Goal: Learn about a topic

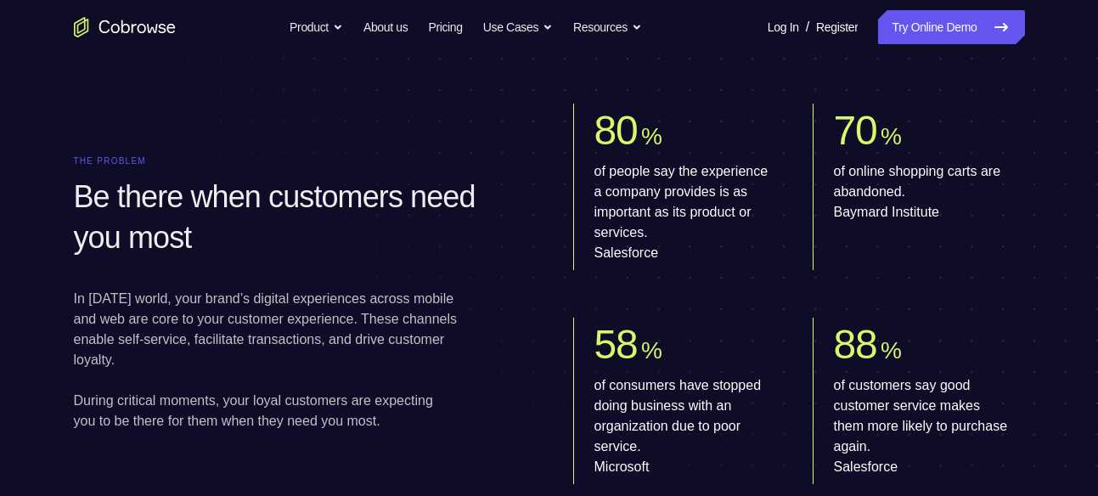
scroll to position [434, 0]
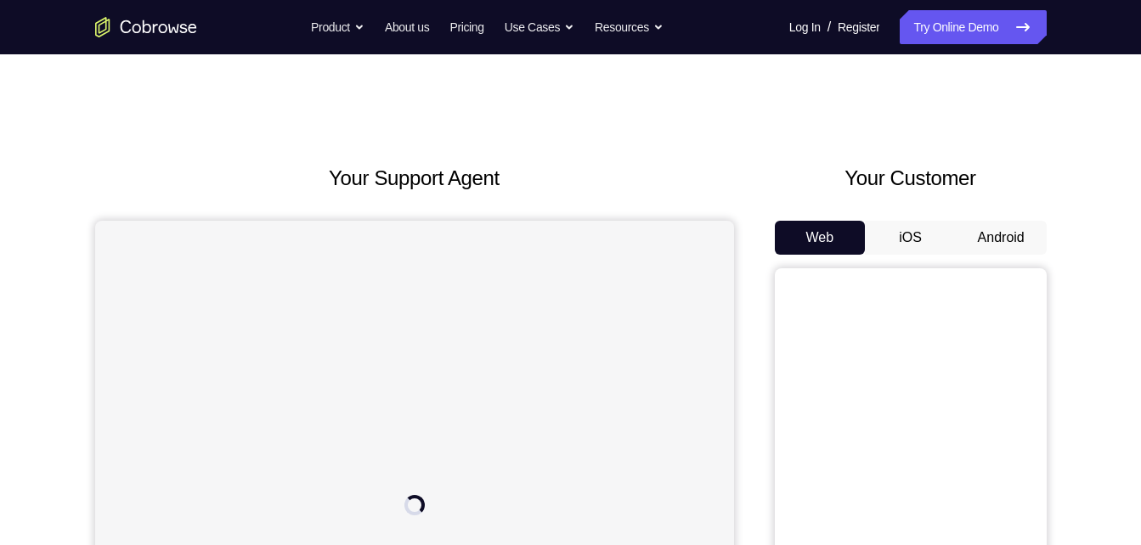
click at [983, 238] on button "Android" at bounding box center [1000, 238] width 91 height 34
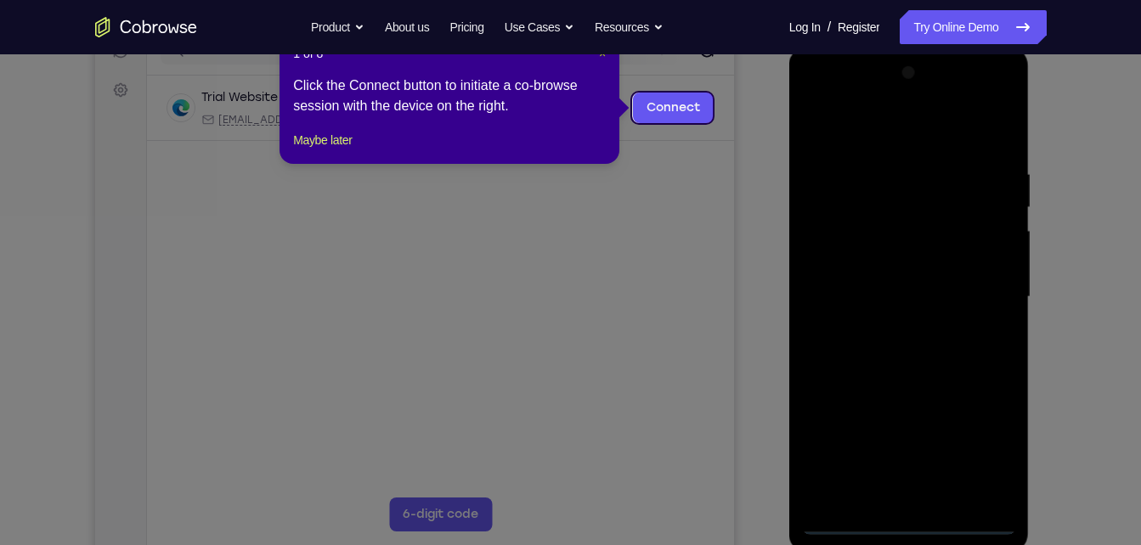
click at [600, 55] on span "×" at bounding box center [602, 54] width 7 height 14
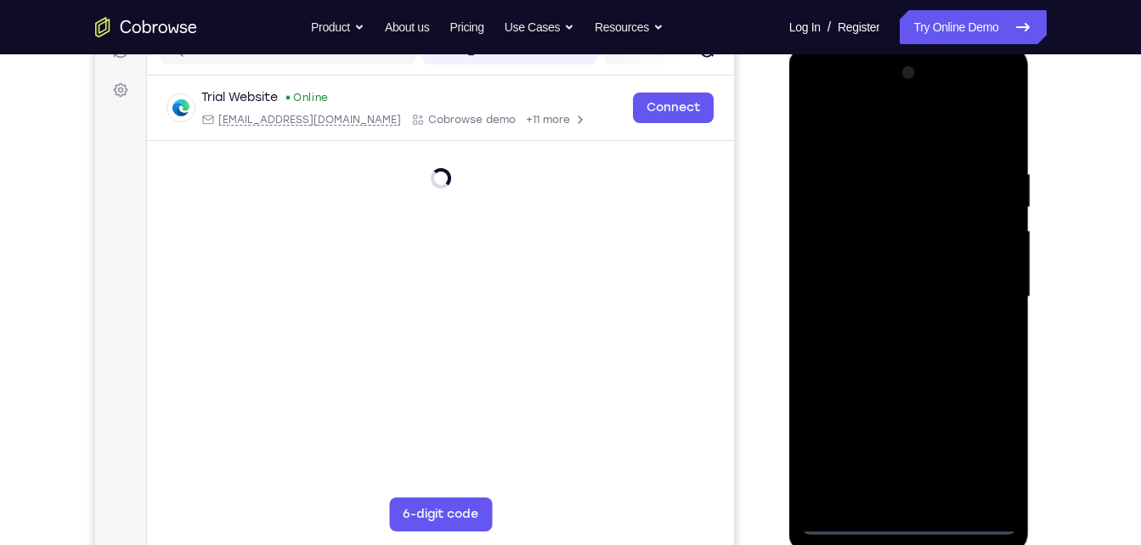
click at [910, 527] on div at bounding box center [909, 297] width 214 height 476
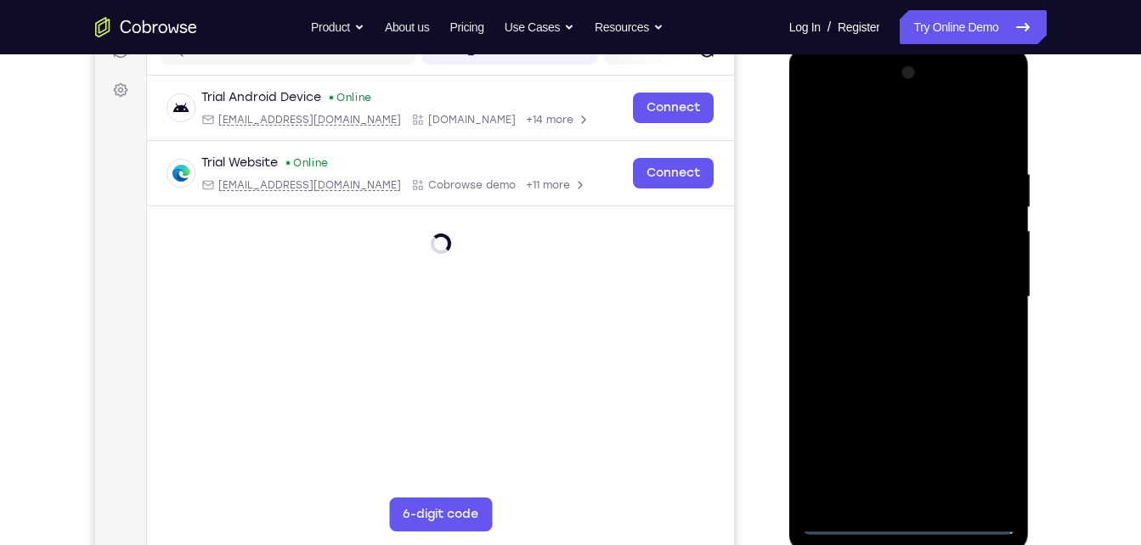
click at [982, 446] on div at bounding box center [909, 297] width 214 height 476
click at [977, 450] on div at bounding box center [909, 297] width 214 height 476
click at [866, 137] on div at bounding box center [909, 297] width 214 height 476
click at [979, 298] on div at bounding box center [909, 297] width 214 height 476
click at [887, 328] on div at bounding box center [909, 297] width 214 height 476
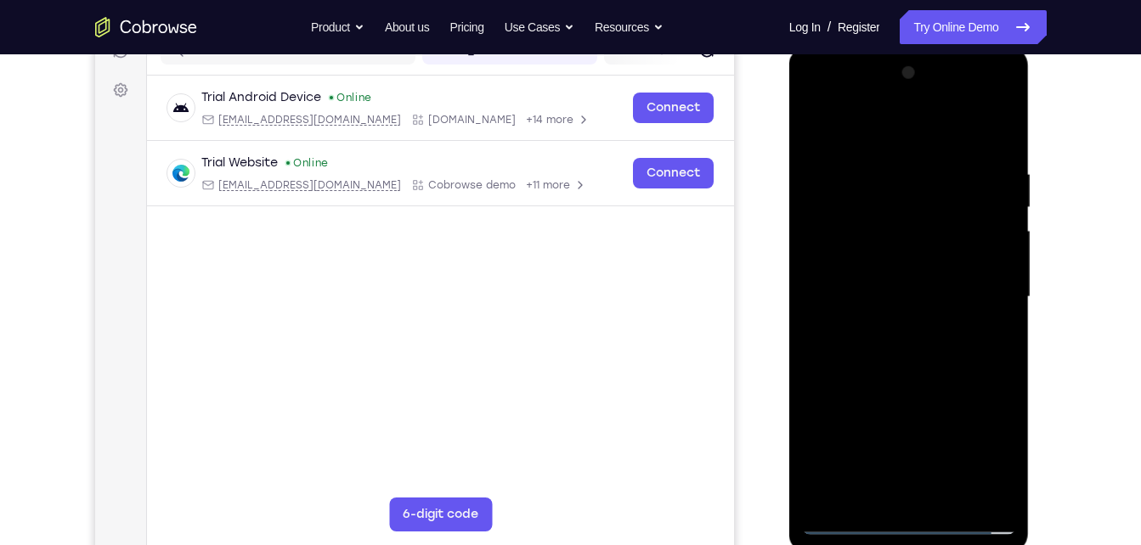
click at [865, 274] on div at bounding box center [909, 297] width 214 height 476
click at [848, 296] on div at bounding box center [909, 297] width 214 height 476
click at [899, 345] on div at bounding box center [909, 297] width 214 height 476
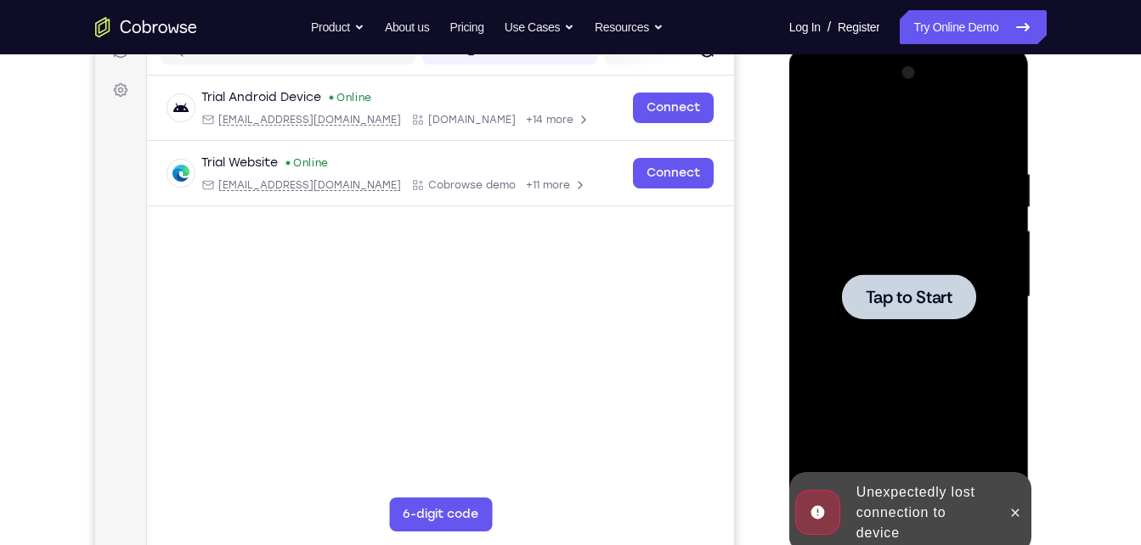
click at [893, 207] on div at bounding box center [909, 297] width 214 height 476
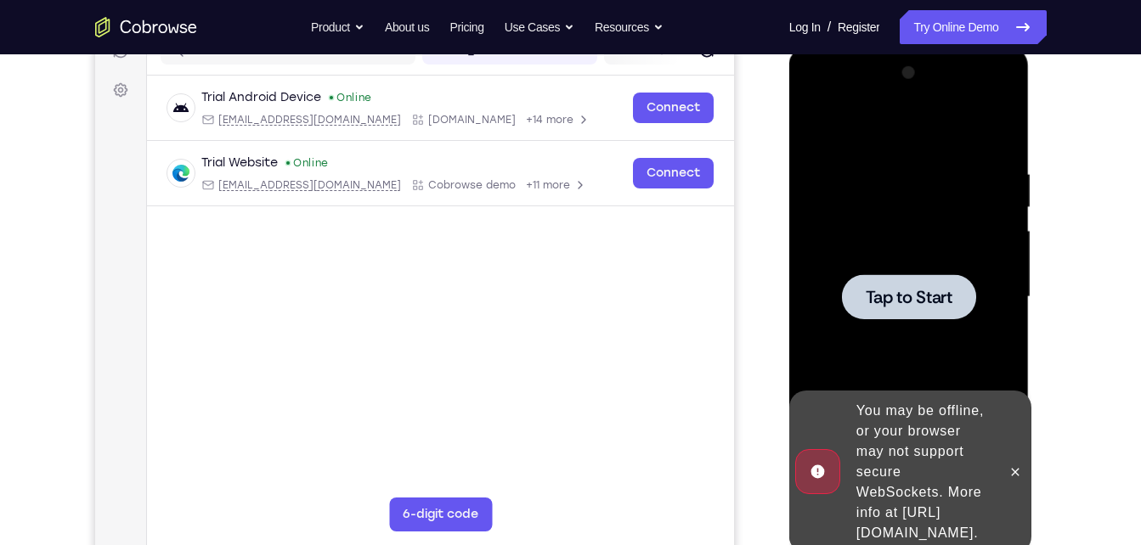
click at [893, 149] on div at bounding box center [909, 297] width 214 height 476
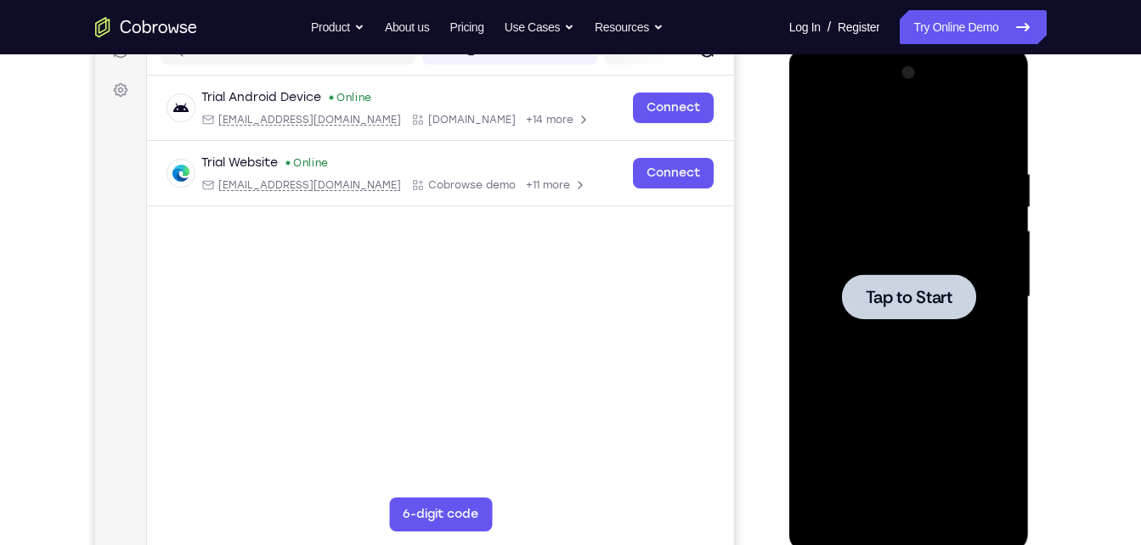
click at [849, 245] on div at bounding box center [909, 297] width 214 height 476
click at [865, 279] on div at bounding box center [909, 296] width 134 height 45
click at [925, 244] on div at bounding box center [909, 297] width 214 height 476
click at [914, 244] on div at bounding box center [909, 297] width 214 height 476
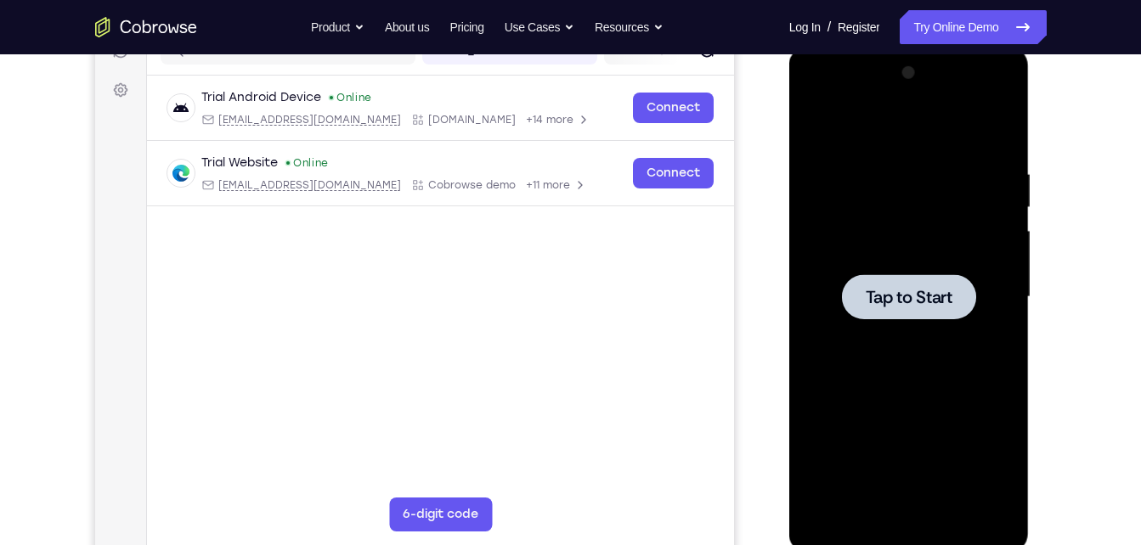
click at [914, 244] on div at bounding box center [909, 297] width 214 height 476
click at [861, 285] on div at bounding box center [909, 296] width 134 height 45
click at [885, 224] on div at bounding box center [909, 297] width 214 height 476
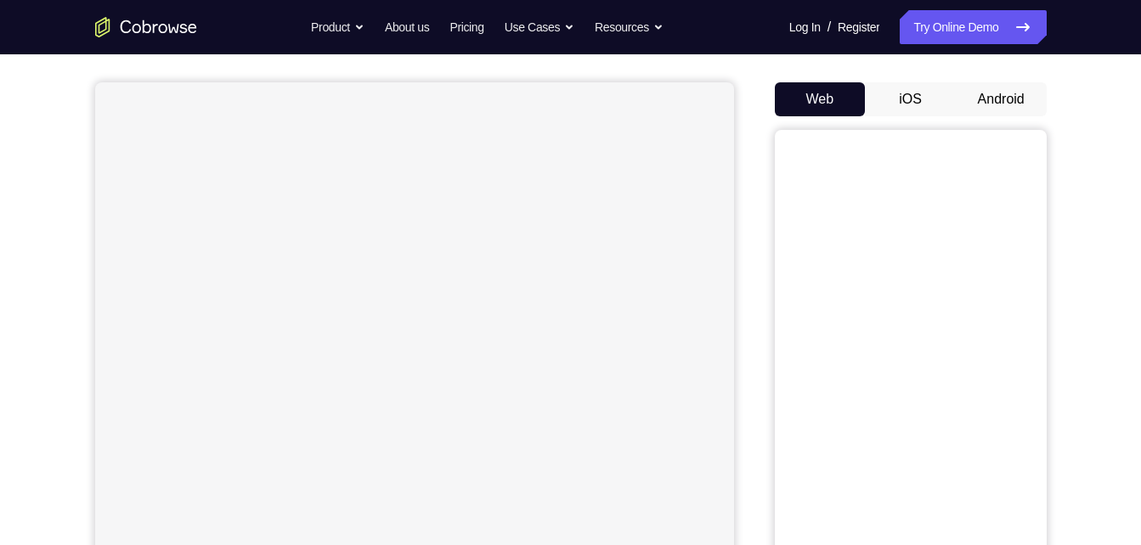
scroll to position [108, 0]
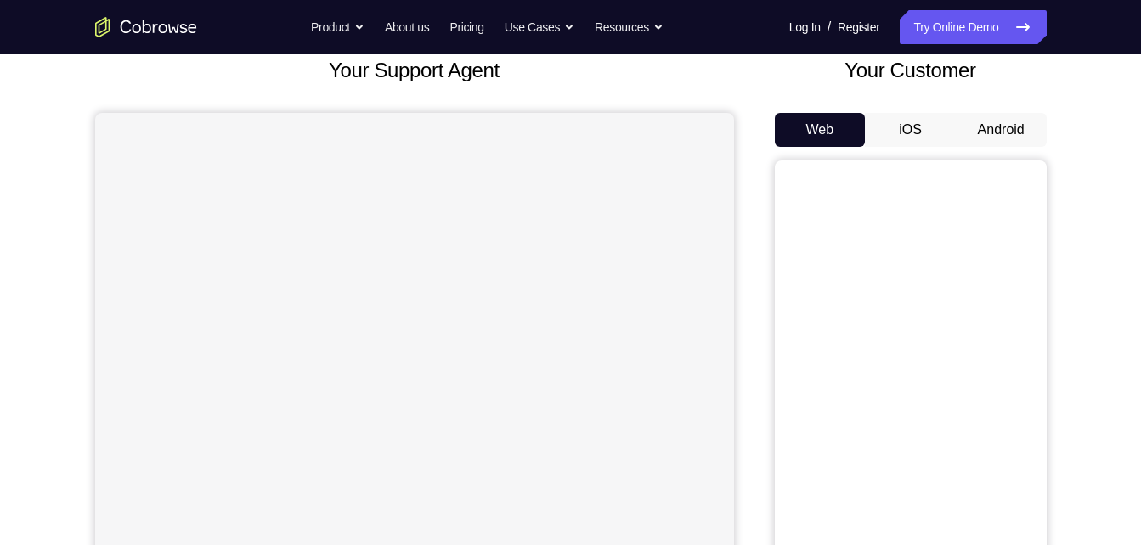
click at [1002, 121] on button "Android" at bounding box center [1000, 130] width 91 height 34
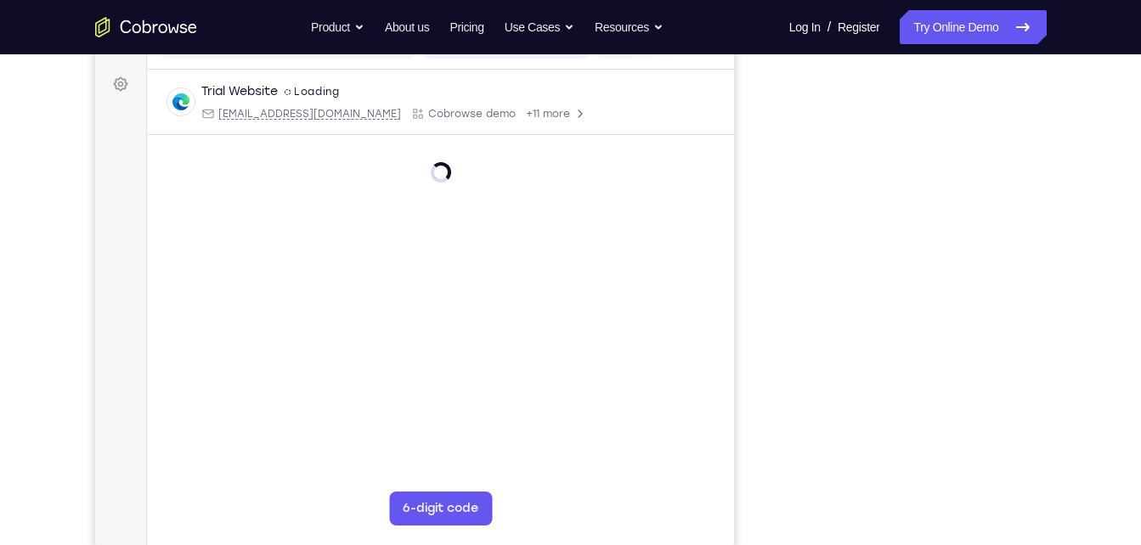
scroll to position [247, 0]
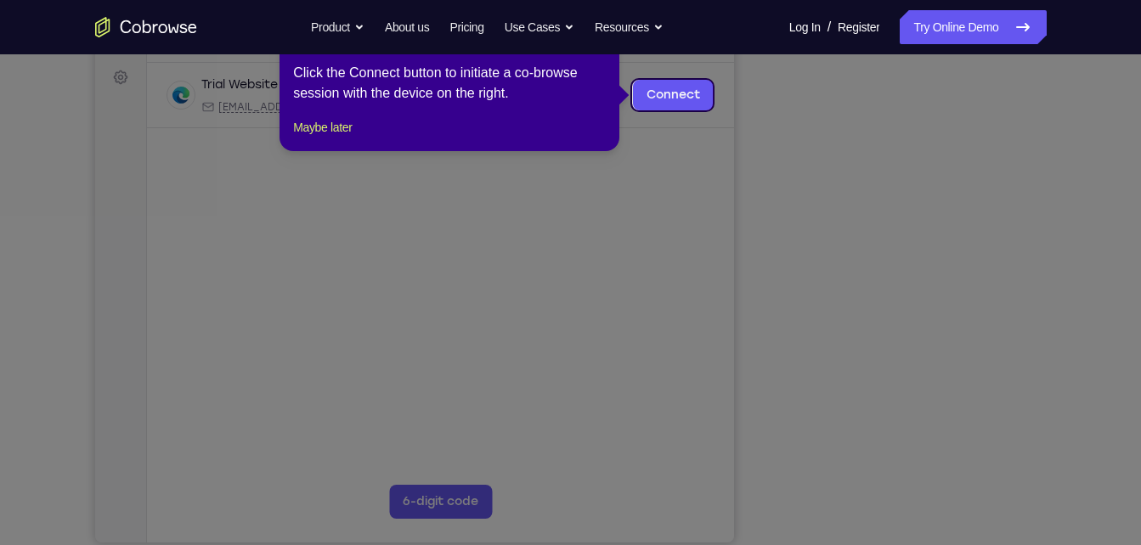
click at [964, 317] on icon at bounding box center [576, 272] width 1153 height 545
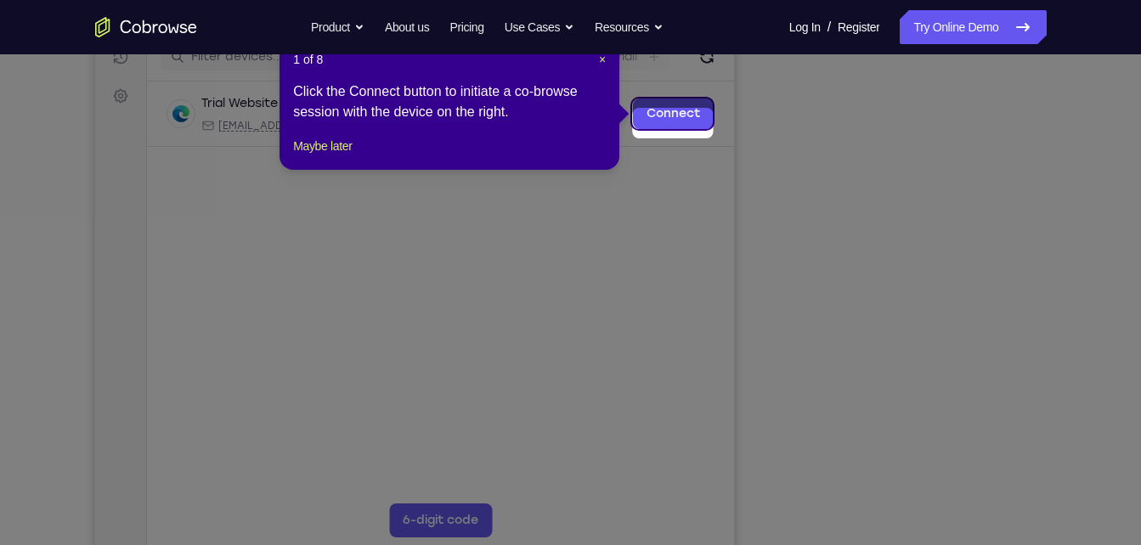
scroll to position [219, 0]
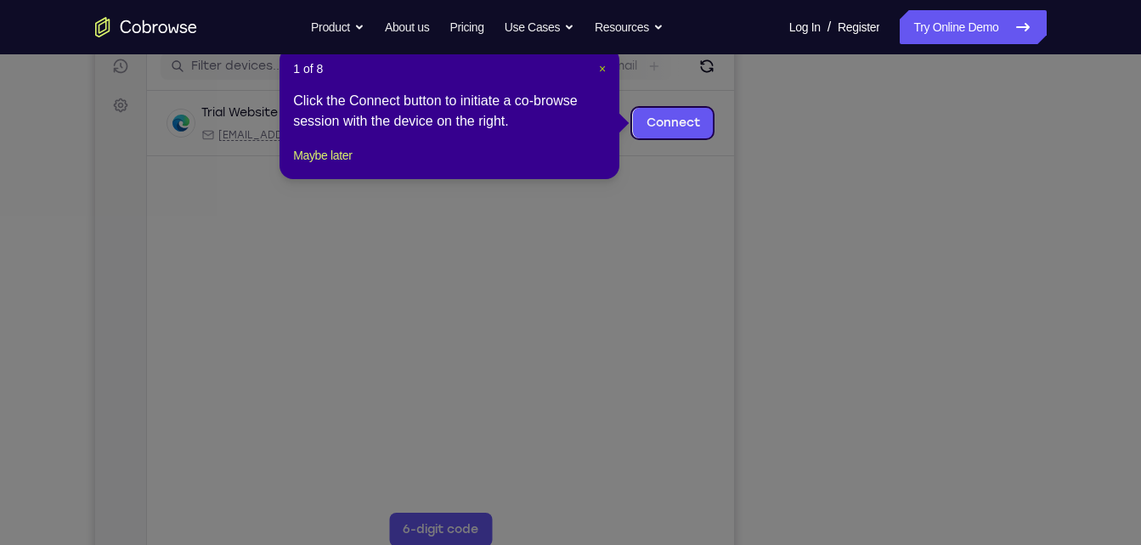
click at [601, 70] on header "1 of 8 ×" at bounding box center [449, 68] width 313 height 17
click at [601, 70] on span "×" at bounding box center [602, 69] width 7 height 14
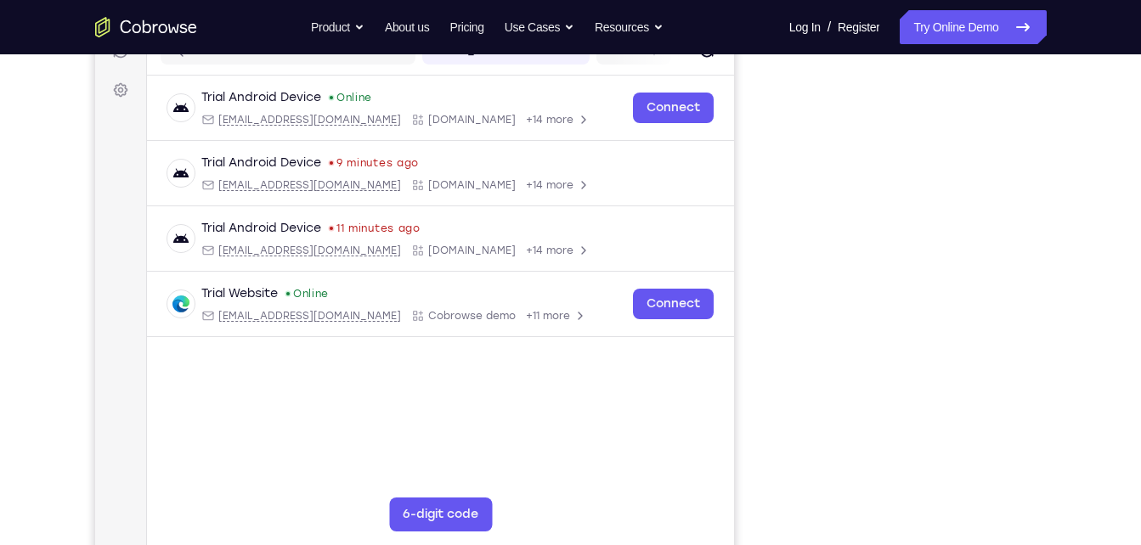
scroll to position [240, 0]
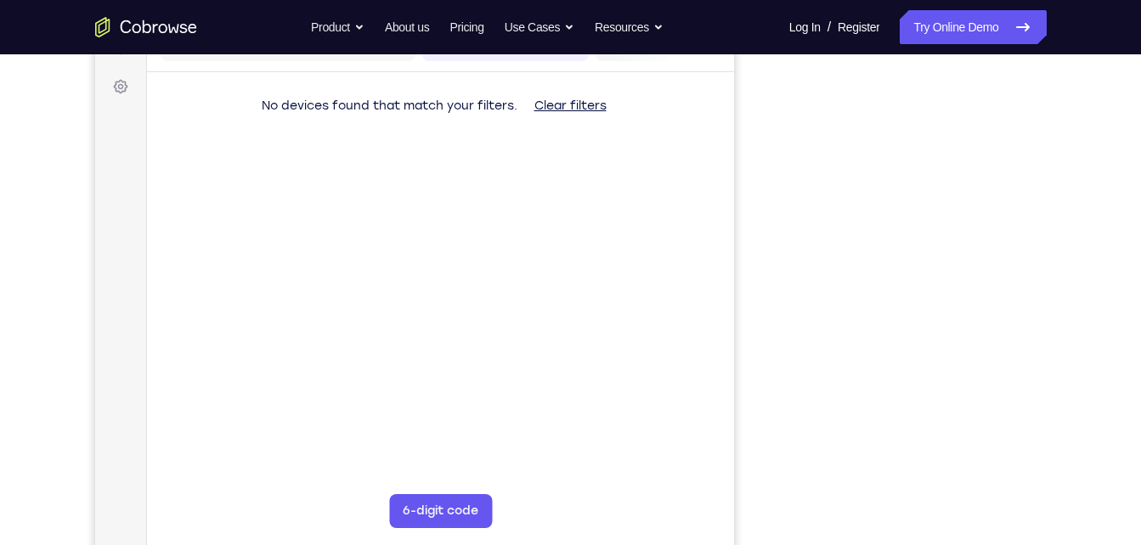
scroll to position [244, 0]
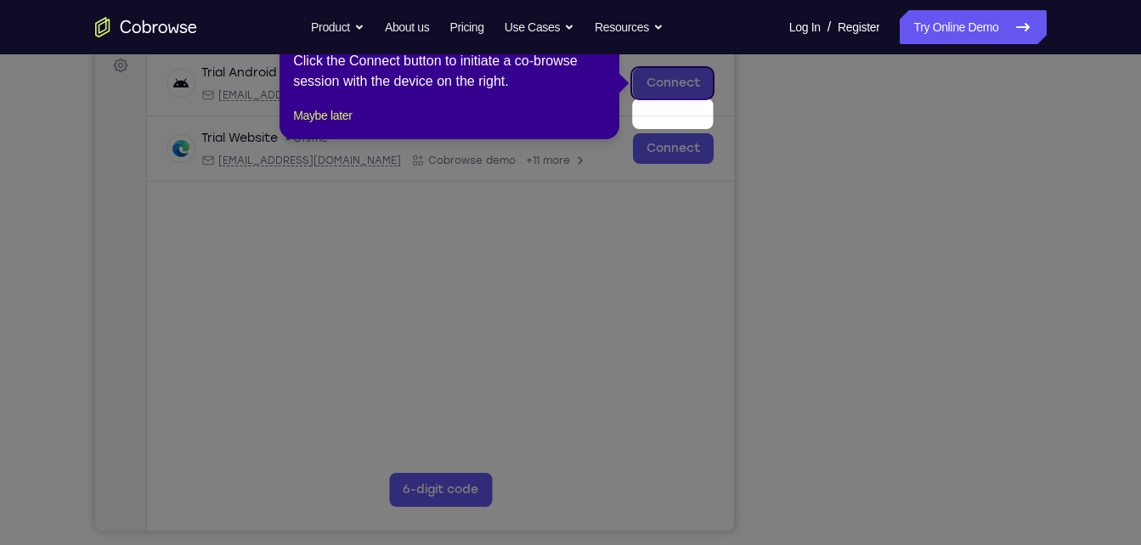
scroll to position [219, 0]
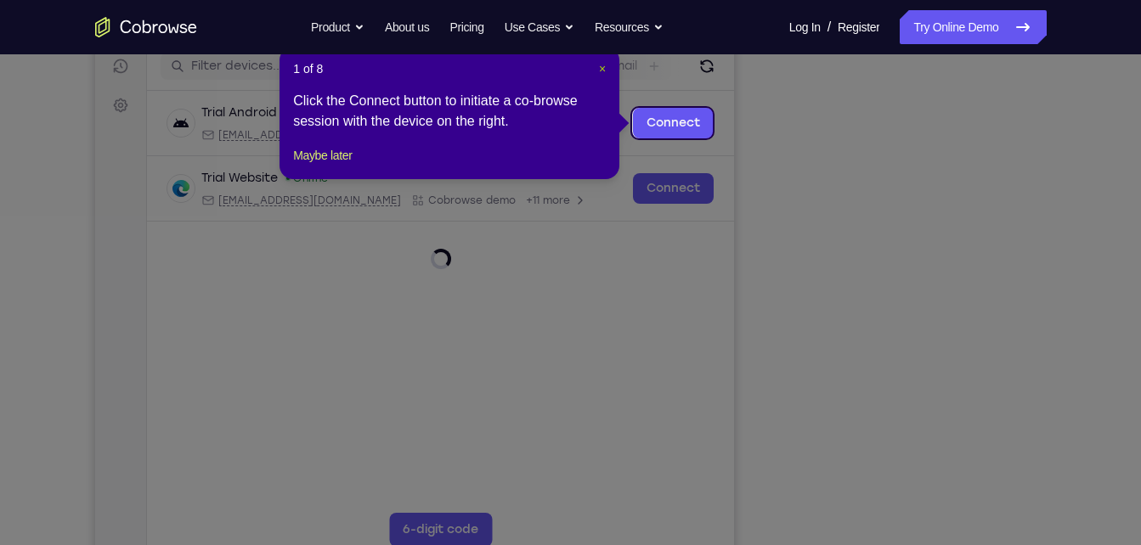
click at [599, 66] on span "×" at bounding box center [602, 69] width 7 height 14
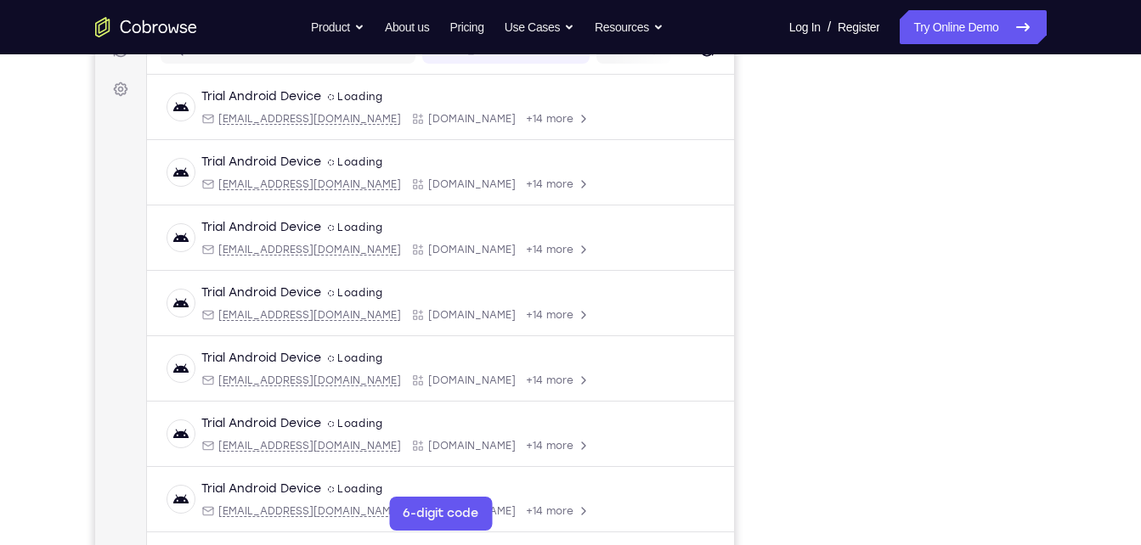
scroll to position [239, 0]
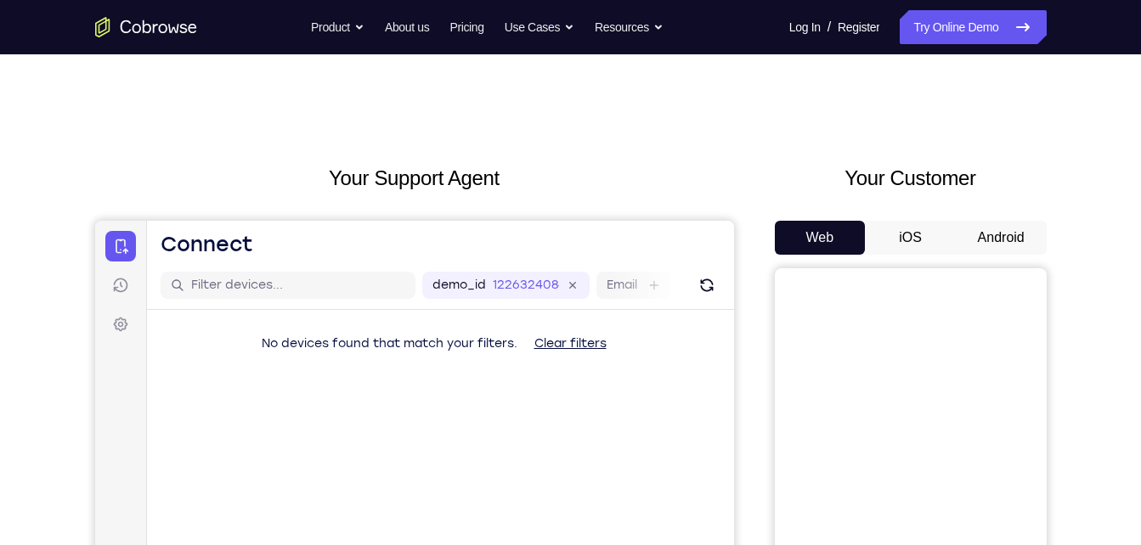
click at [983, 249] on button "Android" at bounding box center [1000, 238] width 91 height 34
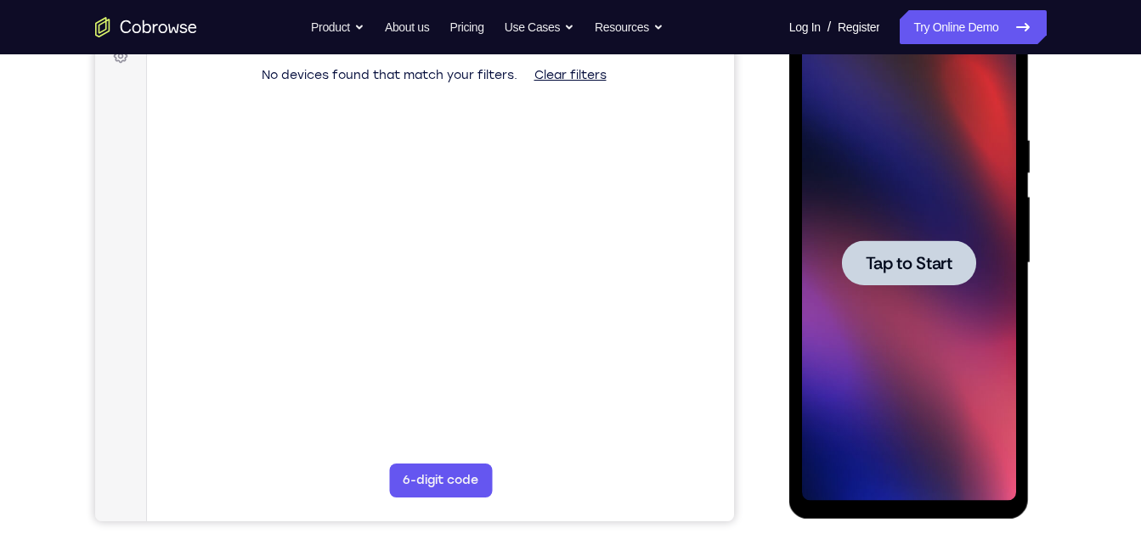
click at [933, 301] on div at bounding box center [909, 263] width 214 height 476
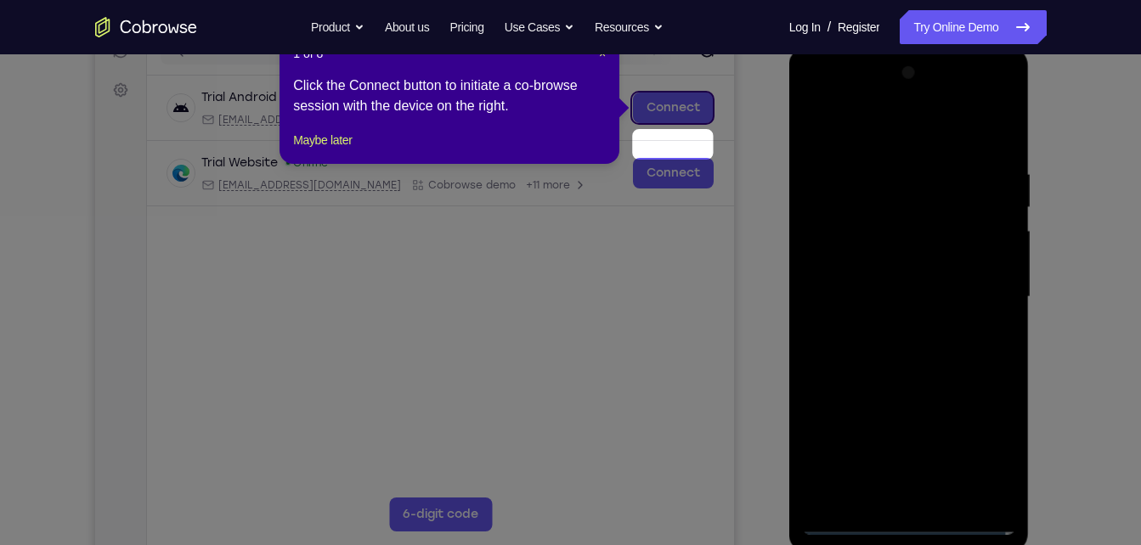
scroll to position [192, 0]
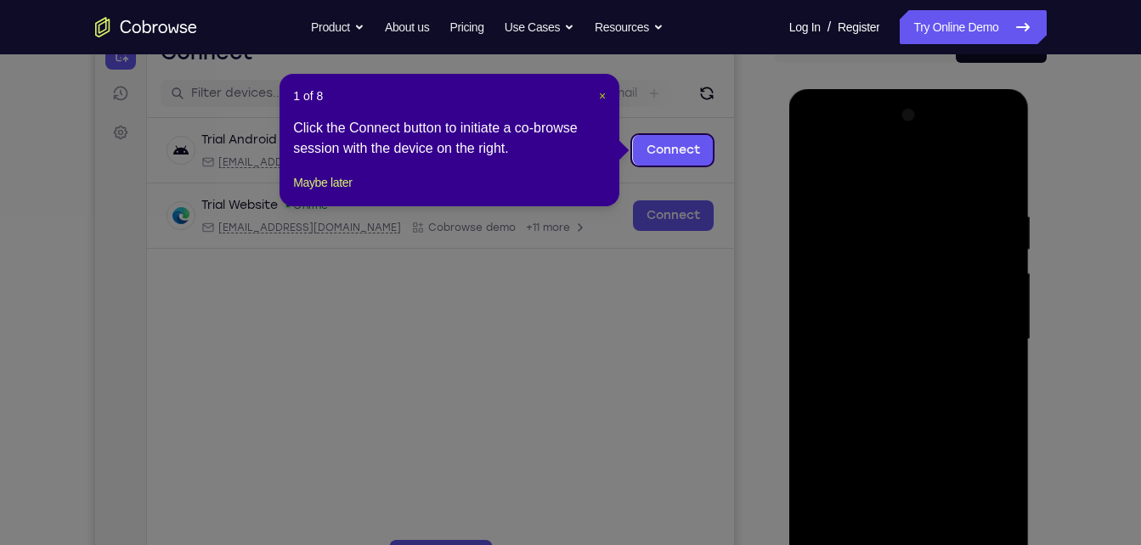
click at [605, 93] on div "1 of 8 × Click the Connect button to initiate a co-browse session with the devi…" at bounding box center [449, 140] width 340 height 132
click at [605, 93] on span "×" at bounding box center [602, 96] width 7 height 14
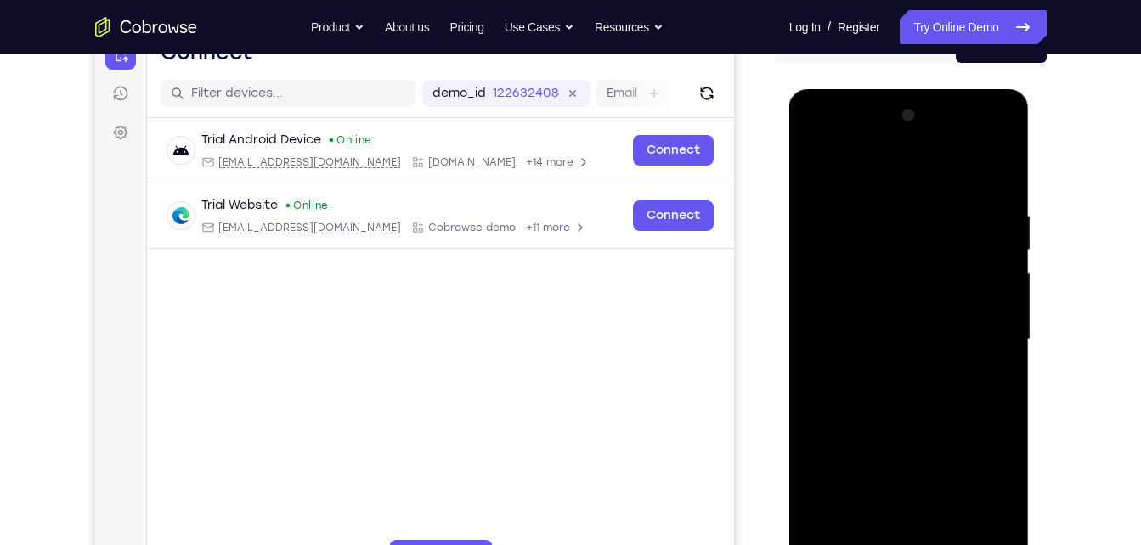
scroll to position [324, 0]
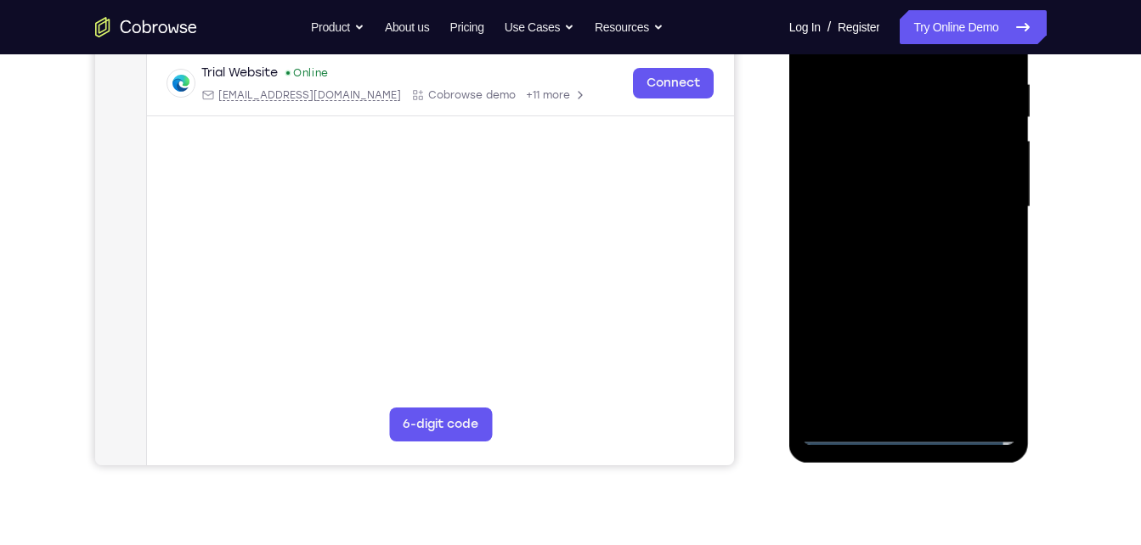
click at [903, 435] on div at bounding box center [909, 207] width 214 height 476
click at [915, 442] on div at bounding box center [909, 207] width 214 height 476
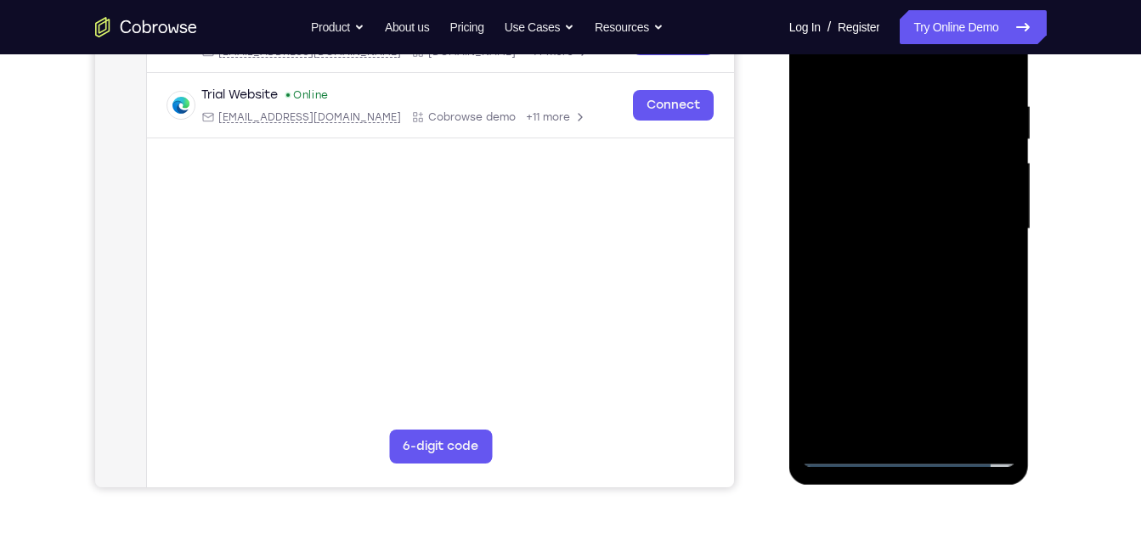
scroll to position [256, 0]
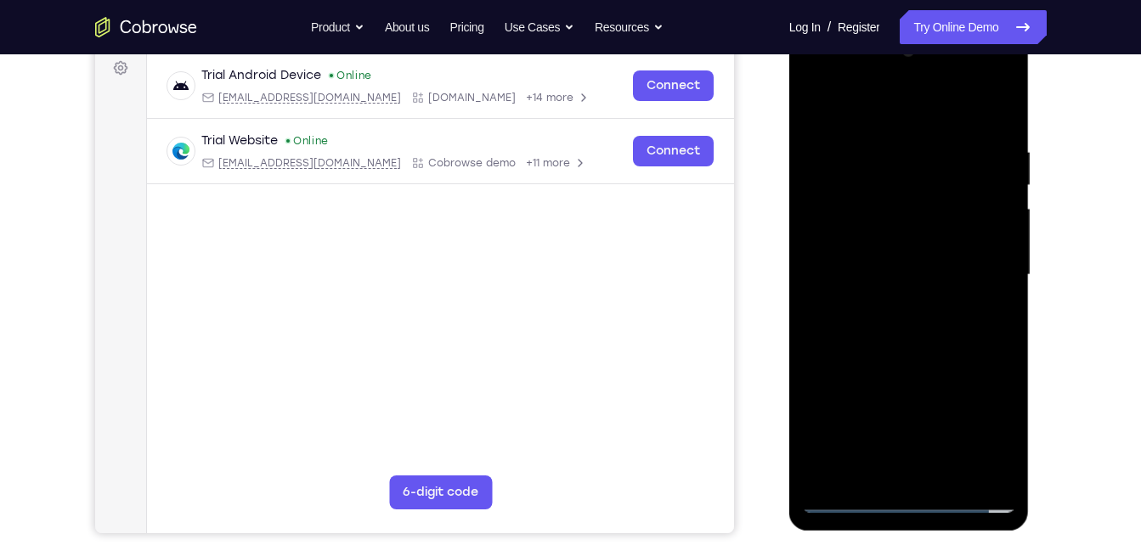
click at [989, 427] on div at bounding box center [909, 275] width 214 height 476
click at [981, 426] on div at bounding box center [909, 275] width 214 height 476
click at [864, 115] on div at bounding box center [909, 275] width 214 height 476
click at [982, 269] on div at bounding box center [909, 275] width 214 height 476
click at [934, 468] on div at bounding box center [909, 275] width 214 height 476
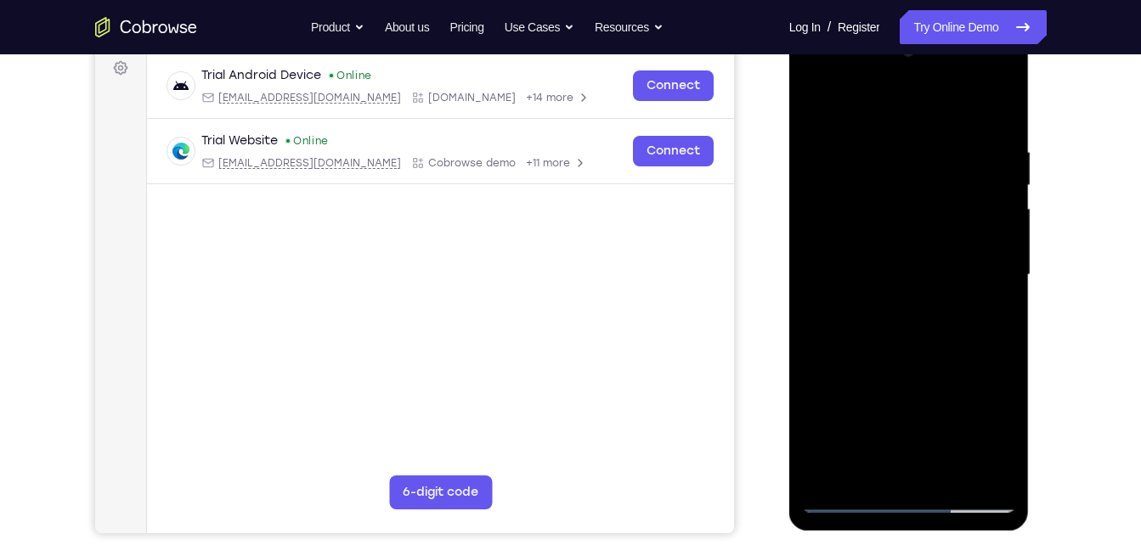
click at [932, 260] on div at bounding box center [909, 275] width 214 height 476
click at [882, 273] on div at bounding box center [909, 275] width 214 height 476
click at [880, 329] on div at bounding box center [909, 275] width 214 height 476
click at [898, 343] on div at bounding box center [909, 275] width 214 height 476
click at [955, 478] on div at bounding box center [909, 275] width 214 height 476
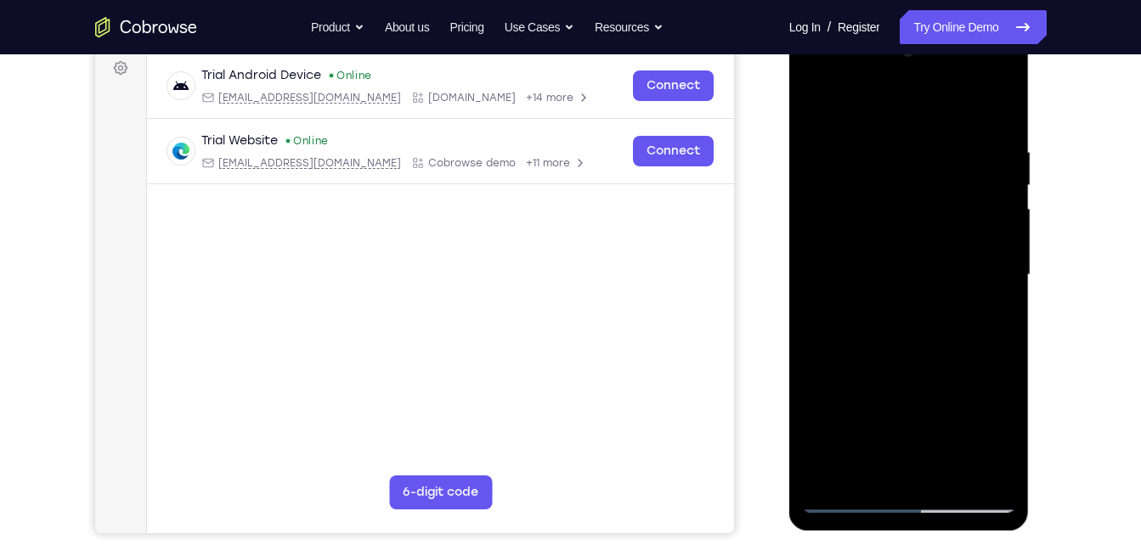
click at [921, 358] on div at bounding box center [909, 275] width 214 height 476
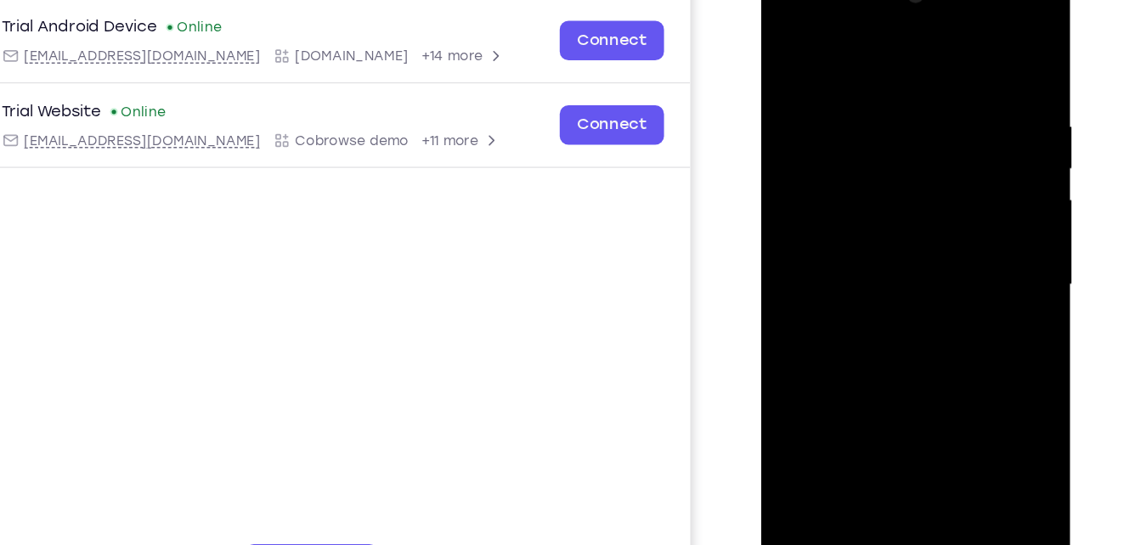
click at [854, 177] on div at bounding box center [881, 213] width 214 height 476
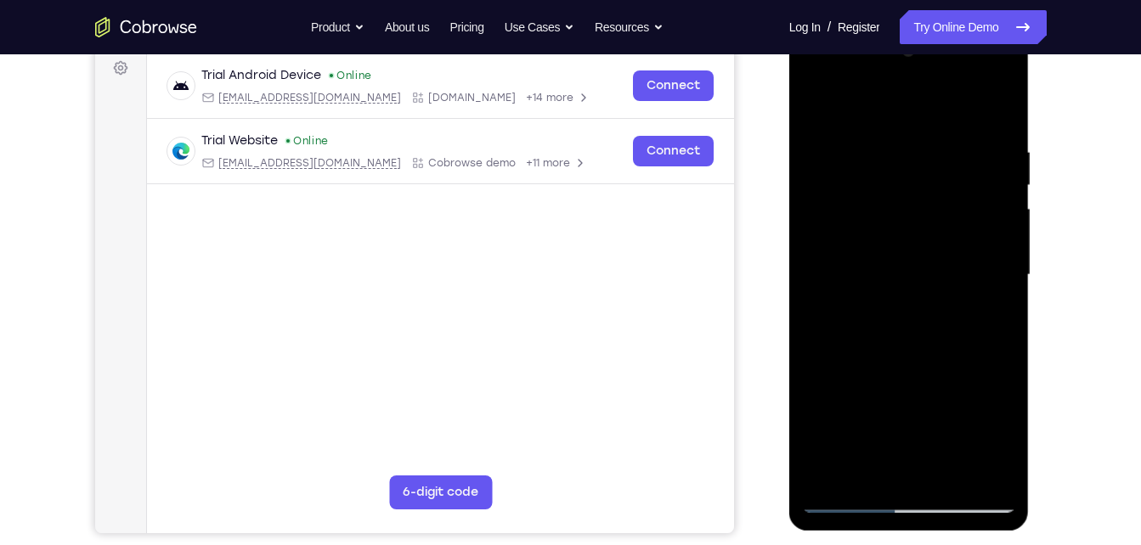
click at [847, 112] on div at bounding box center [909, 275] width 214 height 476
click at [853, 503] on div at bounding box center [909, 275] width 214 height 476
drag, startPoint x: 879, startPoint y: 304, endPoint x: 899, endPoint y: 372, distance: 70.9
click at [899, 372] on div at bounding box center [909, 275] width 214 height 476
drag, startPoint x: 842, startPoint y: 361, endPoint x: 827, endPoint y: -4, distance: 365.5
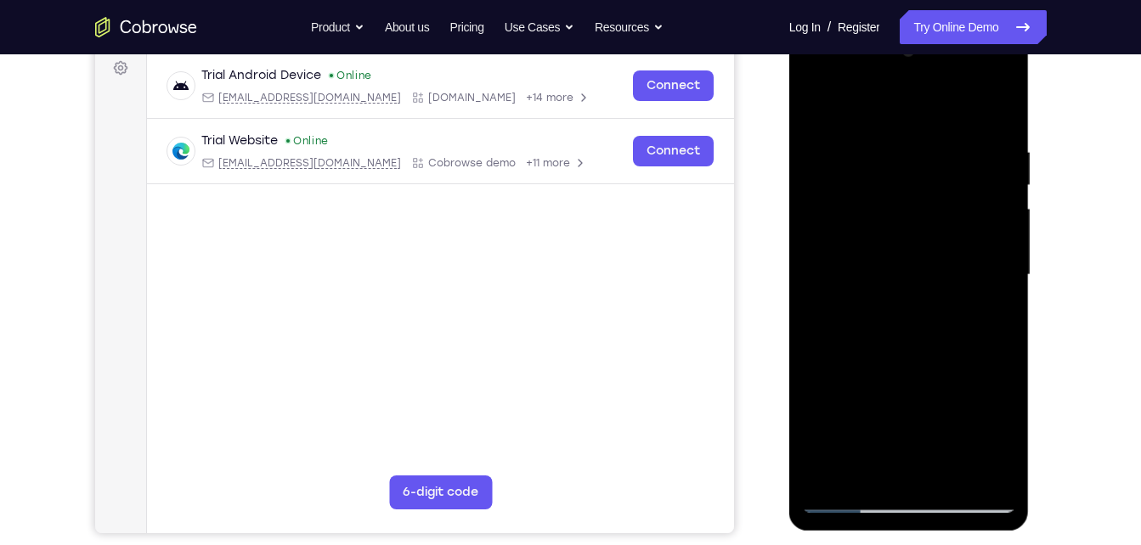
click at [827, 25] on html "Online web based iOS Simulators and Android Emulators. Run iPhone, iPad, Mobile…" at bounding box center [910, 280] width 242 height 510
drag, startPoint x: 944, startPoint y: 302, endPoint x: 964, endPoint y: 368, distance: 68.5
click at [964, 368] on div at bounding box center [909, 275] width 214 height 476
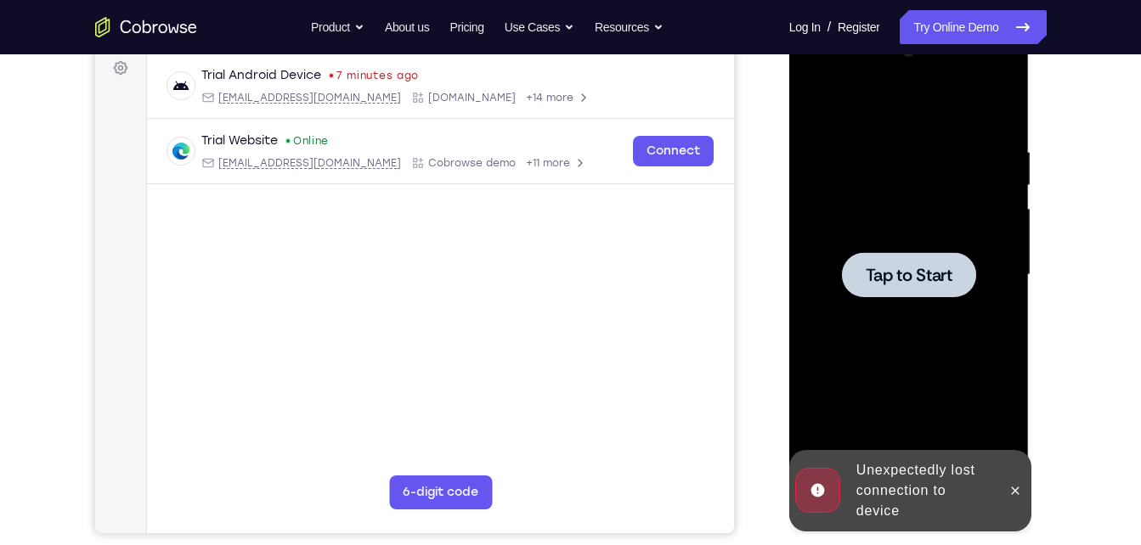
click at [816, 141] on div at bounding box center [909, 275] width 214 height 476
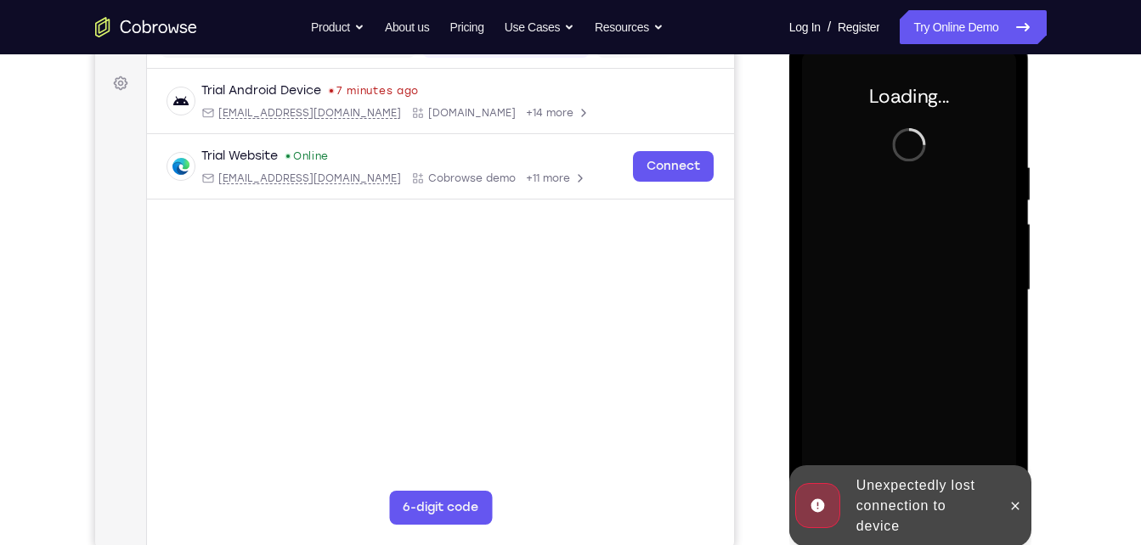
scroll to position [232, 0]
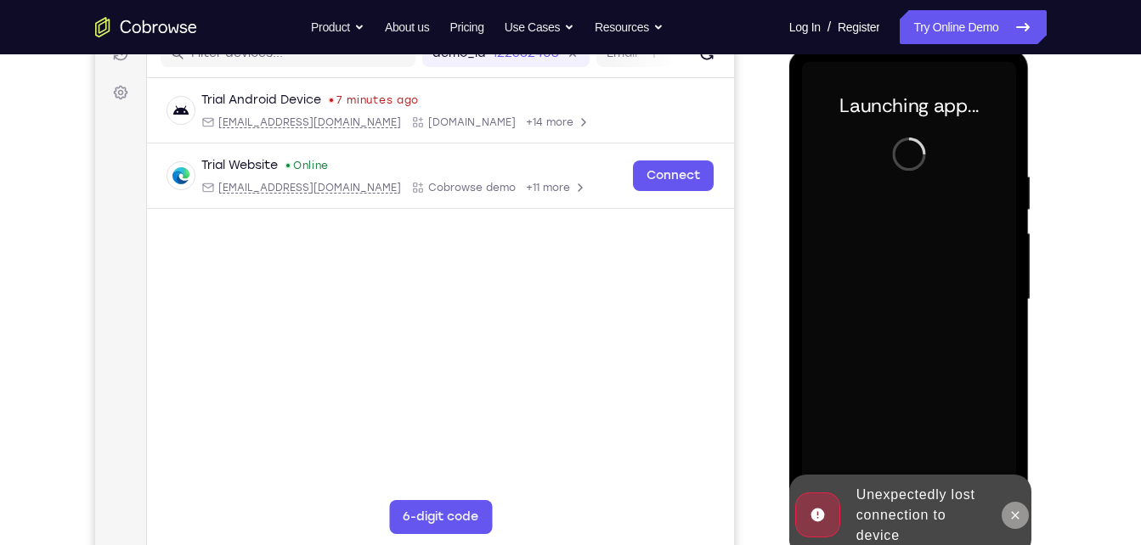
click at [1014, 512] on icon at bounding box center [1015, 516] width 14 height 14
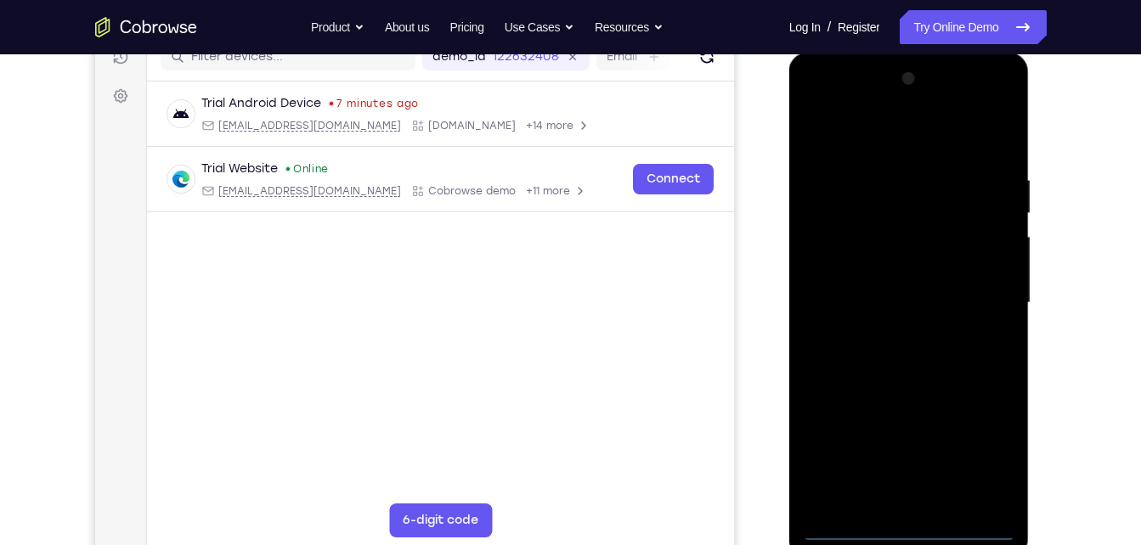
scroll to position [234, 0]
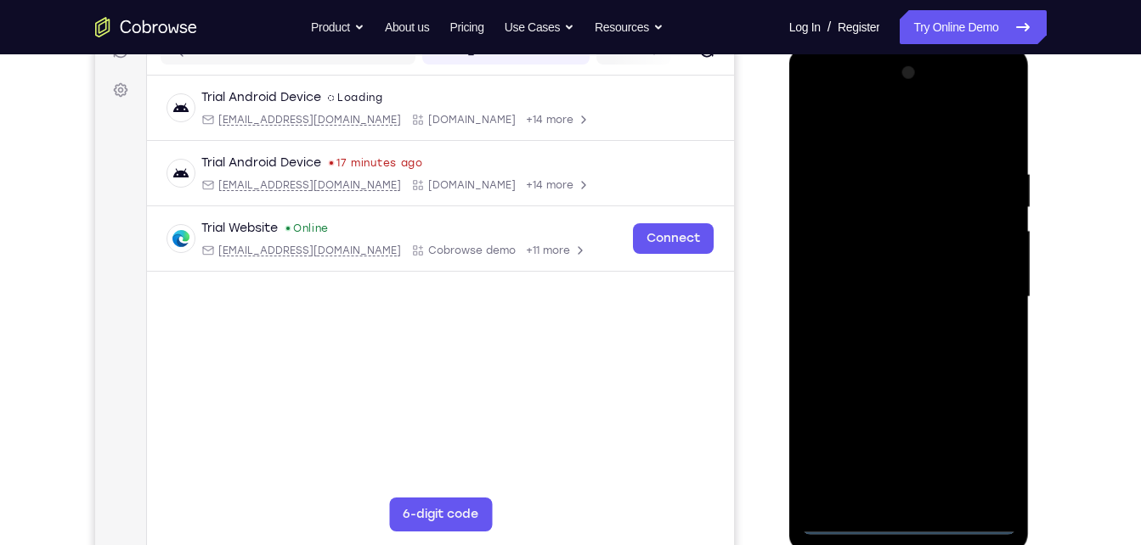
click at [920, 520] on div at bounding box center [909, 297] width 214 height 476
click at [990, 443] on div at bounding box center [909, 297] width 214 height 476
click at [857, 134] on div at bounding box center [909, 297] width 214 height 476
click at [972, 291] on div at bounding box center [909, 297] width 214 height 476
click at [894, 500] on div at bounding box center [909, 297] width 214 height 476
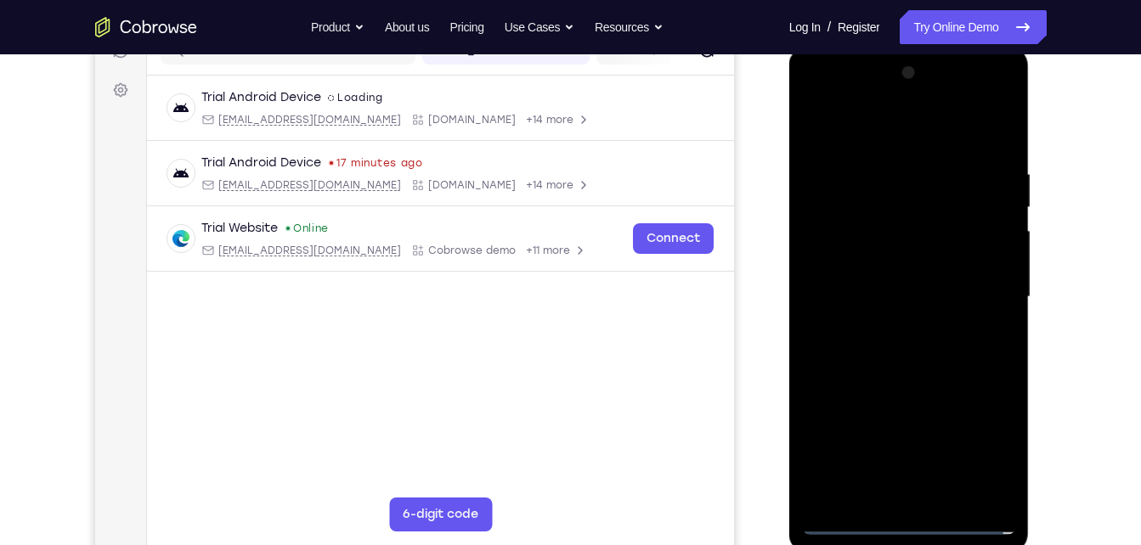
click at [905, 278] on div at bounding box center [909, 297] width 214 height 476
click at [866, 301] on div at bounding box center [909, 297] width 214 height 476
click at [905, 352] on div at bounding box center [909, 297] width 214 height 476
click at [893, 366] on div at bounding box center [909, 297] width 214 height 476
click at [955, 499] on div at bounding box center [909, 297] width 214 height 476
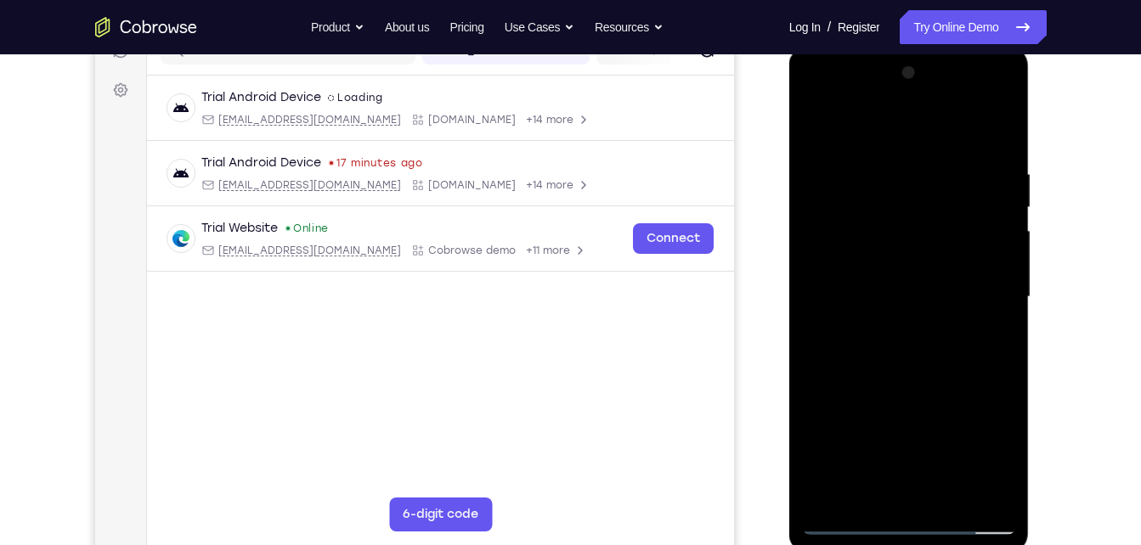
click at [910, 387] on div at bounding box center [909, 297] width 214 height 476
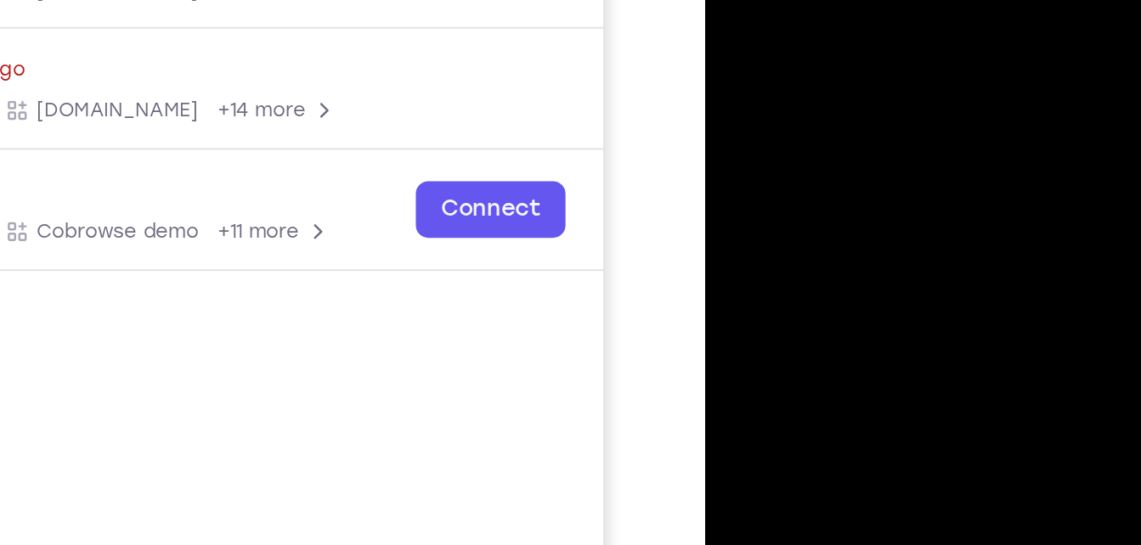
click at [824, 79] on div at bounding box center [825, 105] width 214 height 476
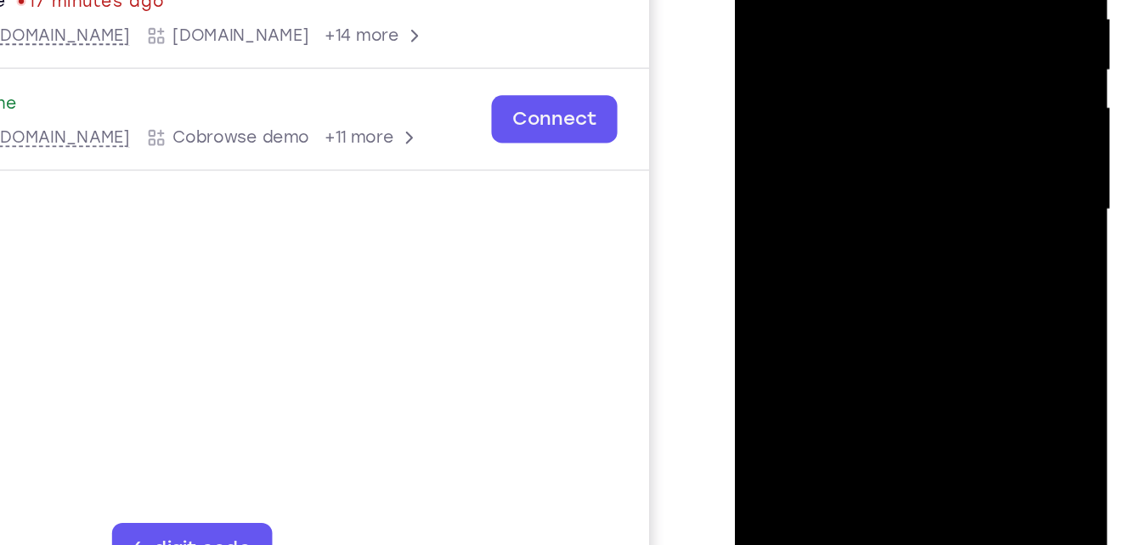
click at [938, 233] on div at bounding box center [854, 71] width 214 height 476
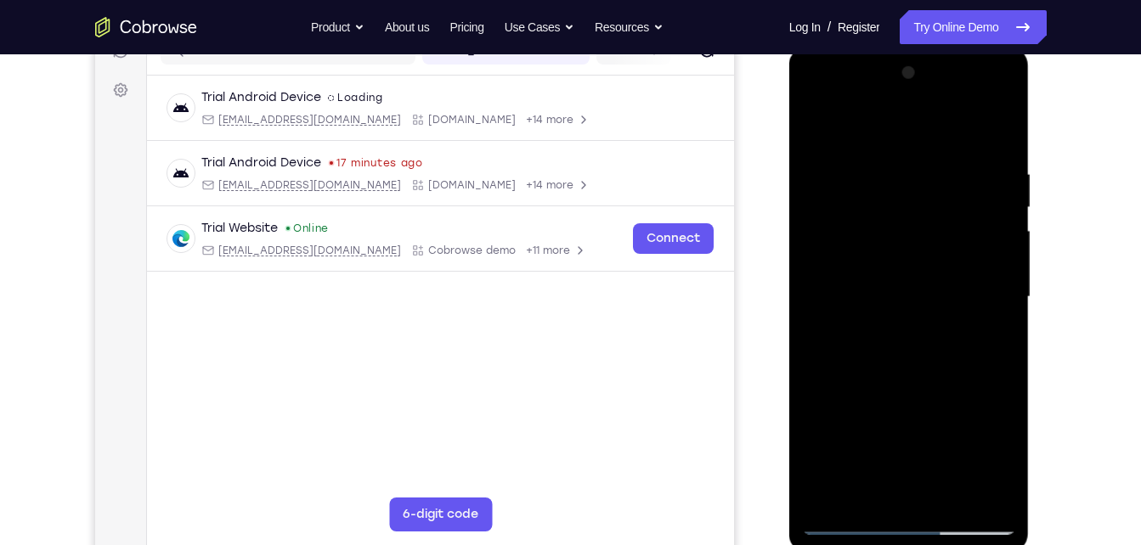
drag, startPoint x: 922, startPoint y: 270, endPoint x: 925, endPoint y: 303, distance: 33.2
click at [925, 303] on div at bounding box center [909, 297] width 214 height 476
drag, startPoint x: 925, startPoint y: 303, endPoint x: 904, endPoint y: 170, distance: 134.9
click at [904, 170] on div at bounding box center [909, 297] width 214 height 476
click at [855, 337] on div at bounding box center [909, 297] width 214 height 476
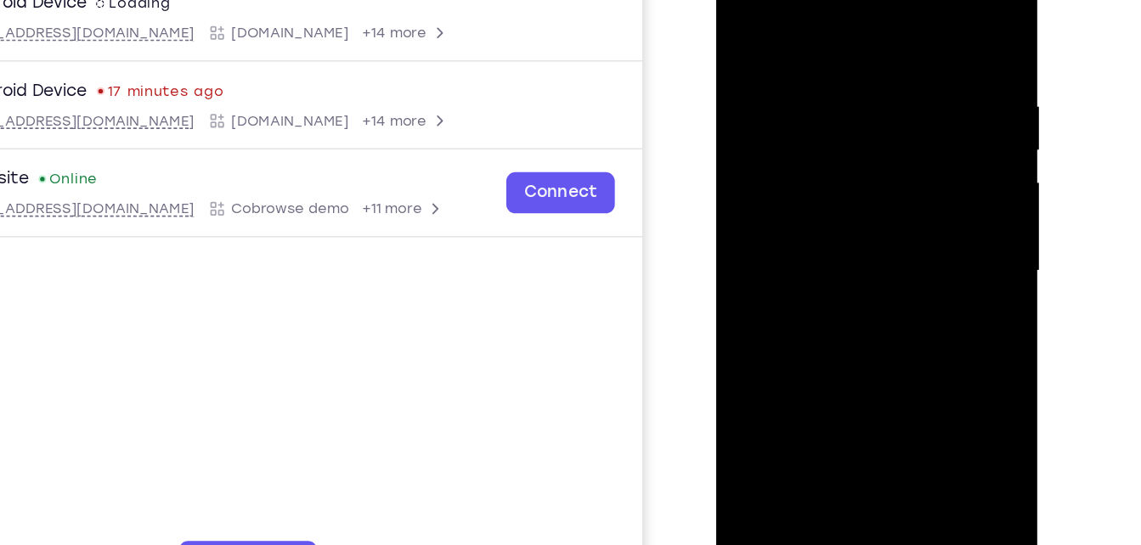
click at [925, 341] on div at bounding box center [836, 186] width 214 height 476
drag, startPoint x: 792, startPoint y: 159, endPoint x: 791, endPoint y: 55, distance: 103.6
click at [791, 55] on div at bounding box center [836, 186] width 214 height 476
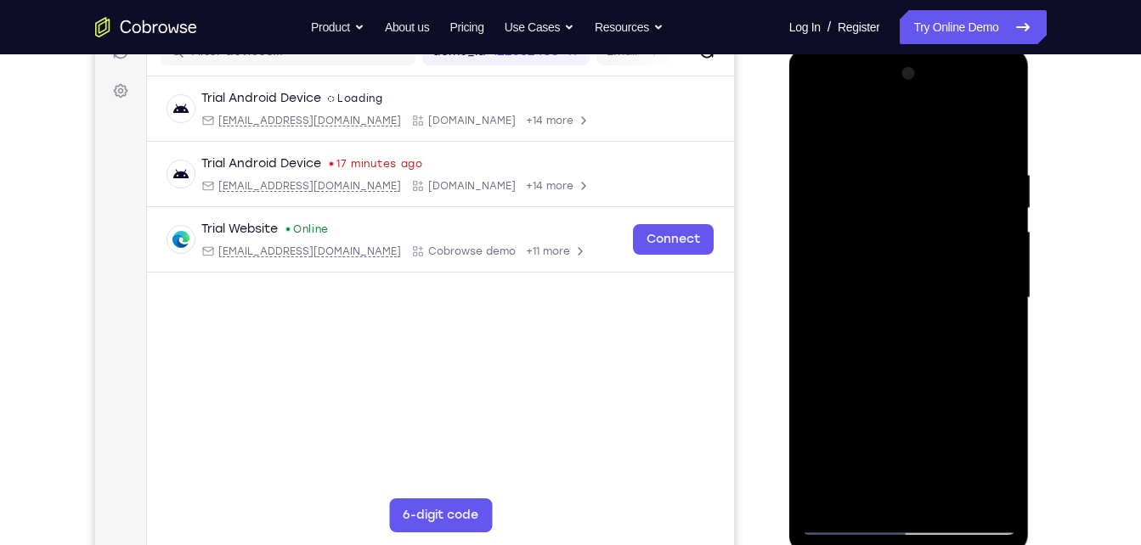
drag, startPoint x: 881, startPoint y: 230, endPoint x: 854, endPoint y: 218, distance: 28.9
click at [854, 218] on div at bounding box center [909, 298] width 214 height 476
drag, startPoint x: 854, startPoint y: 267, endPoint x: 831, endPoint y: 25, distance: 243.1
click at [831, 48] on html "Online web based iOS Simulators and Android Emulators. Run iPhone, iPad, Mobile…" at bounding box center [910, 303] width 242 height 510
drag, startPoint x: 903, startPoint y: 237, endPoint x: 903, endPoint y: 168, distance: 68.8
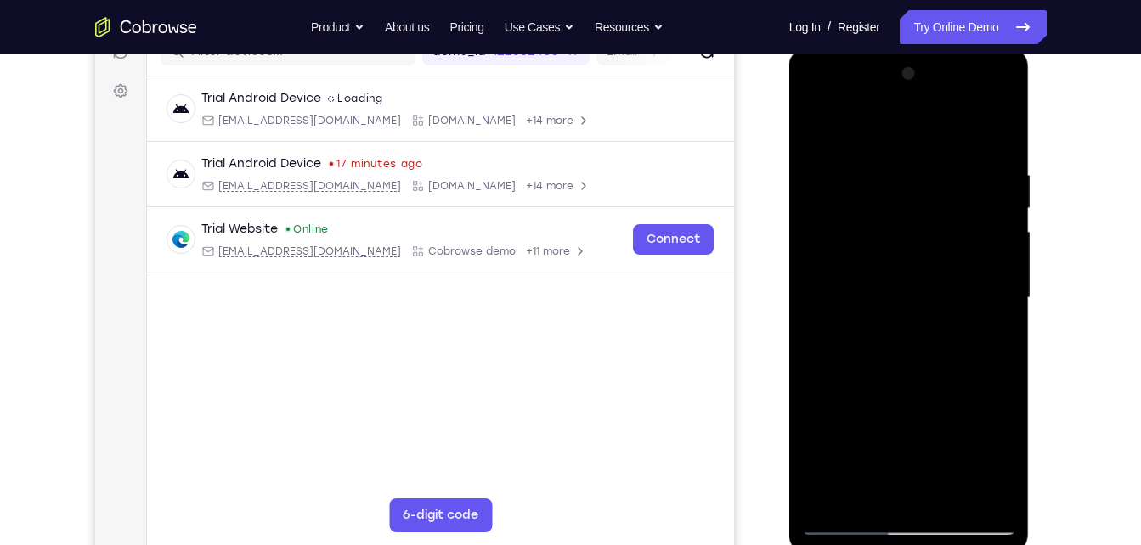
click at [903, 168] on div at bounding box center [909, 298] width 214 height 476
drag, startPoint x: 869, startPoint y: 267, endPoint x: 869, endPoint y: 170, distance: 96.8
click at [869, 170] on div at bounding box center [909, 298] width 214 height 476
drag, startPoint x: 867, startPoint y: 177, endPoint x: 885, endPoint y: 232, distance: 58.0
click at [885, 232] on div at bounding box center [909, 298] width 214 height 476
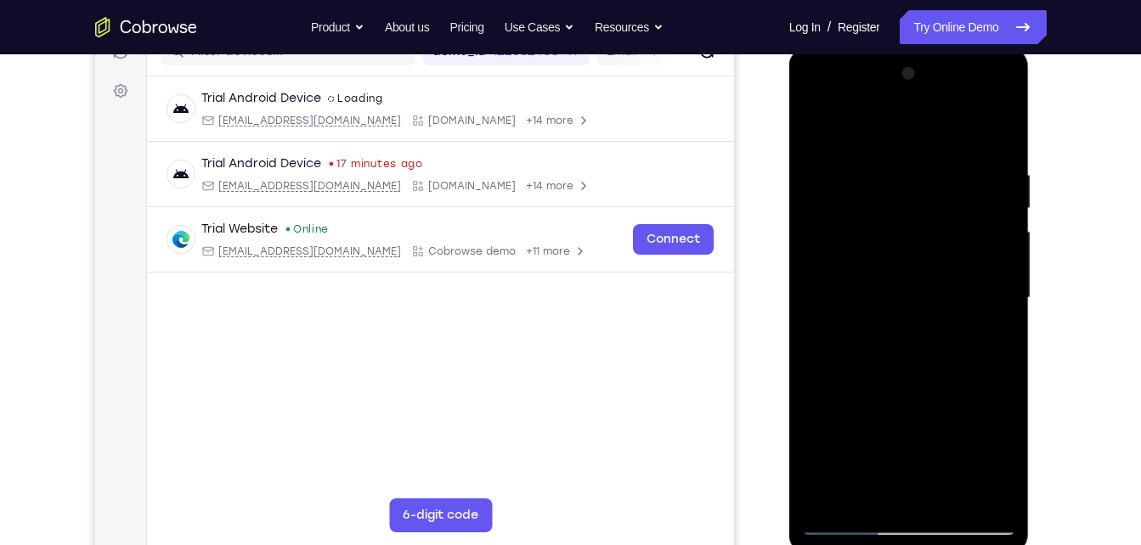
drag, startPoint x: 885, startPoint y: 232, endPoint x: 875, endPoint y: 110, distance: 121.9
click at [875, 110] on div at bounding box center [909, 298] width 214 height 476
drag, startPoint x: 871, startPoint y: 261, endPoint x: 879, endPoint y: 132, distance: 128.5
click at [879, 132] on div at bounding box center [909, 298] width 214 height 476
drag, startPoint x: 878, startPoint y: 224, endPoint x: 887, endPoint y: 181, distance: 44.1
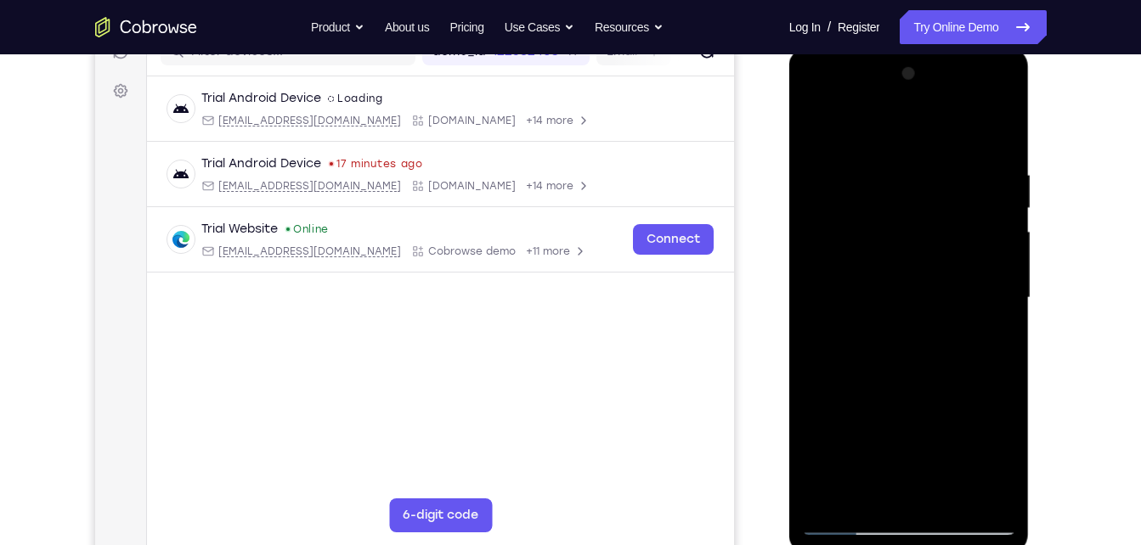
click at [887, 181] on div at bounding box center [909, 298] width 214 height 476
drag, startPoint x: 879, startPoint y: 226, endPoint x: 880, endPoint y: 160, distance: 66.3
click at [880, 160] on div at bounding box center [909, 298] width 214 height 476
drag, startPoint x: 904, startPoint y: 233, endPoint x: 913, endPoint y: 217, distance: 17.5
click at [913, 217] on div at bounding box center [909, 298] width 214 height 476
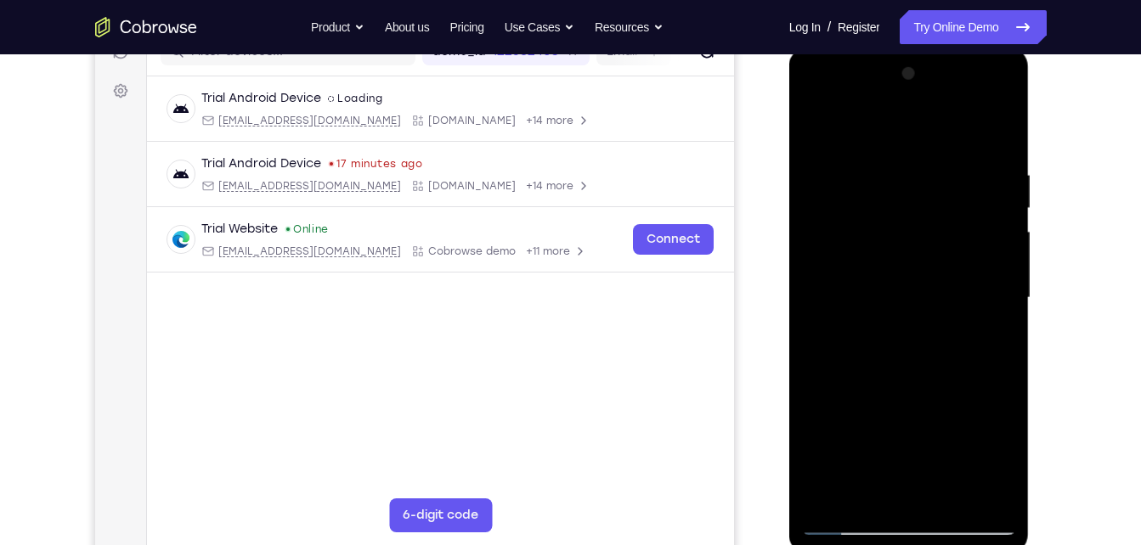
drag, startPoint x: 905, startPoint y: 197, endPoint x: 899, endPoint y: 184, distance: 14.4
click at [899, 184] on div at bounding box center [909, 298] width 214 height 476
drag, startPoint x: 912, startPoint y: 314, endPoint x: 918, endPoint y: 307, distance: 9.0
click at [918, 307] on div at bounding box center [909, 298] width 214 height 476
drag, startPoint x: 918, startPoint y: 307, endPoint x: 921, endPoint y: 251, distance: 56.2
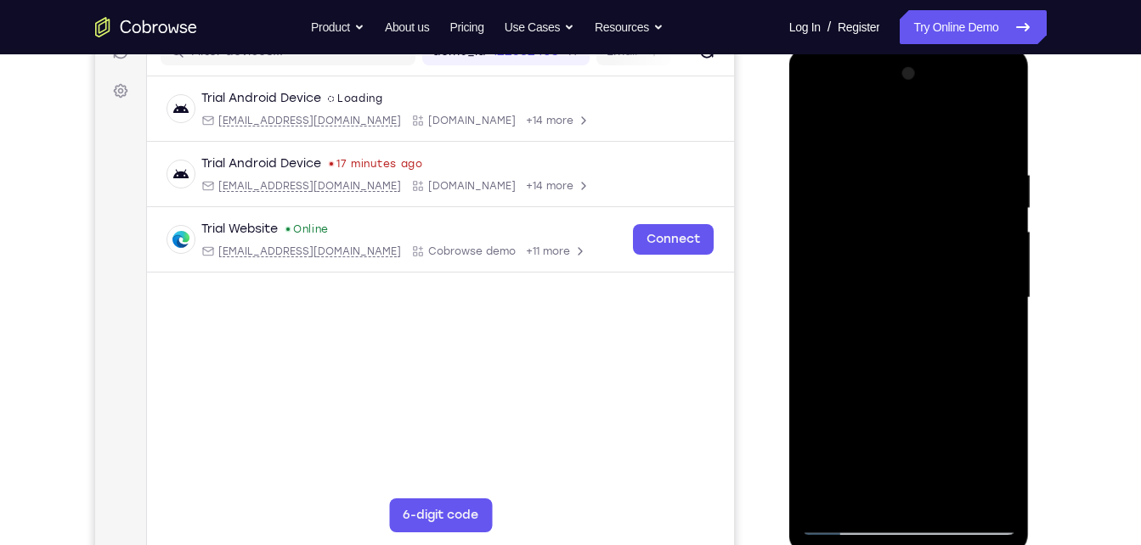
click at [921, 251] on div at bounding box center [909, 298] width 214 height 476
click at [900, 403] on div at bounding box center [909, 298] width 214 height 476
click at [961, 443] on div at bounding box center [909, 298] width 214 height 476
click at [1002, 464] on div at bounding box center [909, 298] width 214 height 476
drag, startPoint x: 877, startPoint y: 295, endPoint x: 867, endPoint y: 217, distance: 78.0
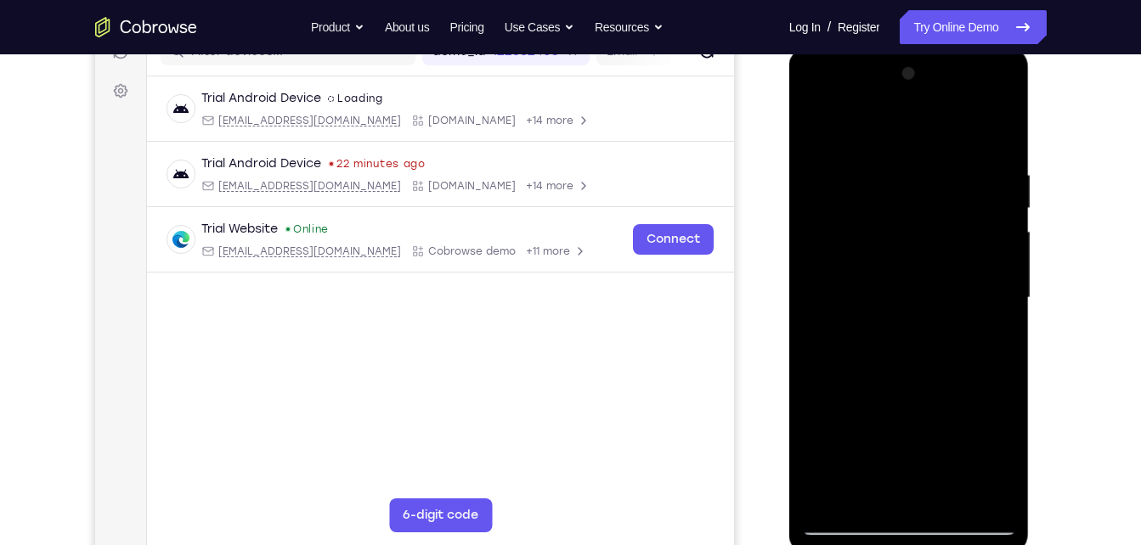
click at [867, 217] on div at bounding box center [909, 298] width 214 height 476
drag, startPoint x: 831, startPoint y: 226, endPoint x: 810, endPoint y: 93, distance: 135.0
click at [810, 93] on div at bounding box center [909, 298] width 214 height 476
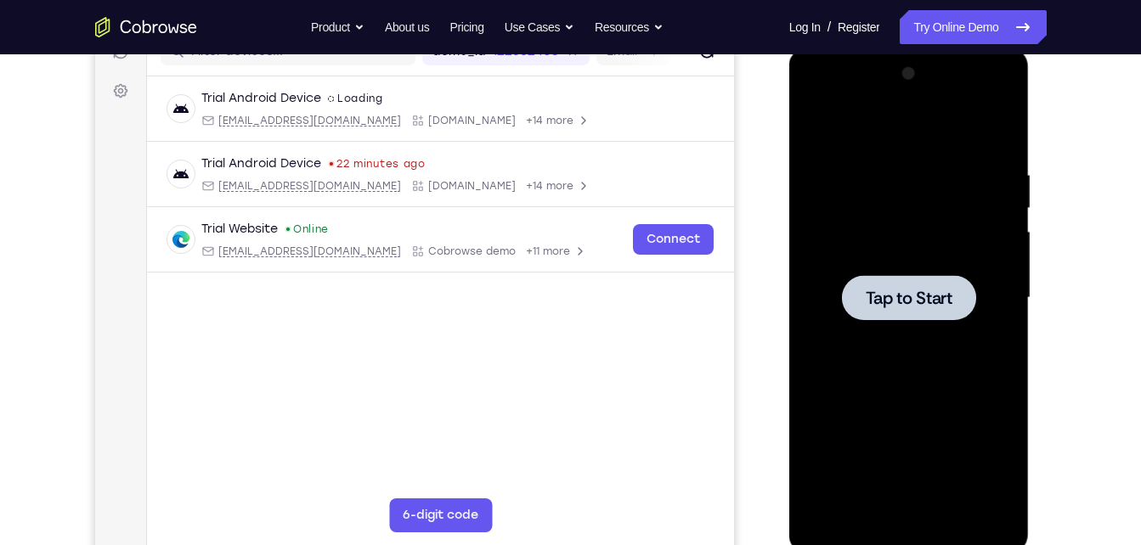
click at [830, 221] on div at bounding box center [909, 298] width 214 height 476
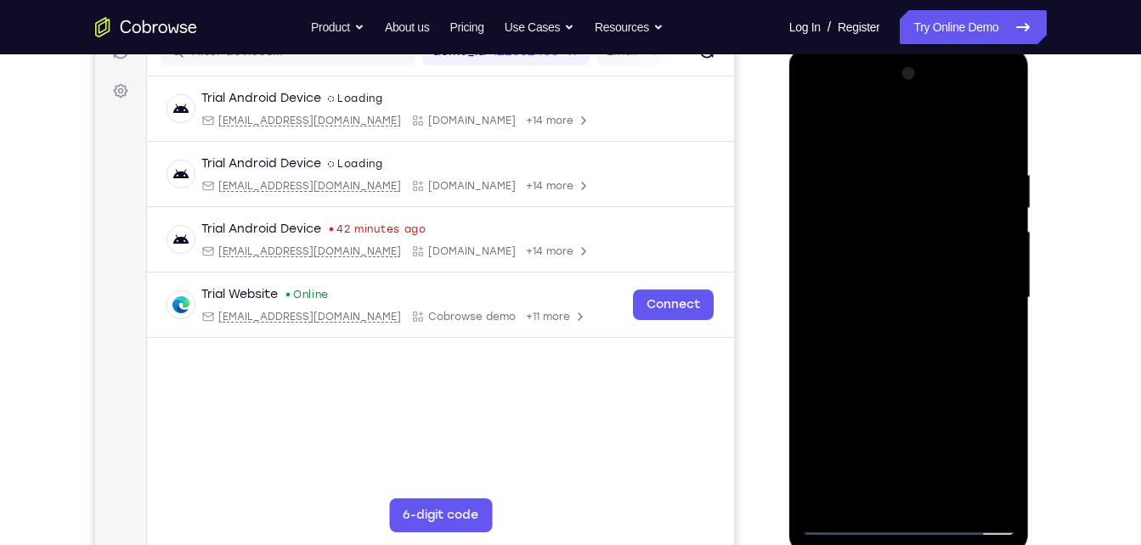
click at [902, 518] on div at bounding box center [909, 298] width 214 height 476
click at [904, 523] on div at bounding box center [909, 298] width 214 height 476
click at [984, 447] on div at bounding box center [909, 298] width 214 height 476
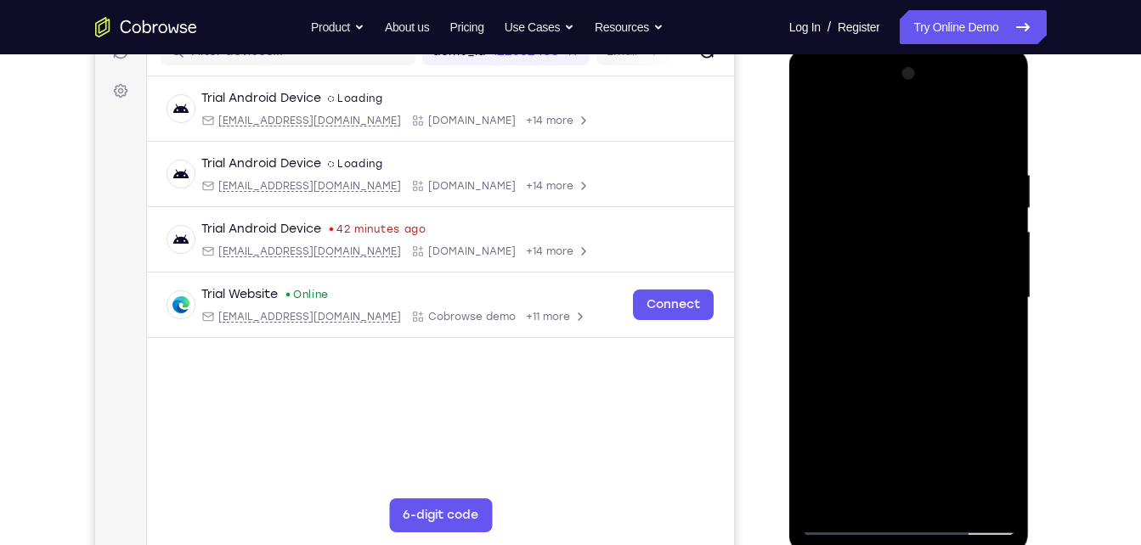
click at [983, 454] on div at bounding box center [909, 298] width 214 height 476
click at [885, 134] on div at bounding box center [909, 298] width 214 height 476
click at [979, 291] on div at bounding box center [909, 298] width 214 height 476
click at [887, 331] on div at bounding box center [909, 298] width 214 height 476
click at [900, 273] on div at bounding box center [909, 298] width 214 height 476
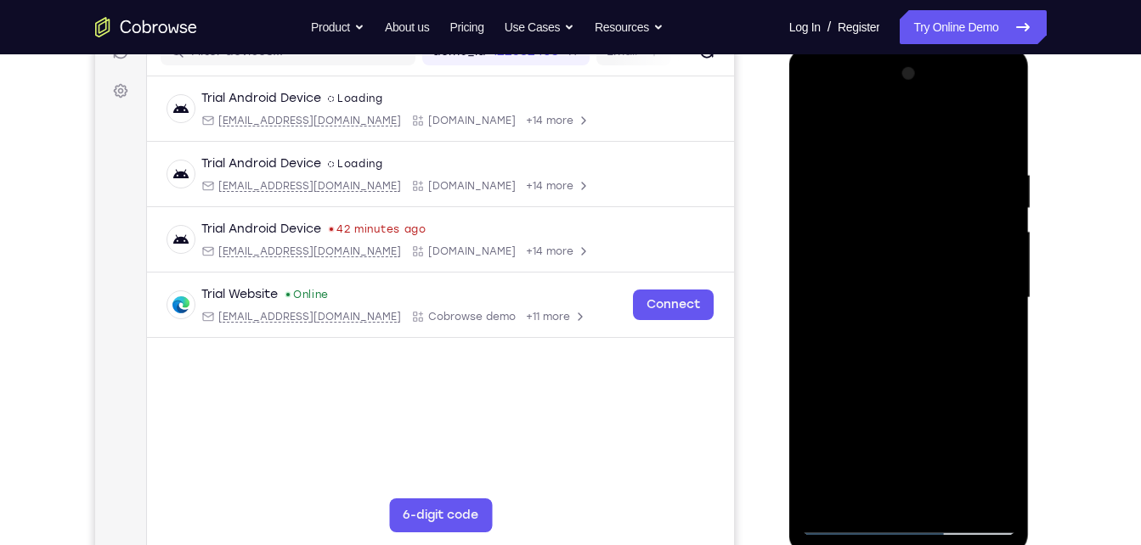
click at [871, 296] on div at bounding box center [909, 298] width 214 height 476
click at [871, 342] on div at bounding box center [909, 298] width 214 height 476
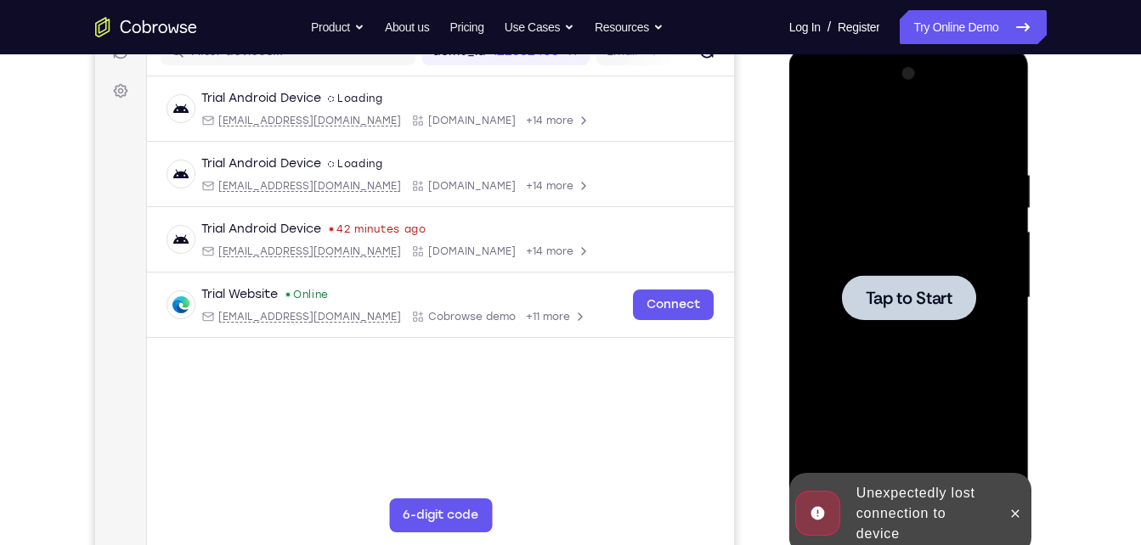
click at [837, 152] on div at bounding box center [909, 298] width 214 height 476
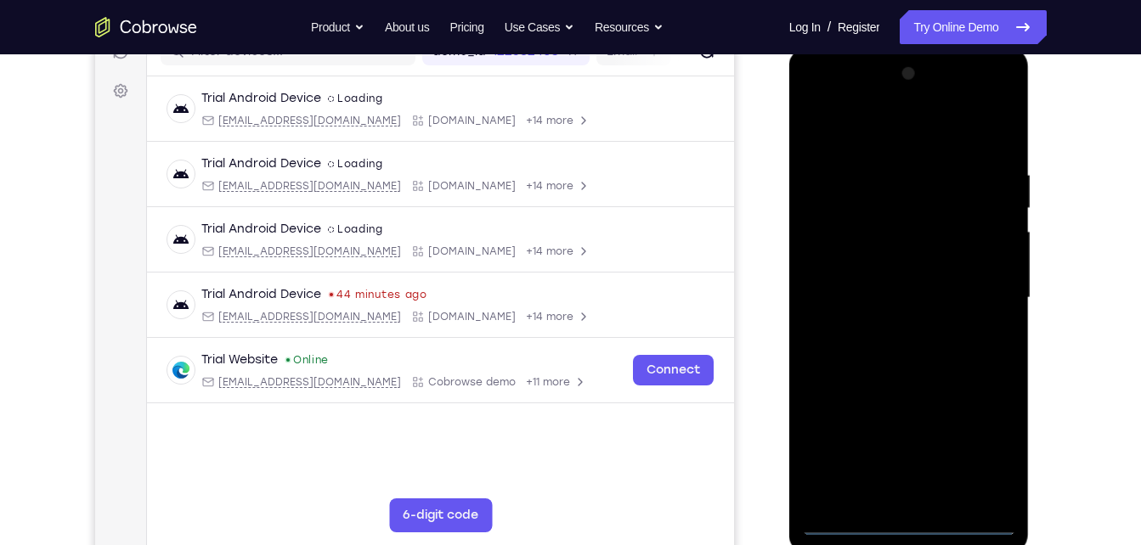
click at [907, 529] on div at bounding box center [909, 298] width 214 height 476
click at [987, 456] on div at bounding box center [909, 298] width 214 height 476
click at [890, 135] on div at bounding box center [909, 298] width 214 height 476
click at [977, 297] on div at bounding box center [909, 298] width 214 height 476
click at [887, 333] on div at bounding box center [909, 298] width 214 height 476
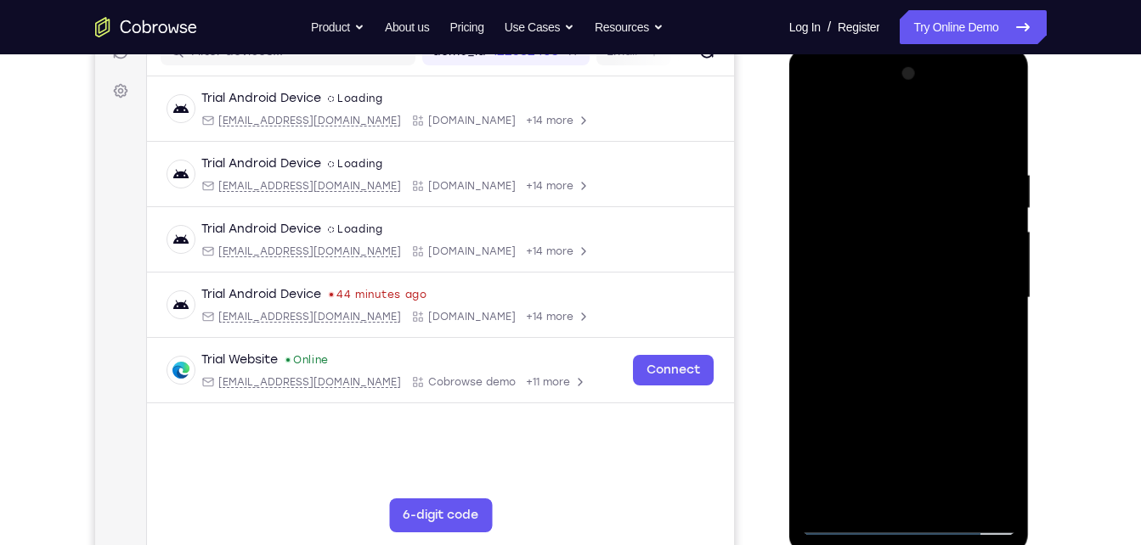
click at [842, 277] on div at bounding box center [909, 298] width 214 height 476
click at [865, 291] on div at bounding box center [909, 298] width 214 height 476
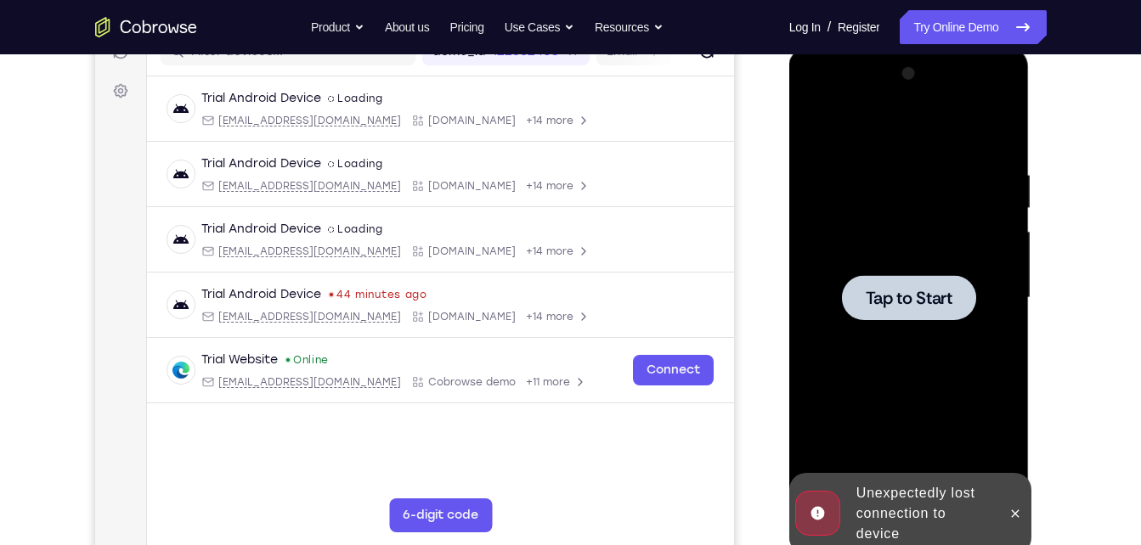
click at [970, 330] on div at bounding box center [909, 298] width 214 height 476
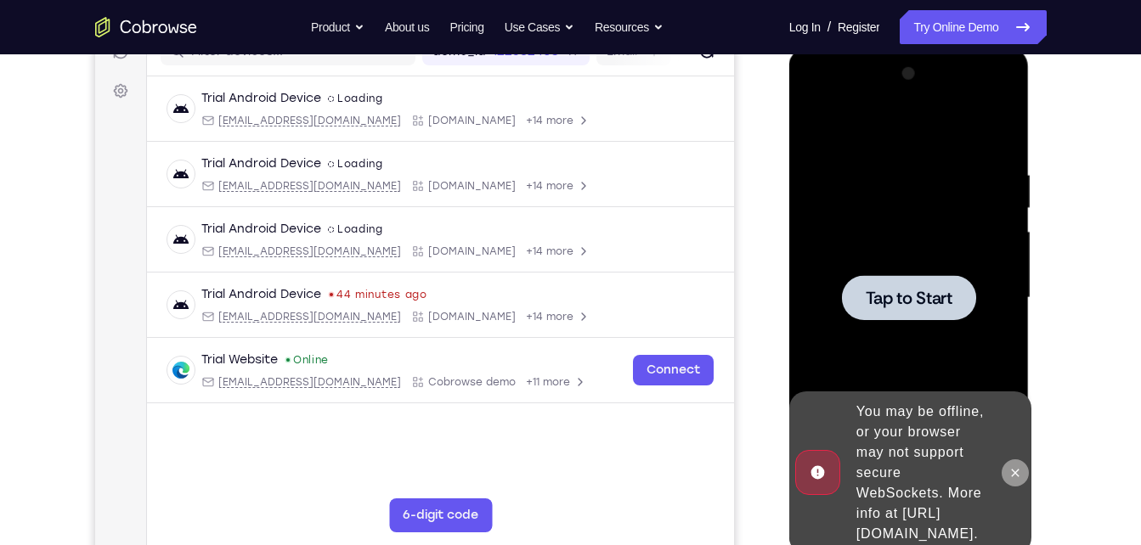
click at [1025, 466] on button at bounding box center [1014, 472] width 27 height 27
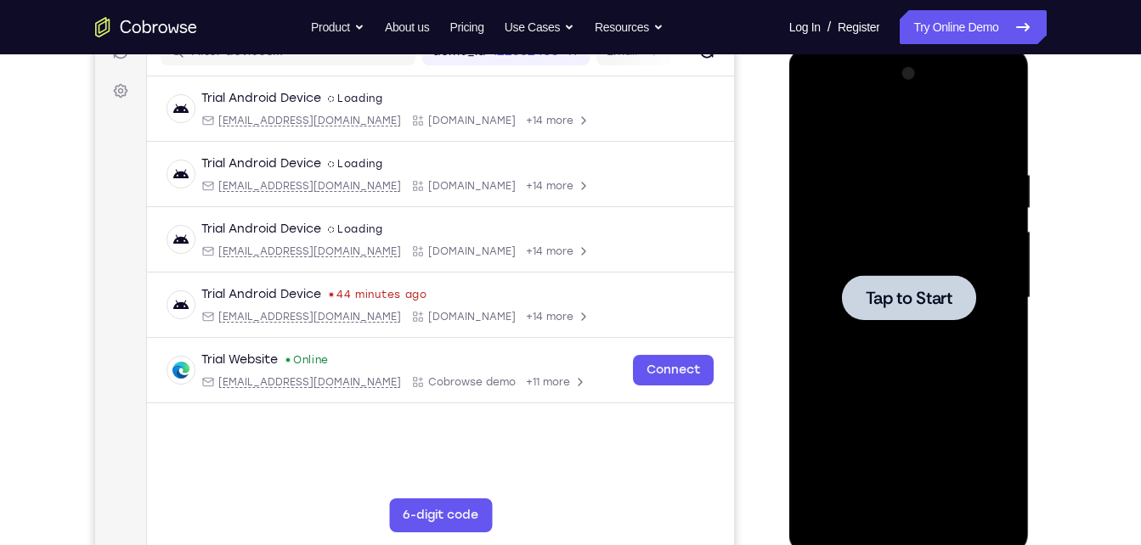
click at [927, 246] on div at bounding box center [909, 298] width 214 height 476
click at [916, 299] on span "Tap to Start" at bounding box center [908, 298] width 87 height 17
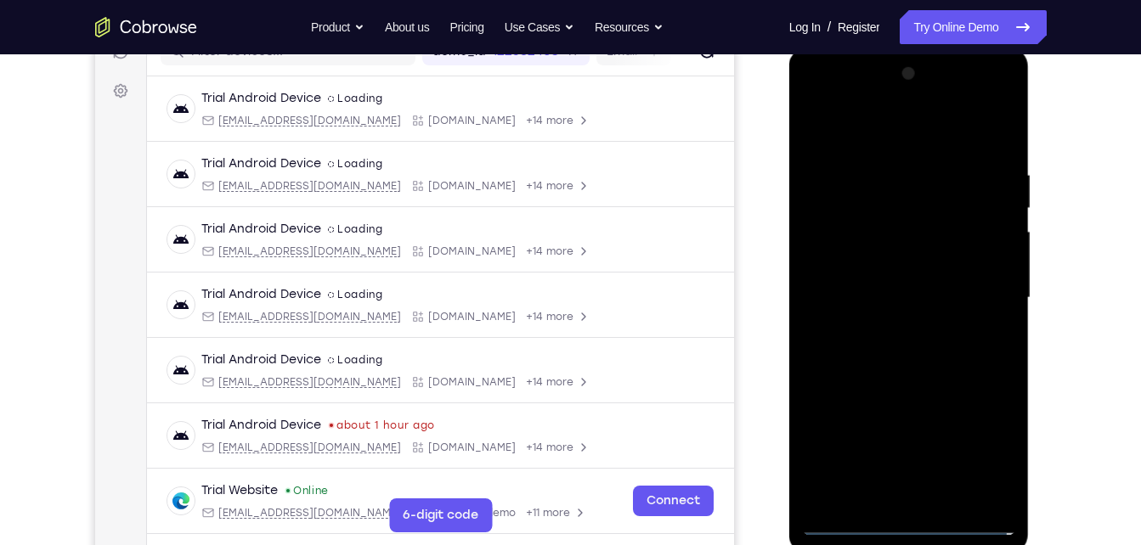
click at [913, 529] on div at bounding box center [909, 298] width 214 height 476
click at [980, 448] on div at bounding box center [909, 298] width 214 height 476
click at [857, 134] on div at bounding box center [909, 298] width 214 height 476
click at [978, 297] on div at bounding box center [909, 298] width 214 height 476
click at [888, 499] on div at bounding box center [909, 298] width 214 height 476
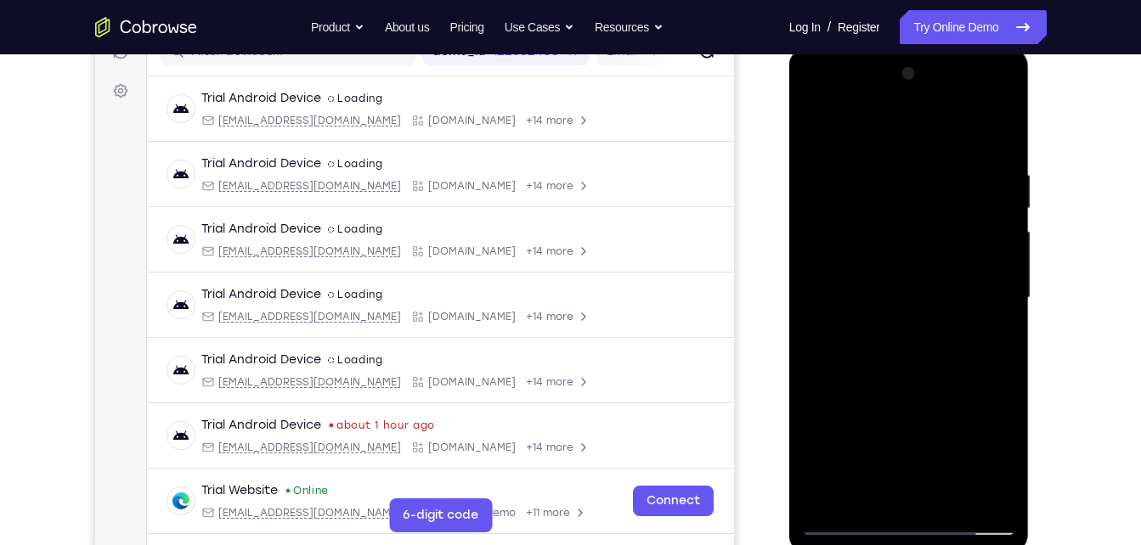
click at [854, 290] on div at bounding box center [909, 298] width 214 height 476
click at [876, 290] on div at bounding box center [909, 298] width 214 height 476
click at [904, 351] on div at bounding box center [909, 298] width 214 height 476
click at [902, 352] on div at bounding box center [909, 298] width 214 height 476
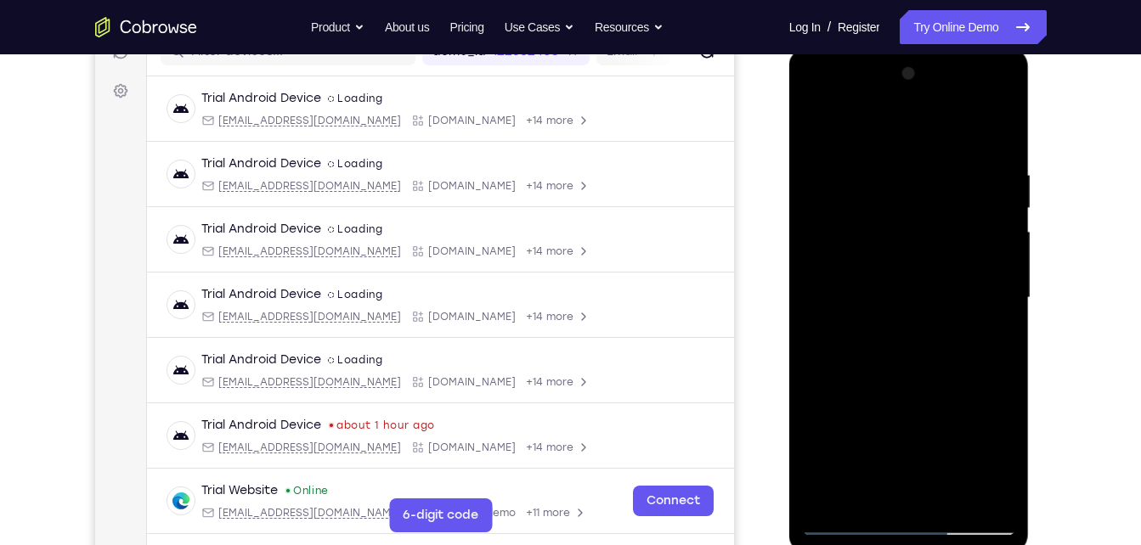
click at [908, 347] on div at bounding box center [909, 298] width 214 height 476
click at [877, 356] on div at bounding box center [909, 298] width 214 height 476
click at [908, 354] on div at bounding box center [909, 298] width 214 height 476
click at [914, 347] on div at bounding box center [909, 298] width 214 height 476
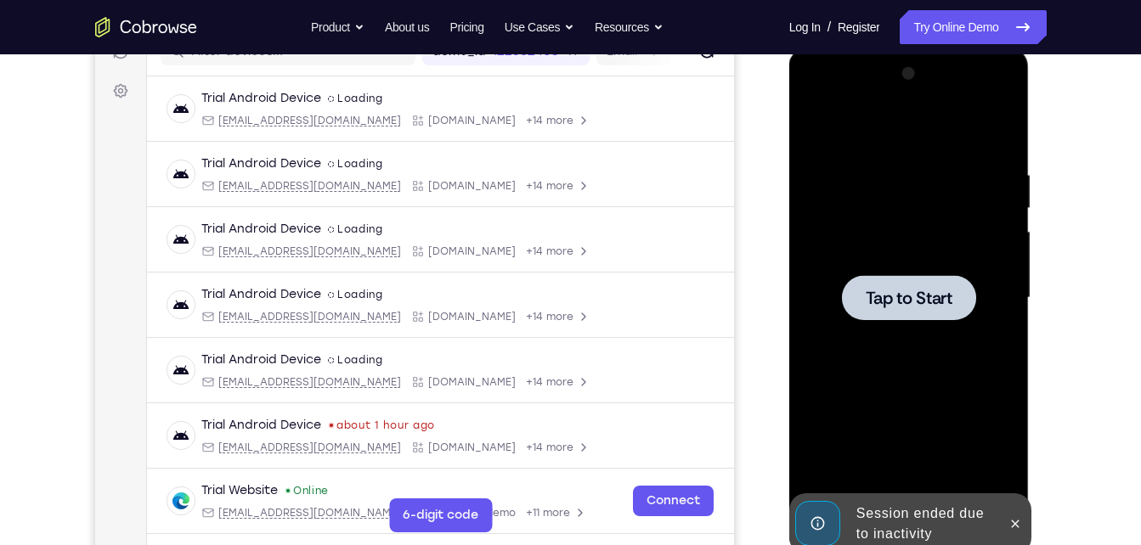
click at [853, 166] on div at bounding box center [909, 298] width 214 height 476
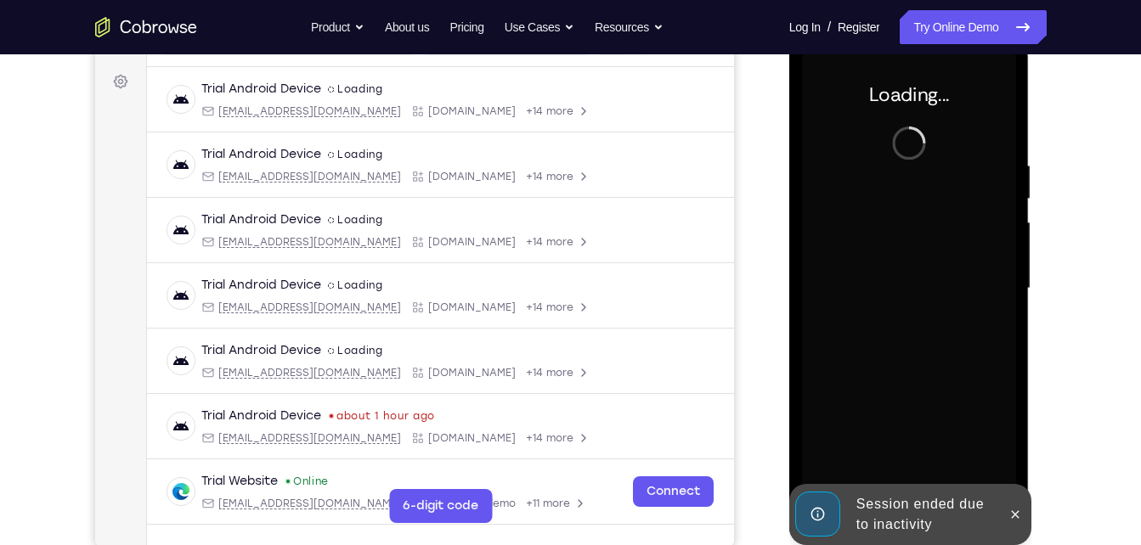
scroll to position [245, 0]
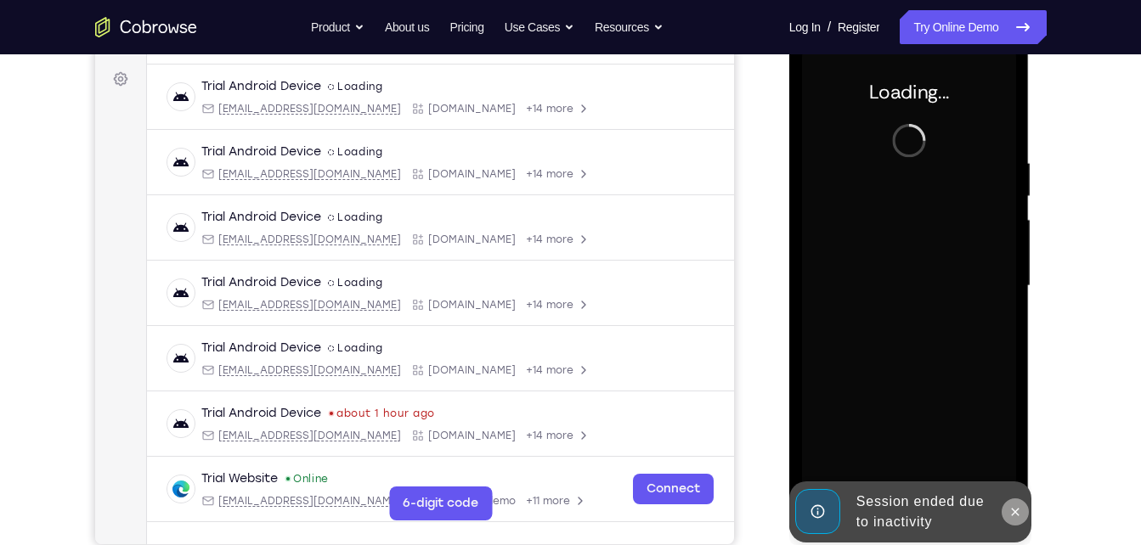
click at [1022, 515] on icon at bounding box center [1015, 512] width 14 height 14
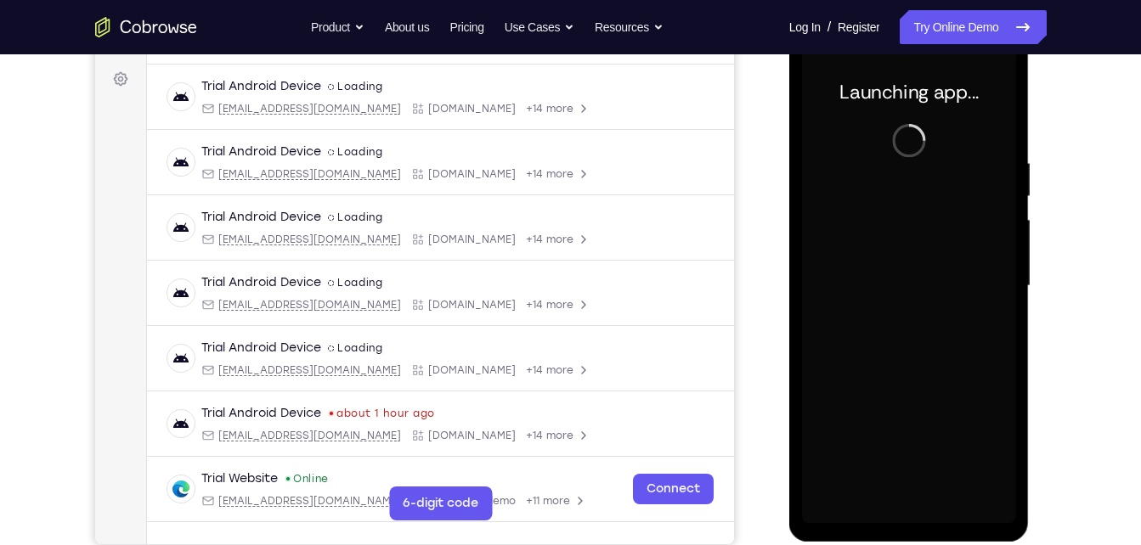
scroll to position [243, 0]
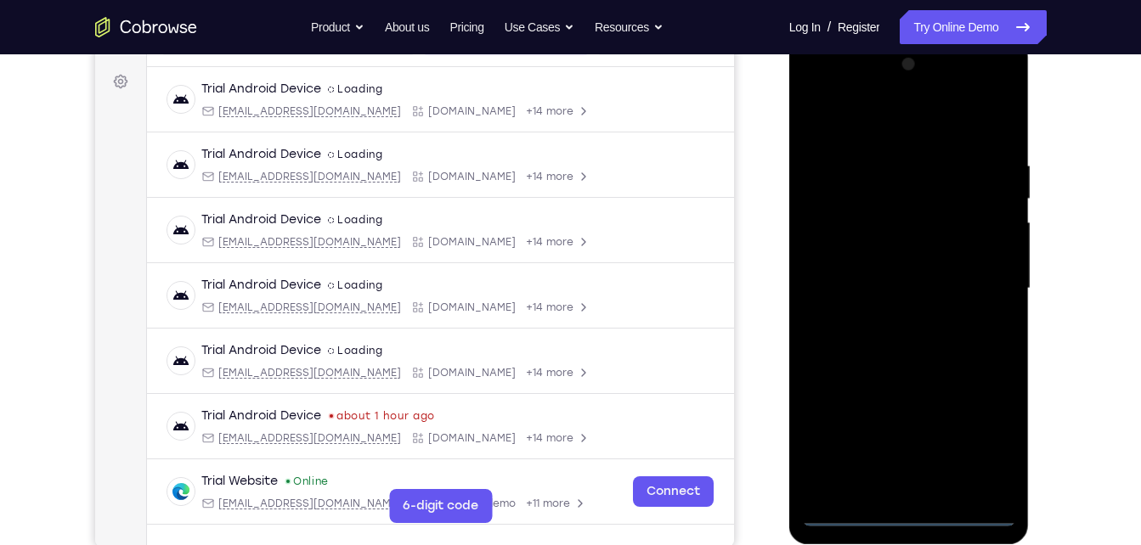
click at [905, 516] on div at bounding box center [909, 289] width 214 height 476
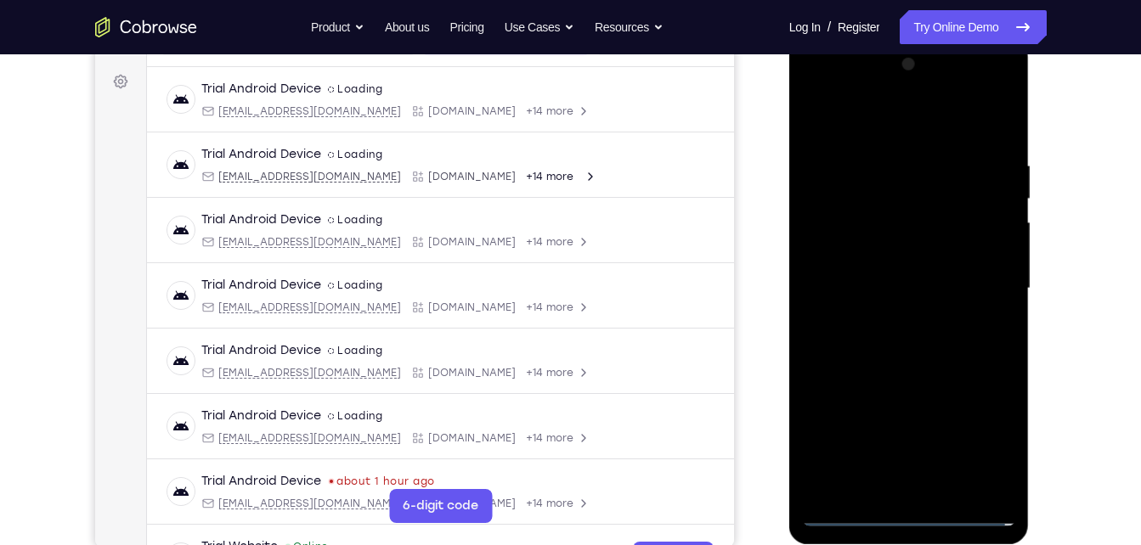
click at [983, 437] on div at bounding box center [909, 289] width 214 height 476
click at [838, 118] on div at bounding box center [909, 289] width 214 height 476
click at [980, 276] on div at bounding box center [909, 289] width 214 height 476
click at [891, 317] on div at bounding box center [909, 289] width 214 height 476
click at [919, 274] on div at bounding box center [909, 289] width 214 height 476
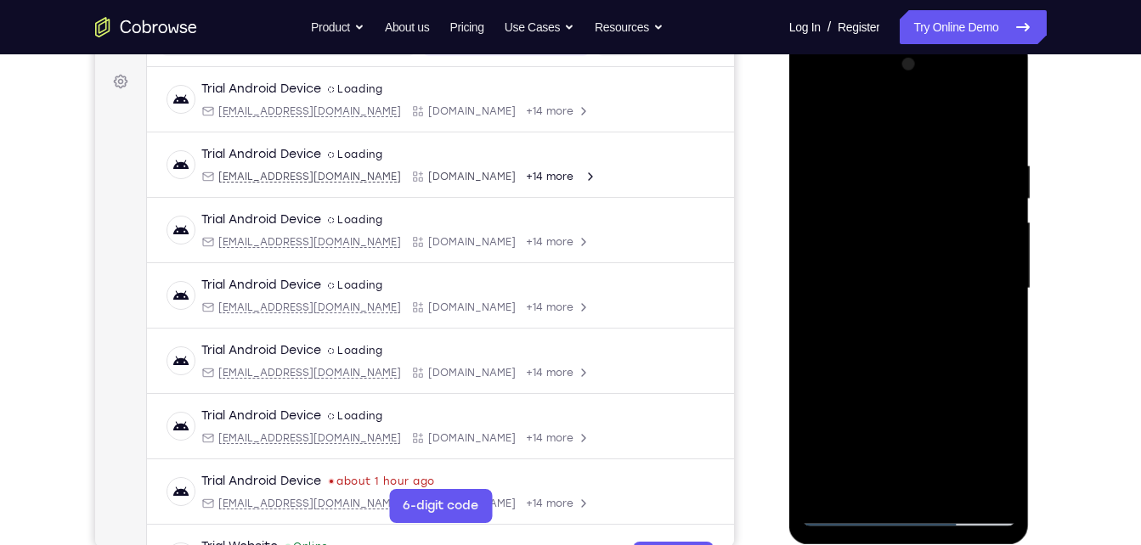
click at [882, 285] on div at bounding box center [909, 289] width 214 height 476
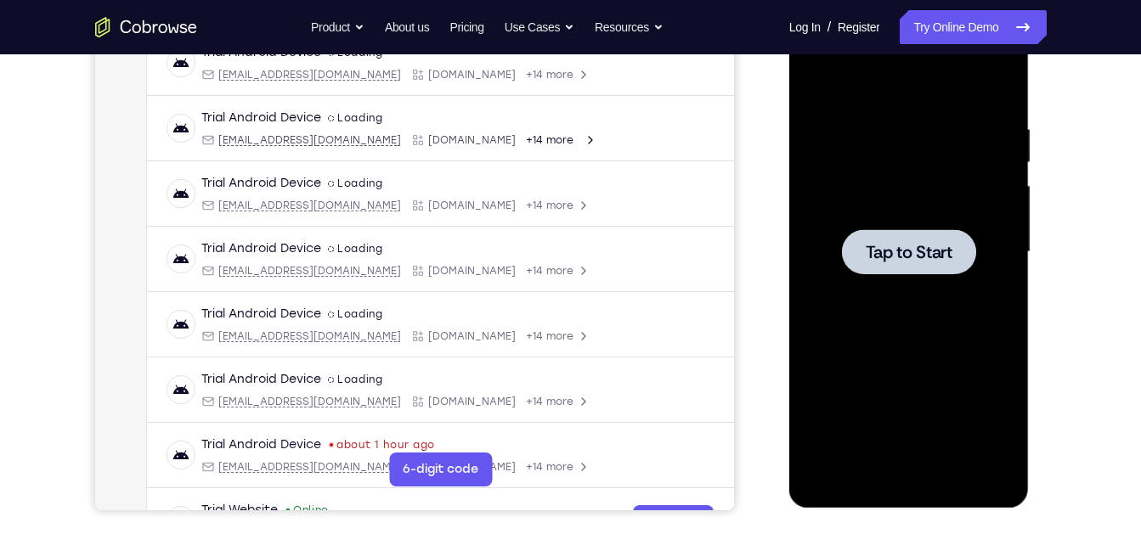
drag, startPoint x: 910, startPoint y: 219, endPoint x: 1941, endPoint y: 186, distance: 1031.6
click at [910, 219] on div at bounding box center [909, 252] width 214 height 476
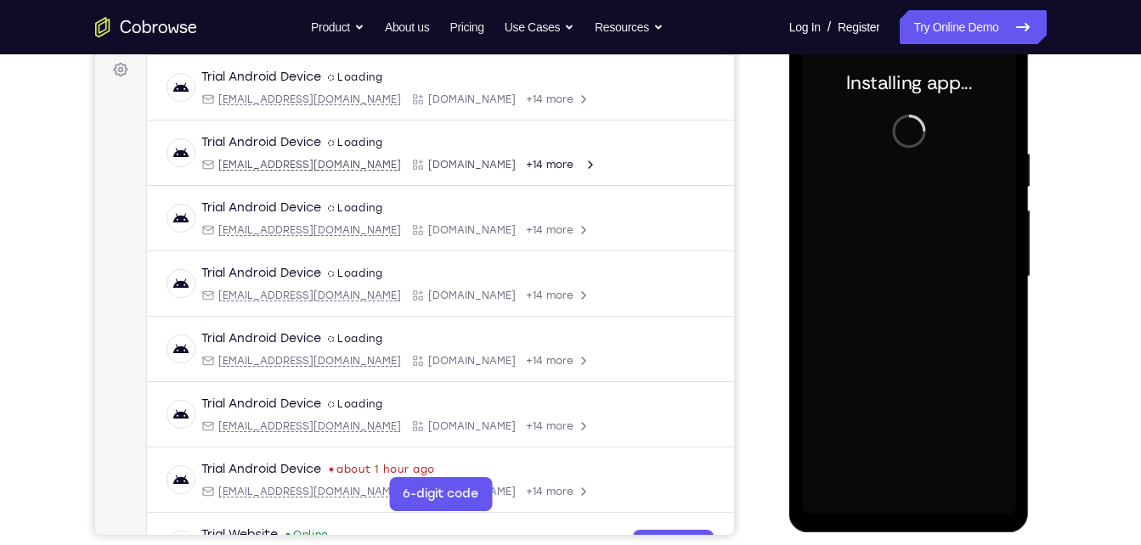
scroll to position [252, 0]
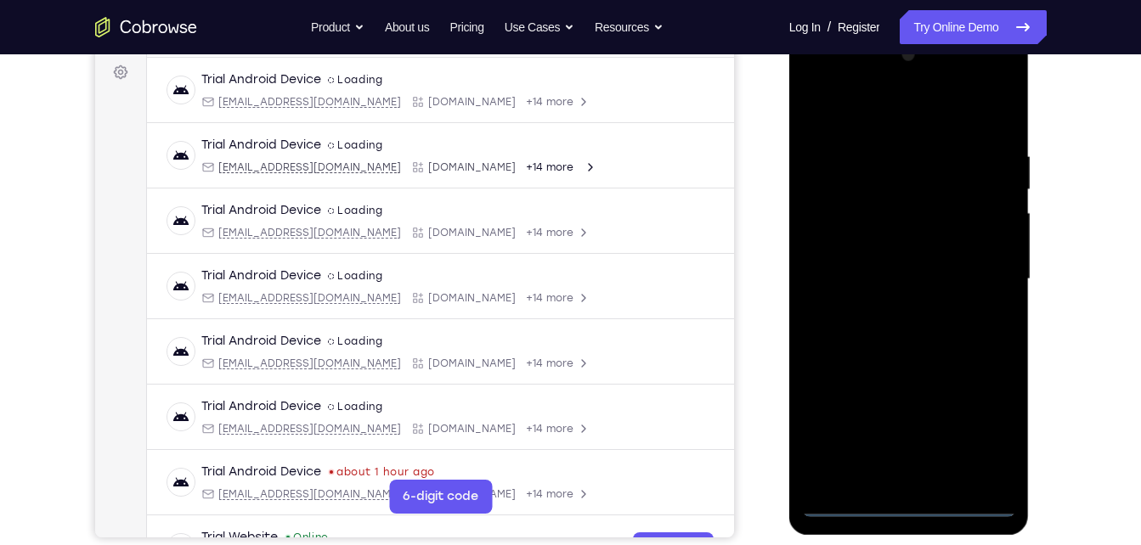
click at [911, 510] on div at bounding box center [909, 280] width 214 height 476
click at [977, 423] on div at bounding box center [909, 280] width 214 height 476
click at [980, 432] on div at bounding box center [909, 280] width 214 height 476
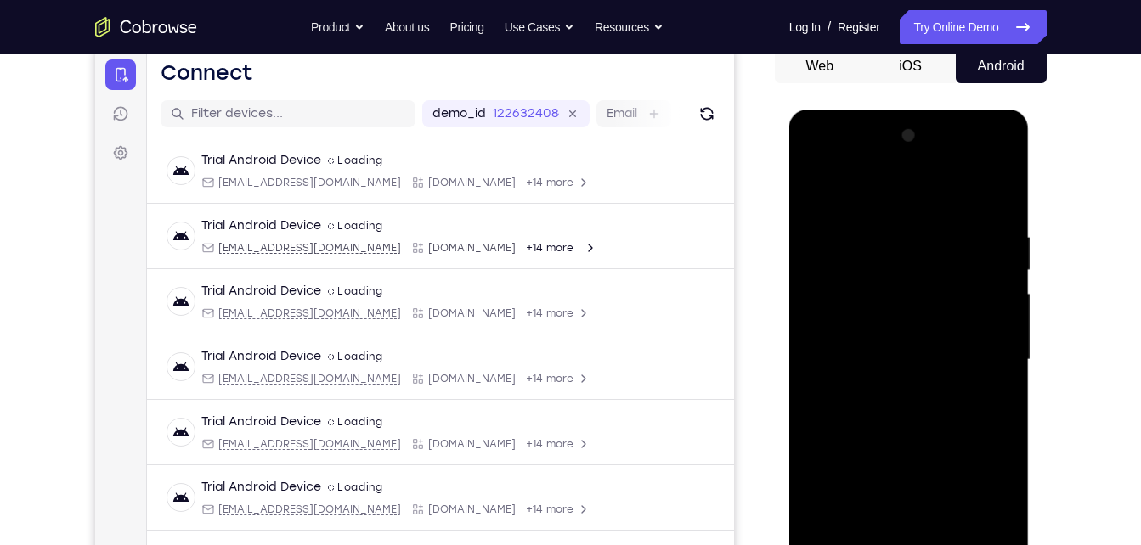
scroll to position [258, 0]
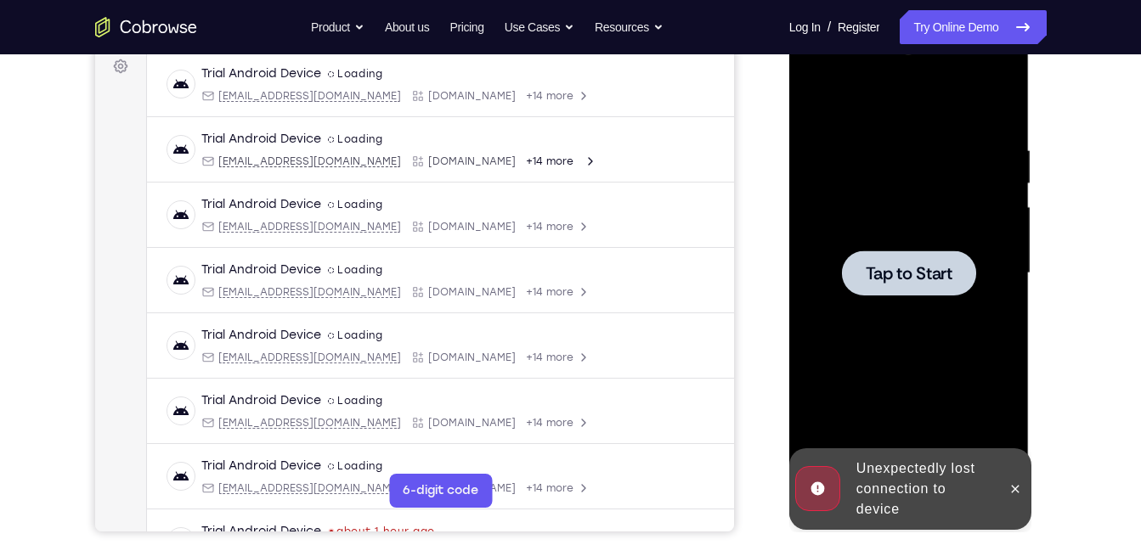
click at [902, 189] on div at bounding box center [909, 274] width 214 height 476
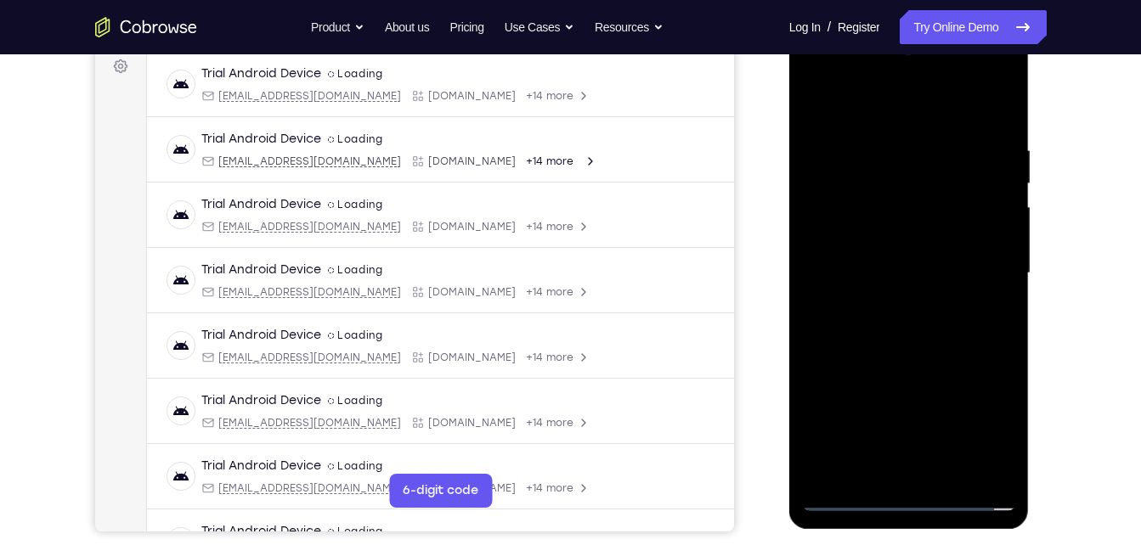
click at [917, 496] on div at bounding box center [909, 274] width 214 height 476
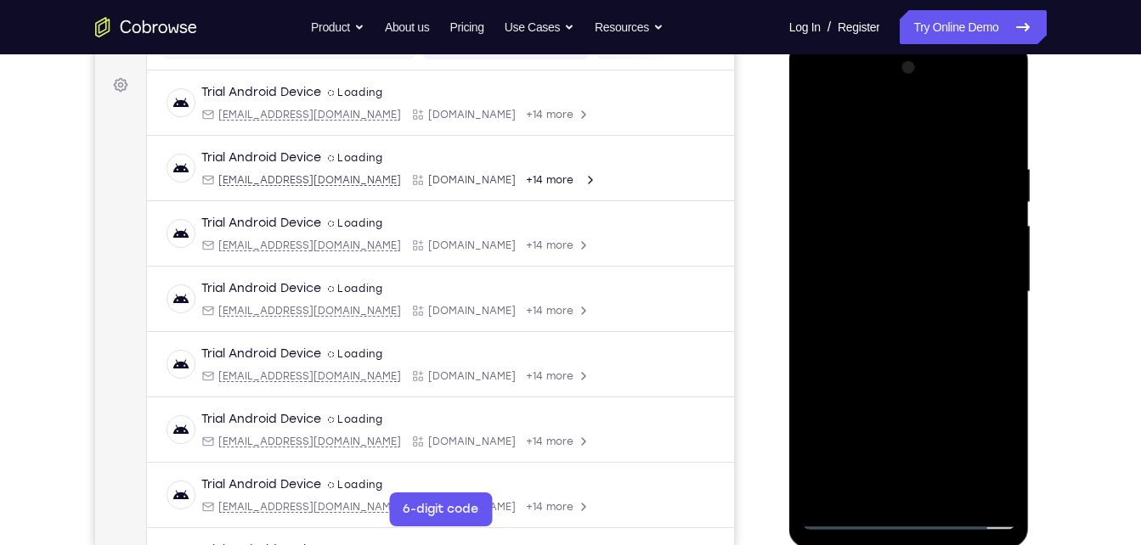
scroll to position [236, 0]
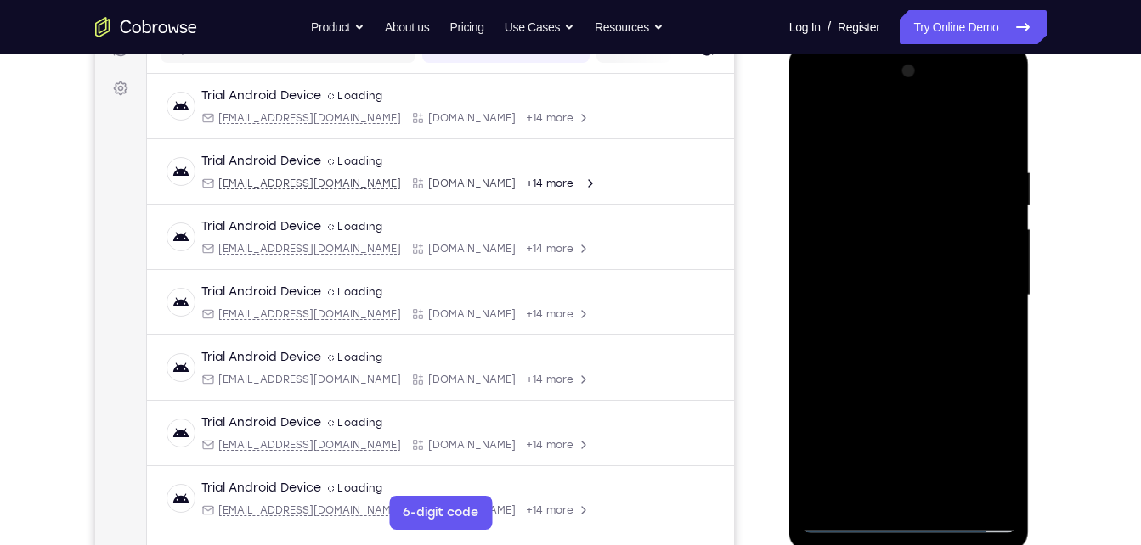
click at [979, 450] on div at bounding box center [909, 296] width 214 height 476
click at [978, 443] on div at bounding box center [909, 296] width 214 height 476
click at [859, 121] on div at bounding box center [909, 296] width 214 height 476
click at [888, 135] on div at bounding box center [909, 296] width 214 height 476
click at [979, 287] on div at bounding box center [909, 296] width 214 height 476
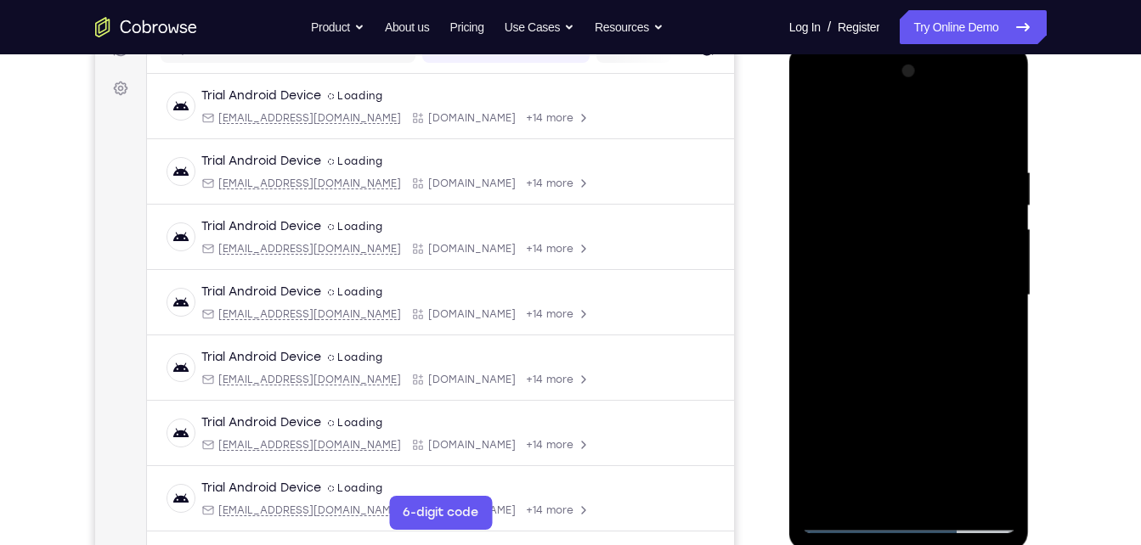
click at [880, 276] on div at bounding box center [909, 296] width 214 height 476
click at [877, 288] on div at bounding box center [909, 296] width 214 height 476
click at [922, 368] on div at bounding box center [909, 296] width 214 height 476
click at [948, 497] on div at bounding box center [909, 296] width 214 height 476
click at [947, 493] on div at bounding box center [909, 296] width 214 height 476
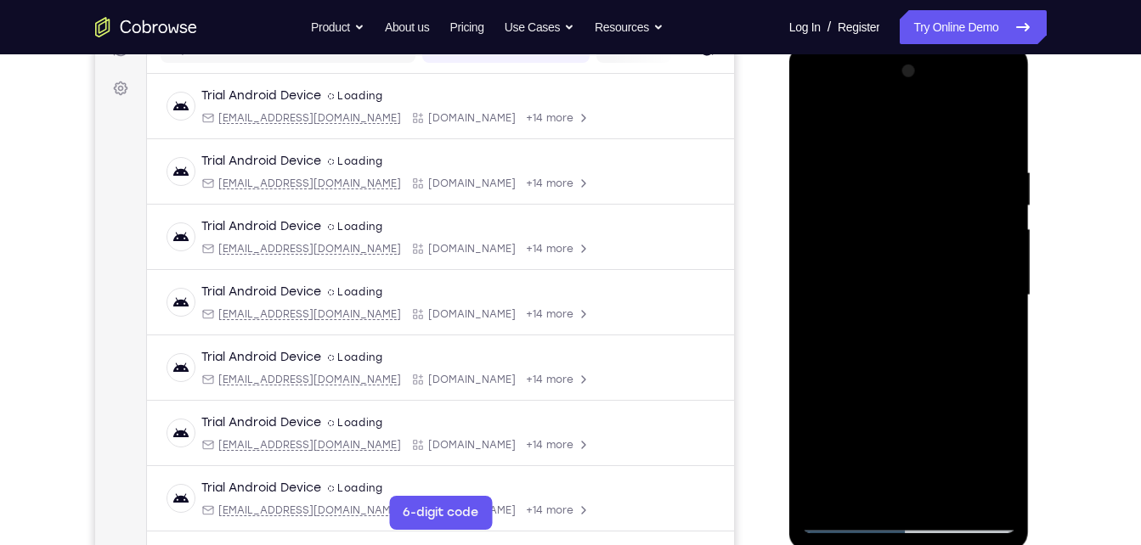
click at [904, 386] on div at bounding box center [909, 296] width 214 height 476
click at [951, 277] on div at bounding box center [909, 296] width 214 height 476
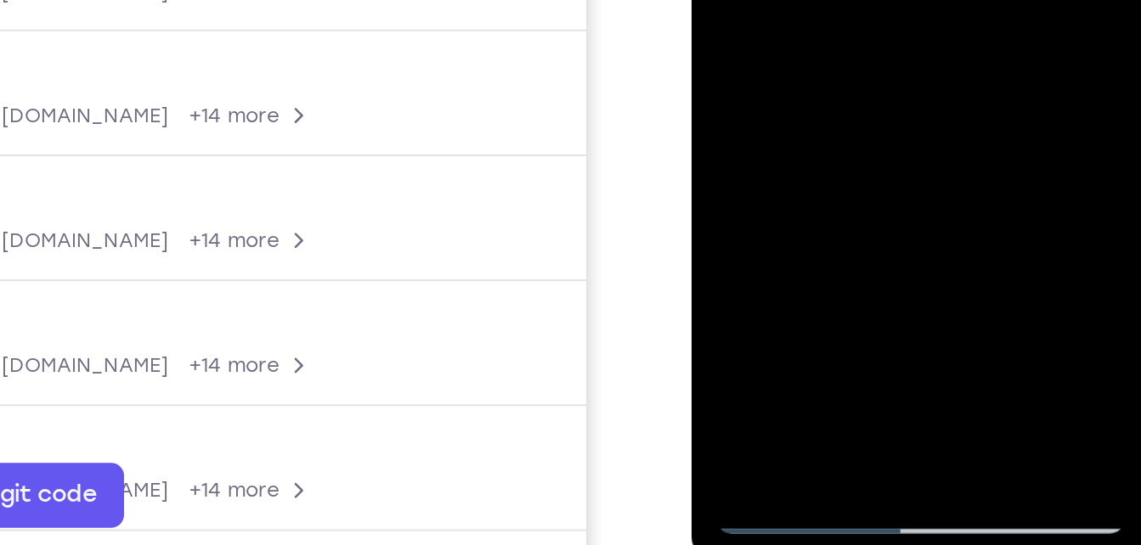
scroll to position [228, 0]
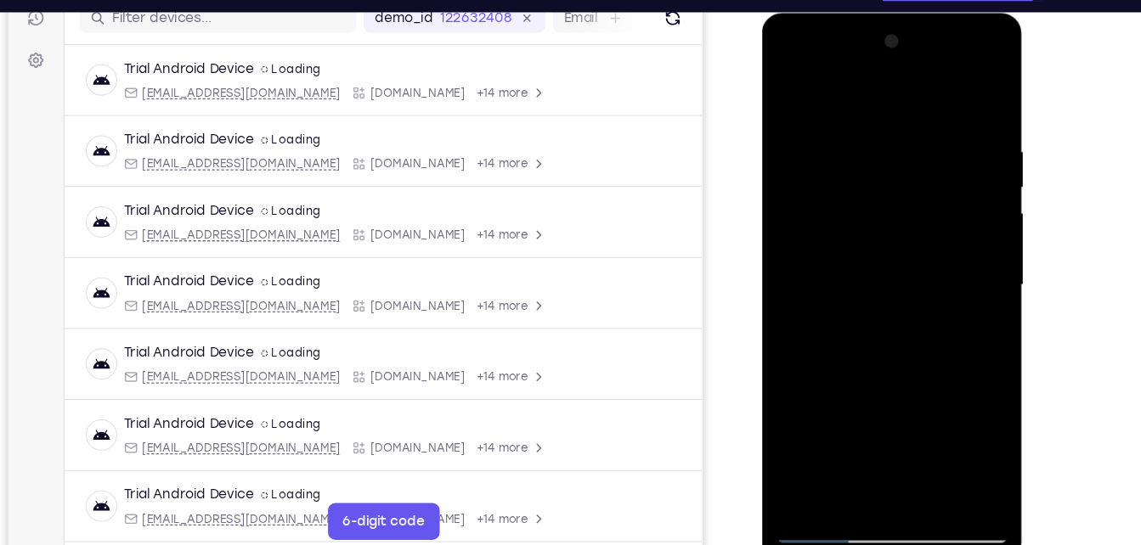
scroll to position [245, 0]
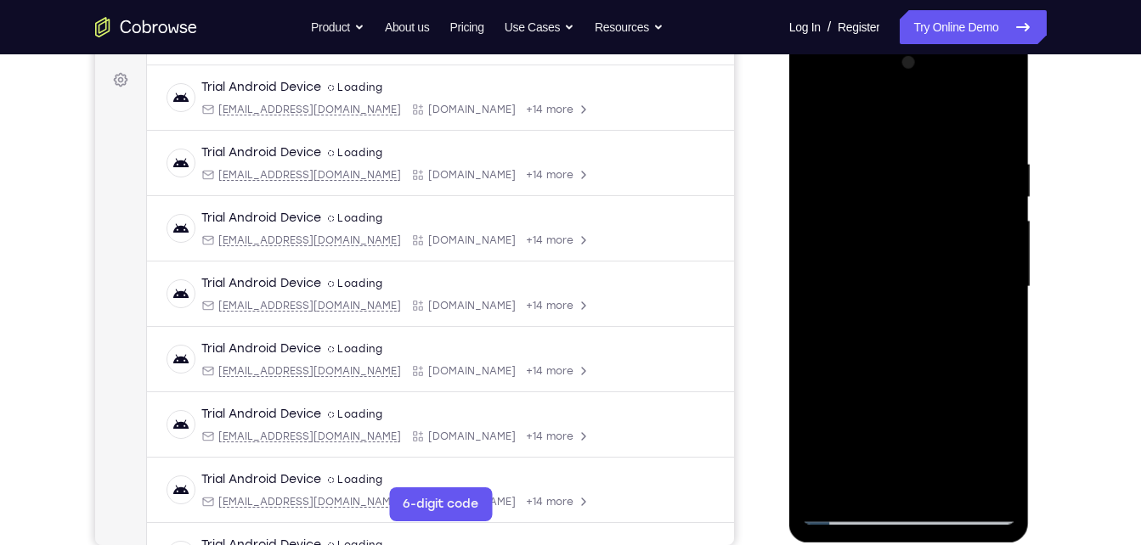
click at [859, 117] on div at bounding box center [909, 287] width 214 height 476
click at [842, 519] on div at bounding box center [909, 287] width 214 height 476
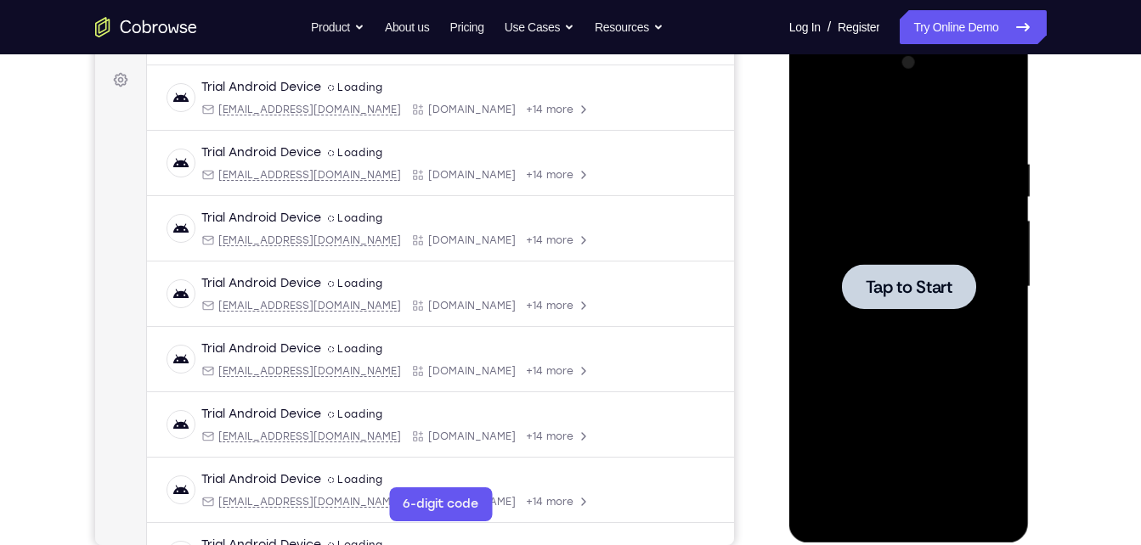
click at [834, 261] on div at bounding box center [909, 287] width 214 height 476
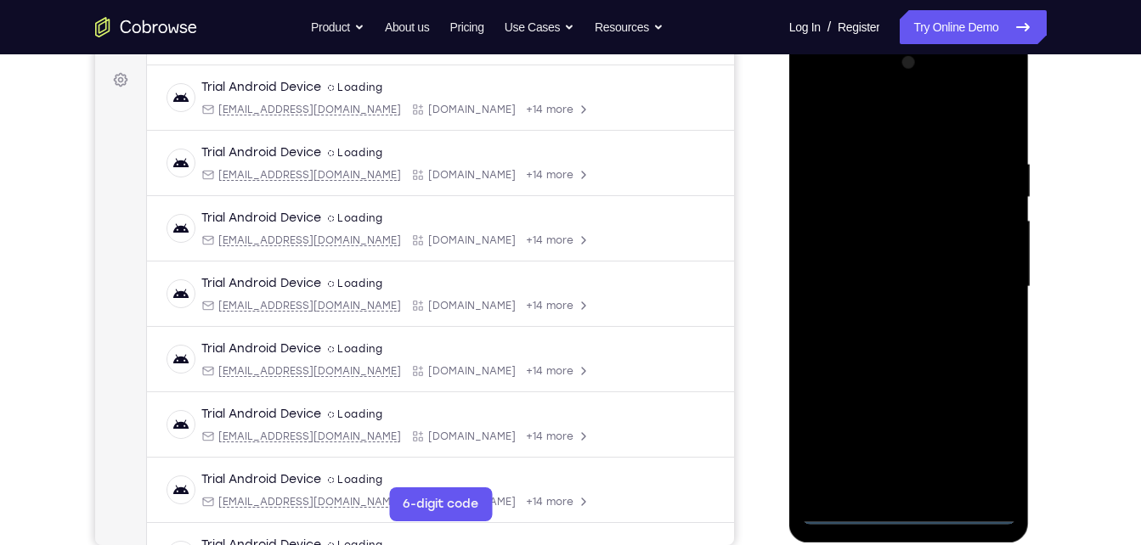
scroll to position [223, 0]
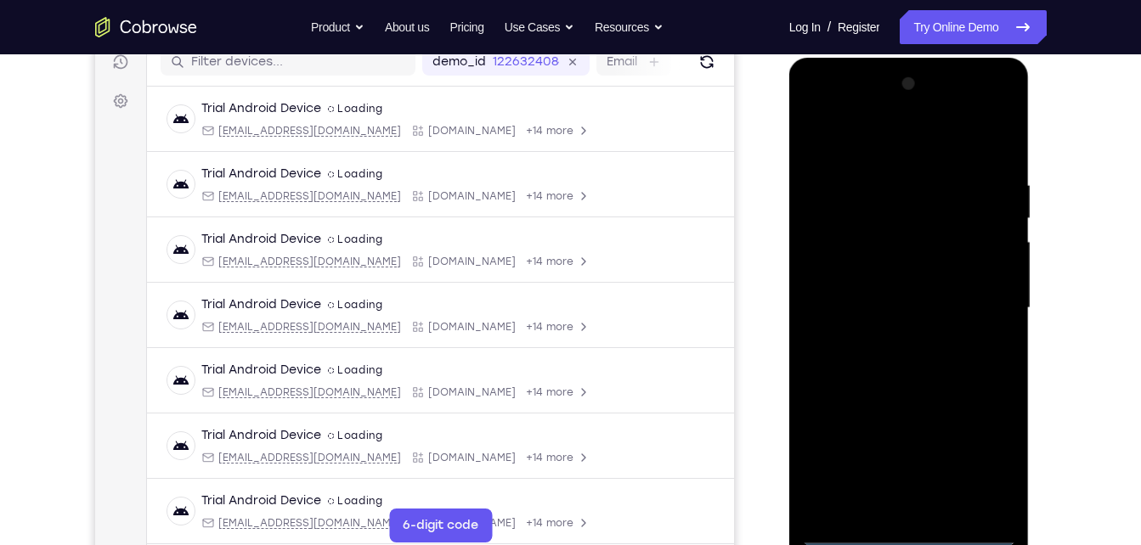
click at [904, 532] on div at bounding box center [909, 308] width 214 height 476
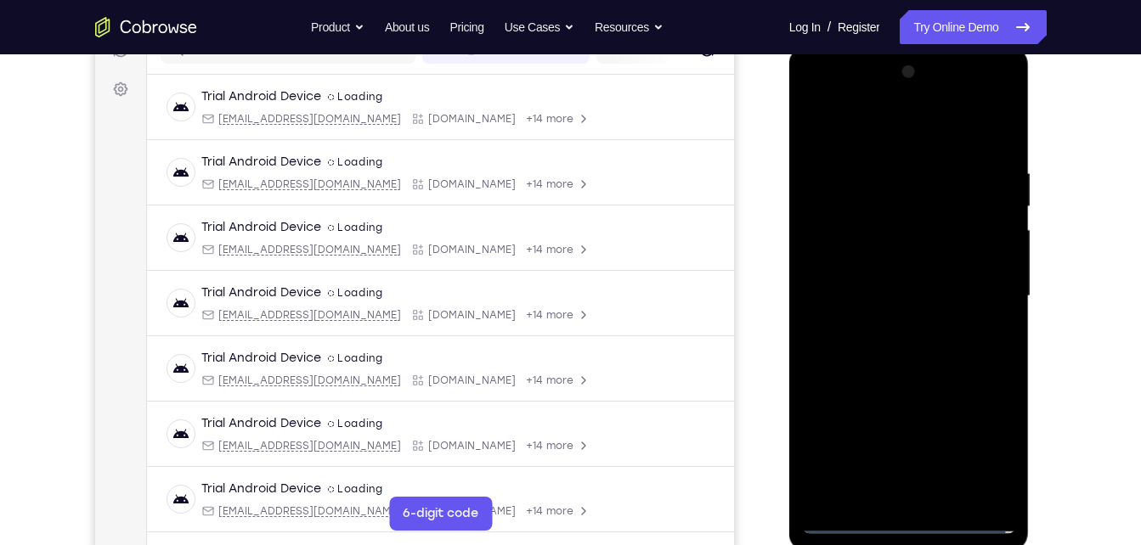
scroll to position [239, 0]
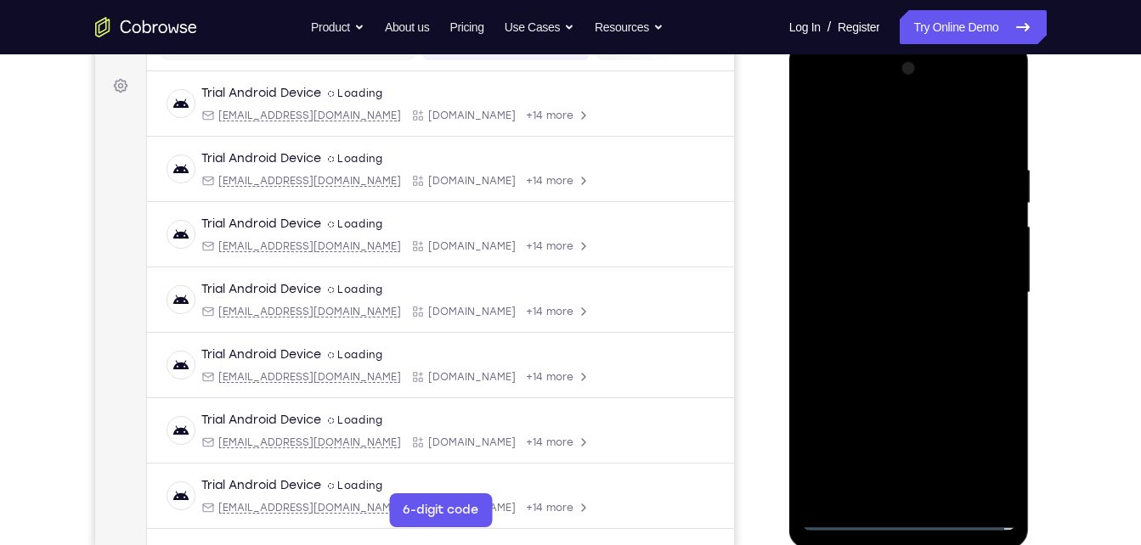
click at [976, 437] on div at bounding box center [909, 293] width 214 height 476
click at [860, 132] on div at bounding box center [909, 293] width 214 height 476
click at [979, 292] on div at bounding box center [909, 293] width 214 height 476
click at [893, 326] on div at bounding box center [909, 293] width 214 height 476
click at [840, 272] on div at bounding box center [909, 293] width 214 height 476
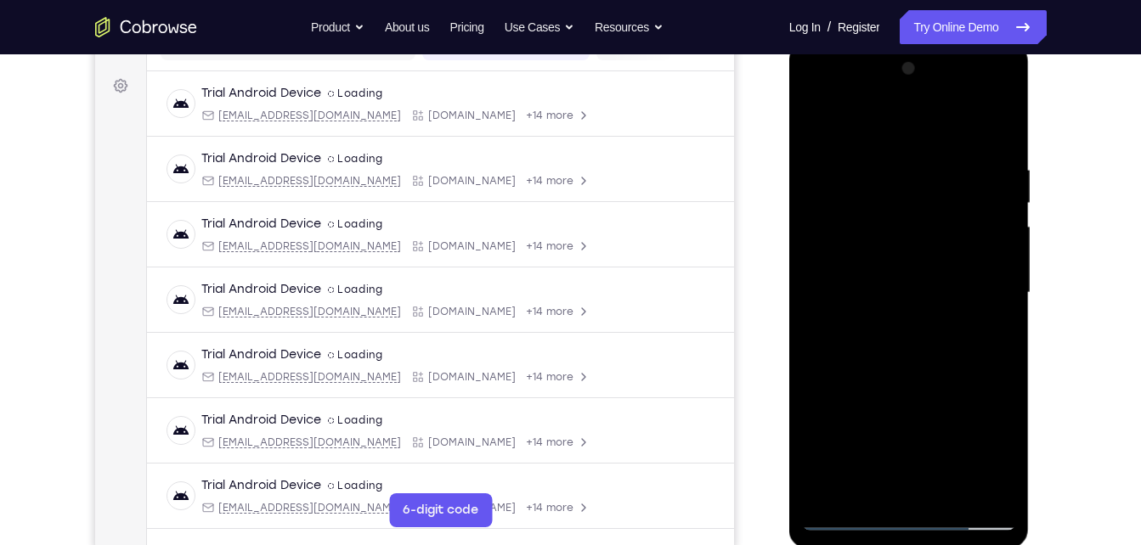
click at [888, 289] on div at bounding box center [909, 293] width 214 height 476
click at [888, 341] on div at bounding box center [909, 293] width 214 height 476
click at [907, 360] on div at bounding box center [909, 293] width 214 height 476
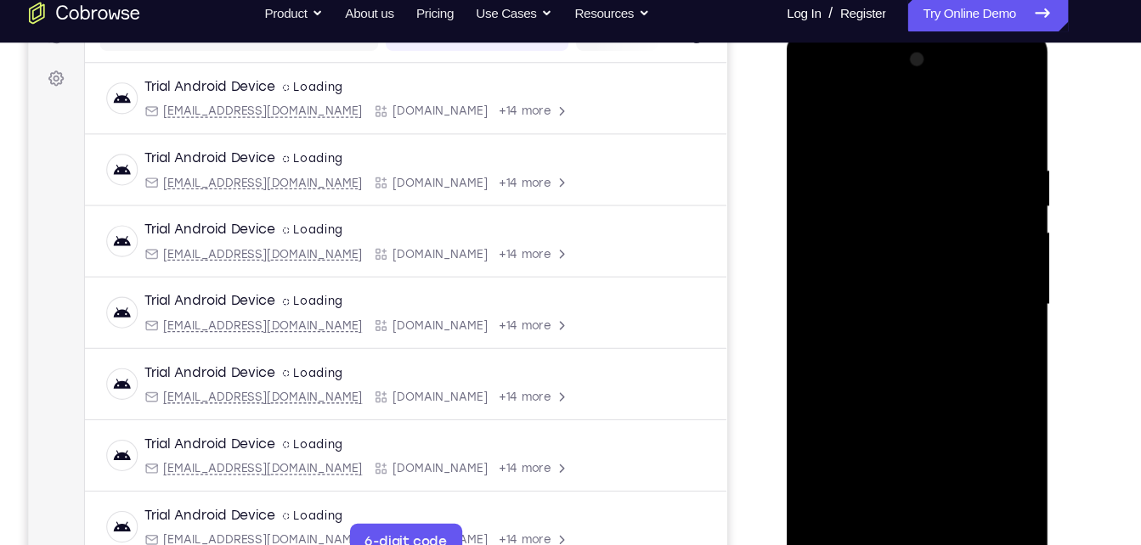
scroll to position [228, 0]
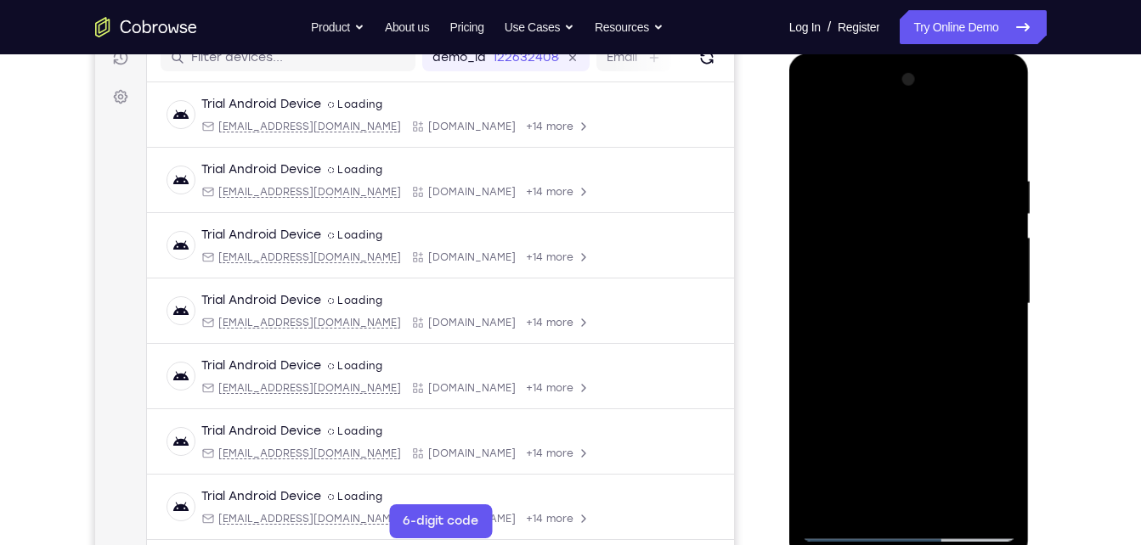
click at [947, 501] on div at bounding box center [909, 304] width 214 height 476
click at [903, 393] on div at bounding box center [909, 304] width 214 height 476
click at [821, 131] on div at bounding box center [909, 304] width 214 height 476
drag, startPoint x: 944, startPoint y: 157, endPoint x: 1003, endPoint y: 418, distance: 267.2
click at [1003, 418] on div at bounding box center [909, 304] width 214 height 476
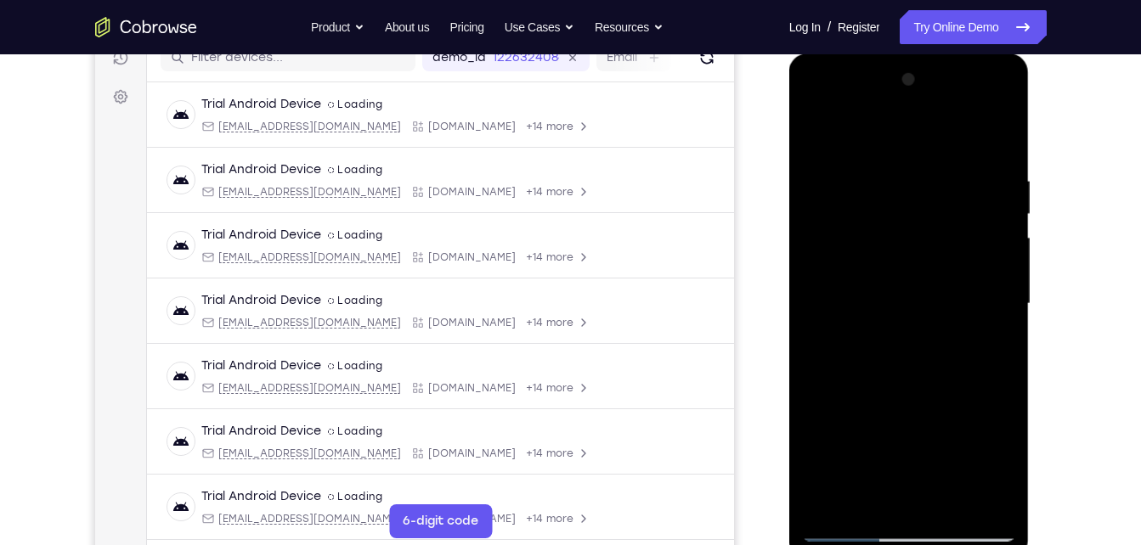
drag, startPoint x: 941, startPoint y: 440, endPoint x: 902, endPoint y: 215, distance: 228.4
click at [902, 215] on div at bounding box center [909, 304] width 214 height 476
drag, startPoint x: 916, startPoint y: 376, endPoint x: 863, endPoint y: 124, distance: 257.7
click at [863, 124] on div at bounding box center [909, 304] width 214 height 476
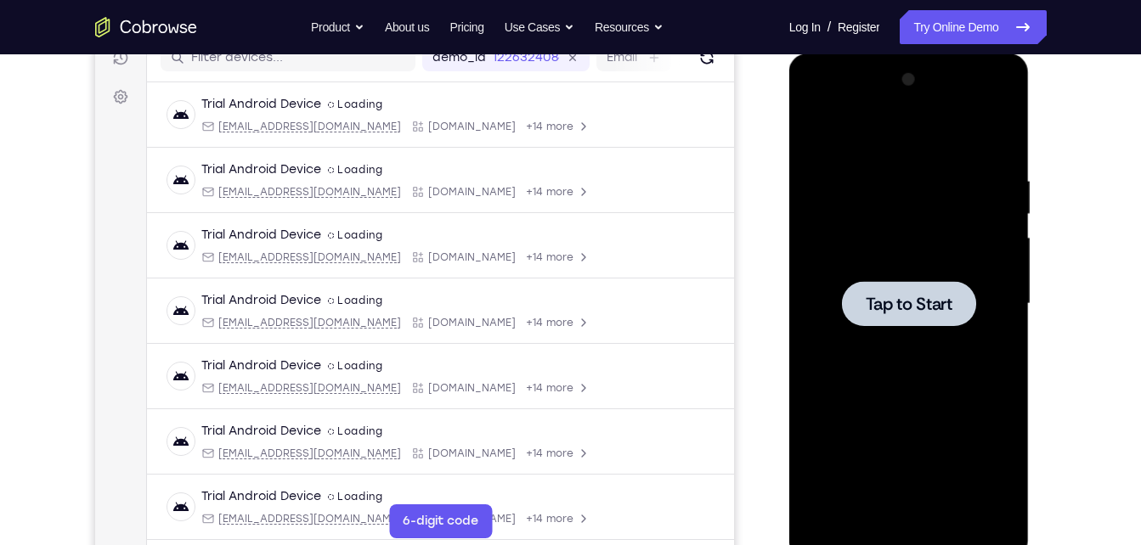
click at [915, 179] on div at bounding box center [909, 304] width 214 height 476
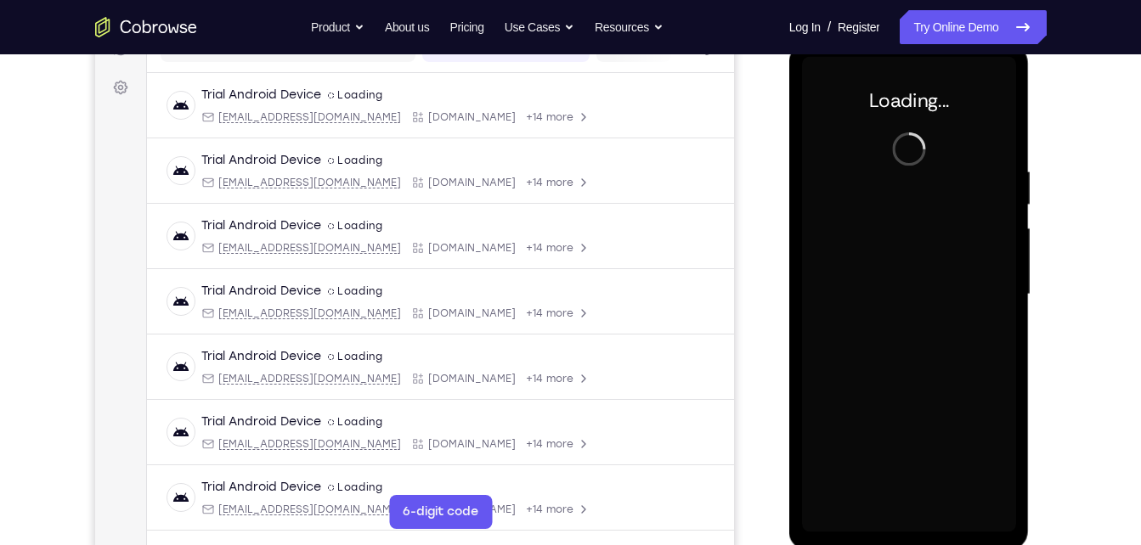
scroll to position [234, 0]
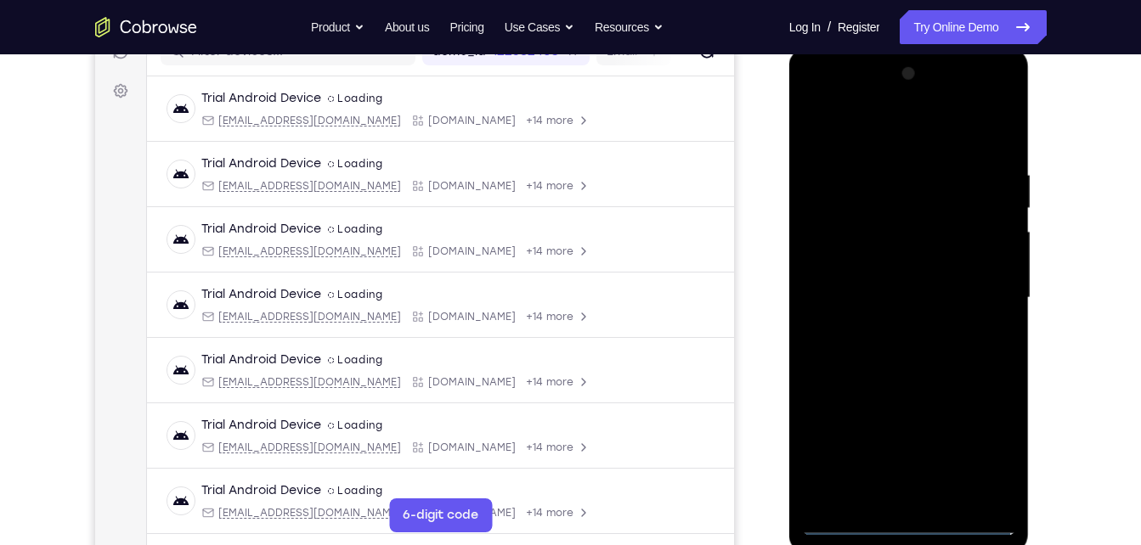
click at [904, 523] on div at bounding box center [909, 298] width 214 height 476
click at [982, 455] on div at bounding box center [909, 298] width 214 height 476
click at [865, 135] on div at bounding box center [909, 298] width 214 height 476
click at [987, 287] on div at bounding box center [909, 298] width 214 height 476
click at [899, 324] on div at bounding box center [909, 298] width 214 height 476
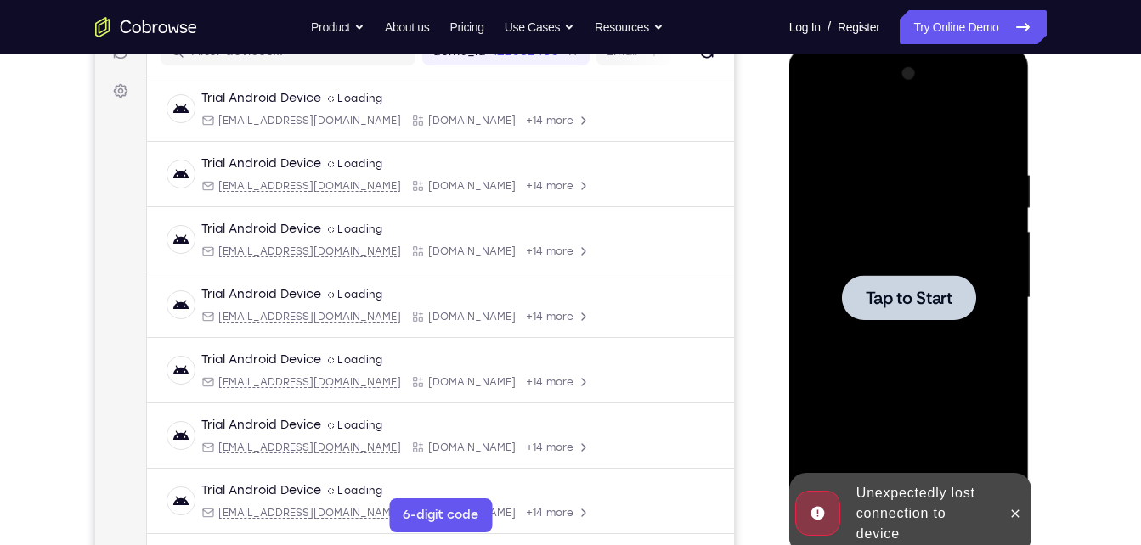
click at [876, 237] on div at bounding box center [909, 298] width 214 height 476
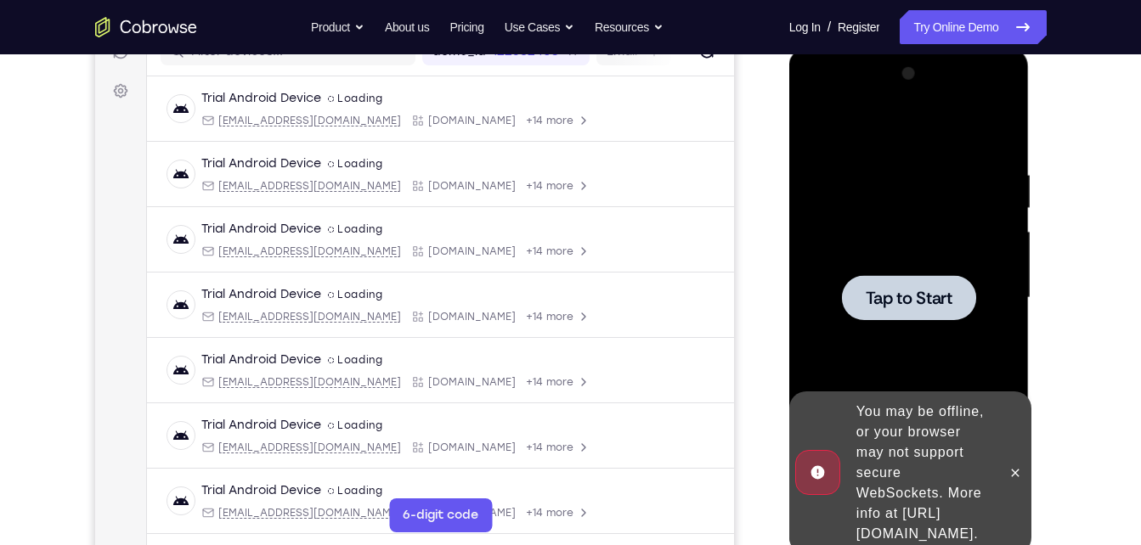
click at [972, 343] on div at bounding box center [909, 298] width 214 height 476
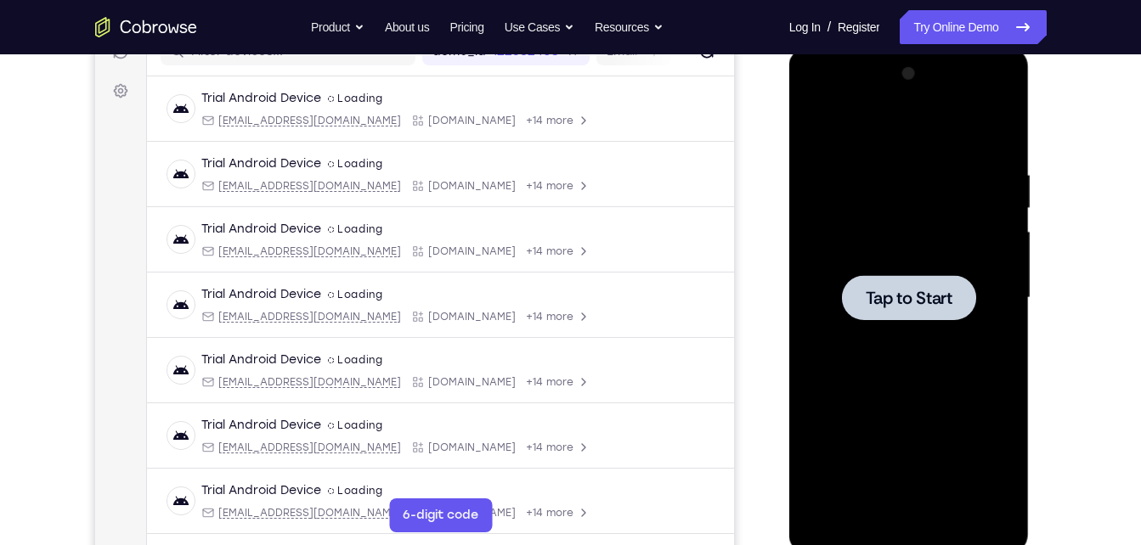
click at [863, 243] on div at bounding box center [909, 298] width 214 height 476
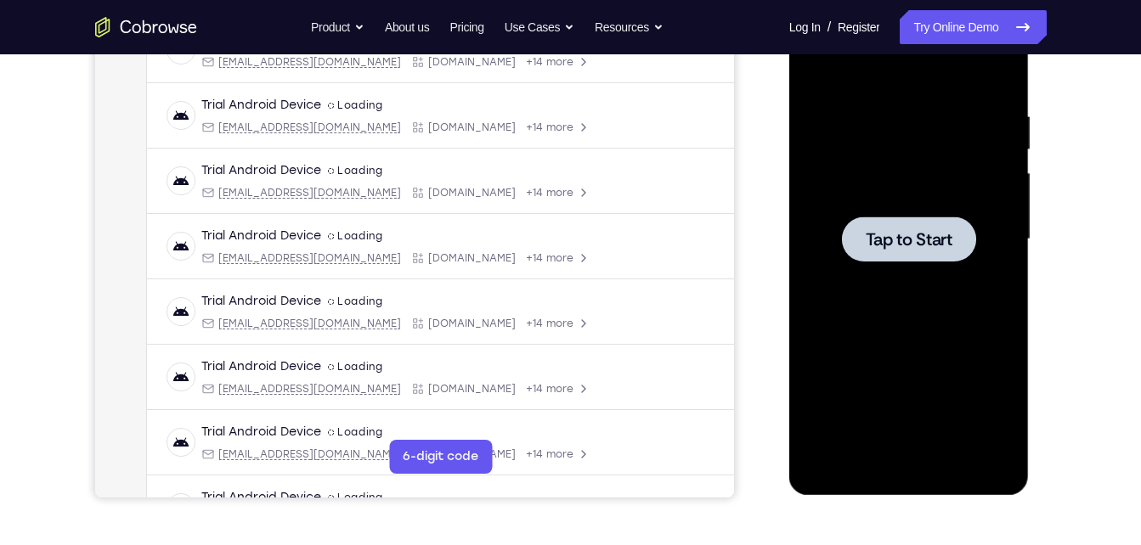
scroll to position [284, 0]
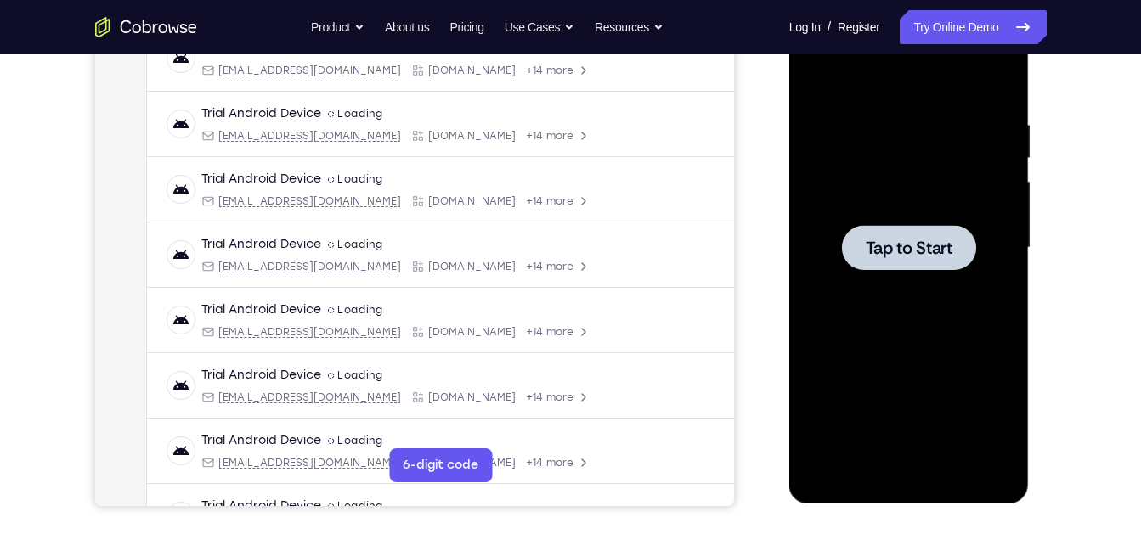
click at [964, 261] on div at bounding box center [909, 247] width 134 height 45
click at [859, 251] on div at bounding box center [909, 247] width 134 height 45
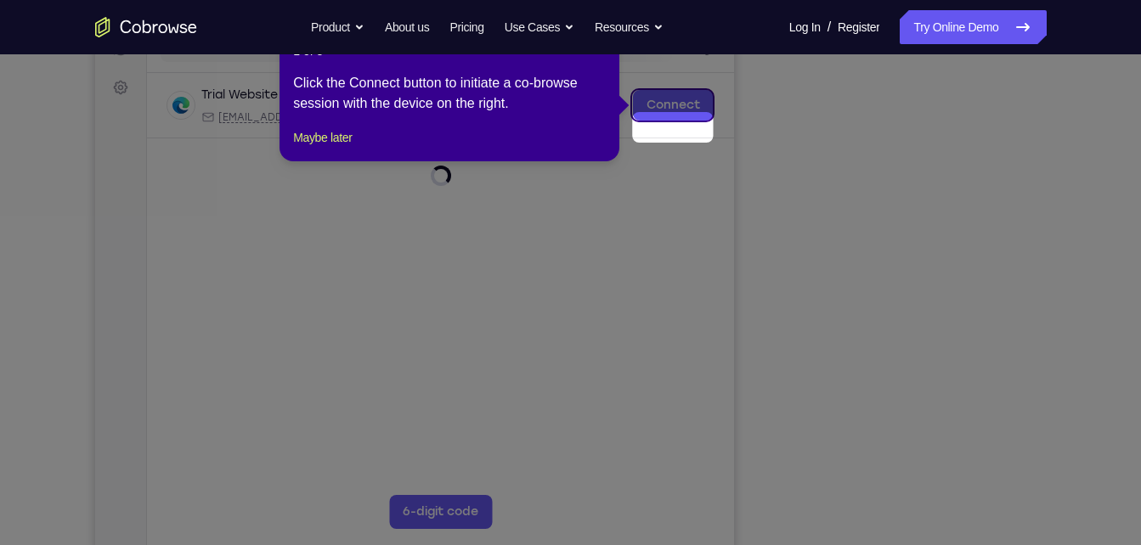
scroll to position [200, 0]
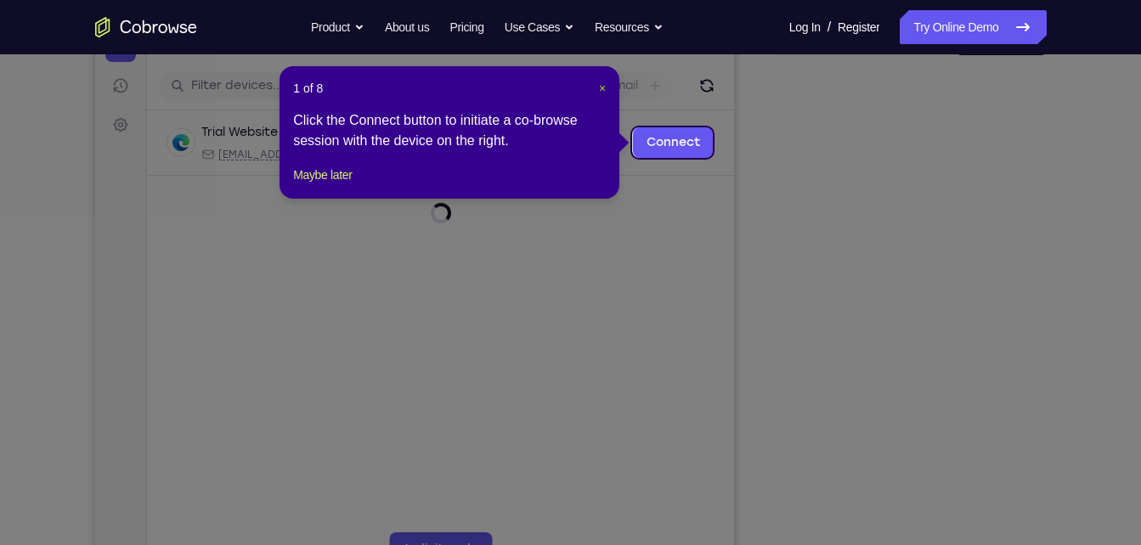
click at [602, 93] on span "×" at bounding box center [602, 89] width 7 height 14
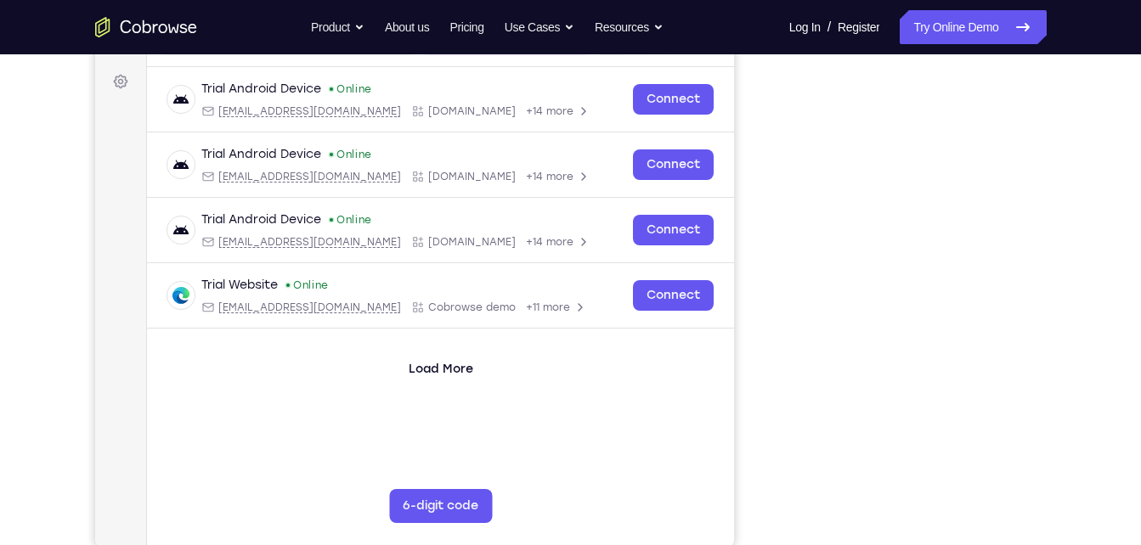
scroll to position [246, 0]
